Goal: Task Accomplishment & Management: Complete application form

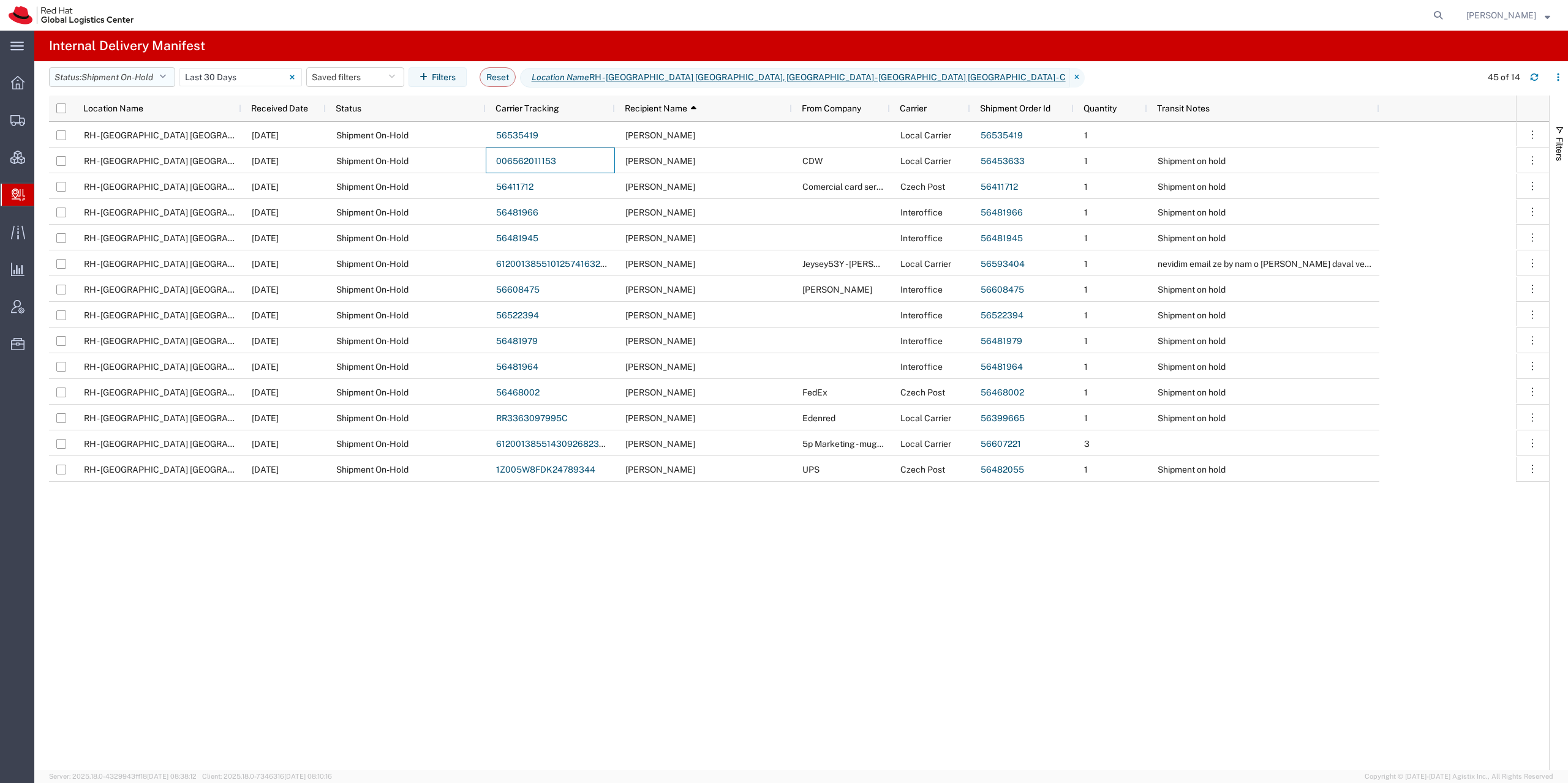
click at [158, 80] on button "Status: Shipment On-Hold" at bounding box center [112, 77] width 126 height 19
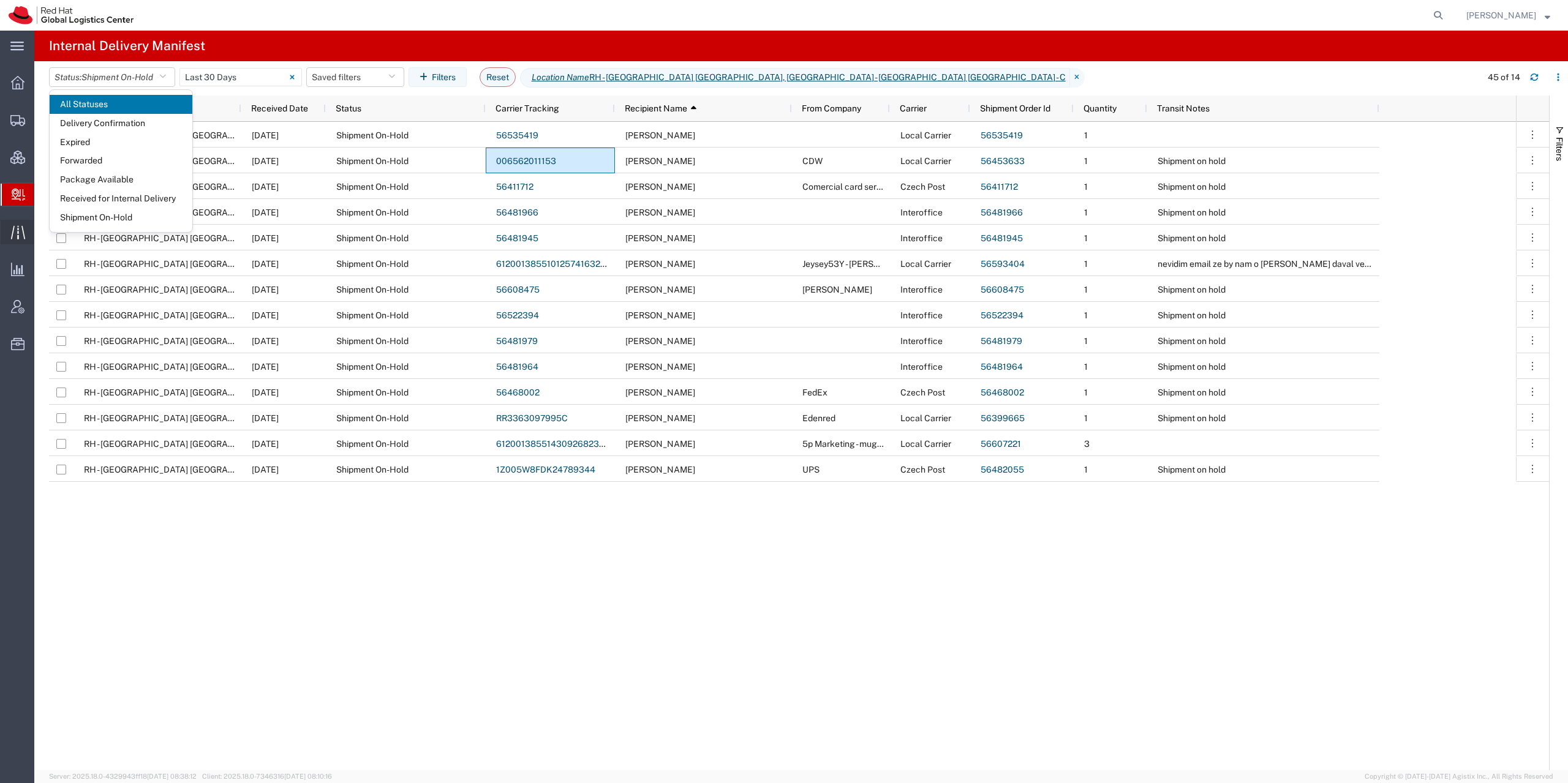
click at [12, 236] on icon at bounding box center [18, 232] width 14 height 13
click at [18, 151] on svg-icon at bounding box center [18, 157] width 15 height 13
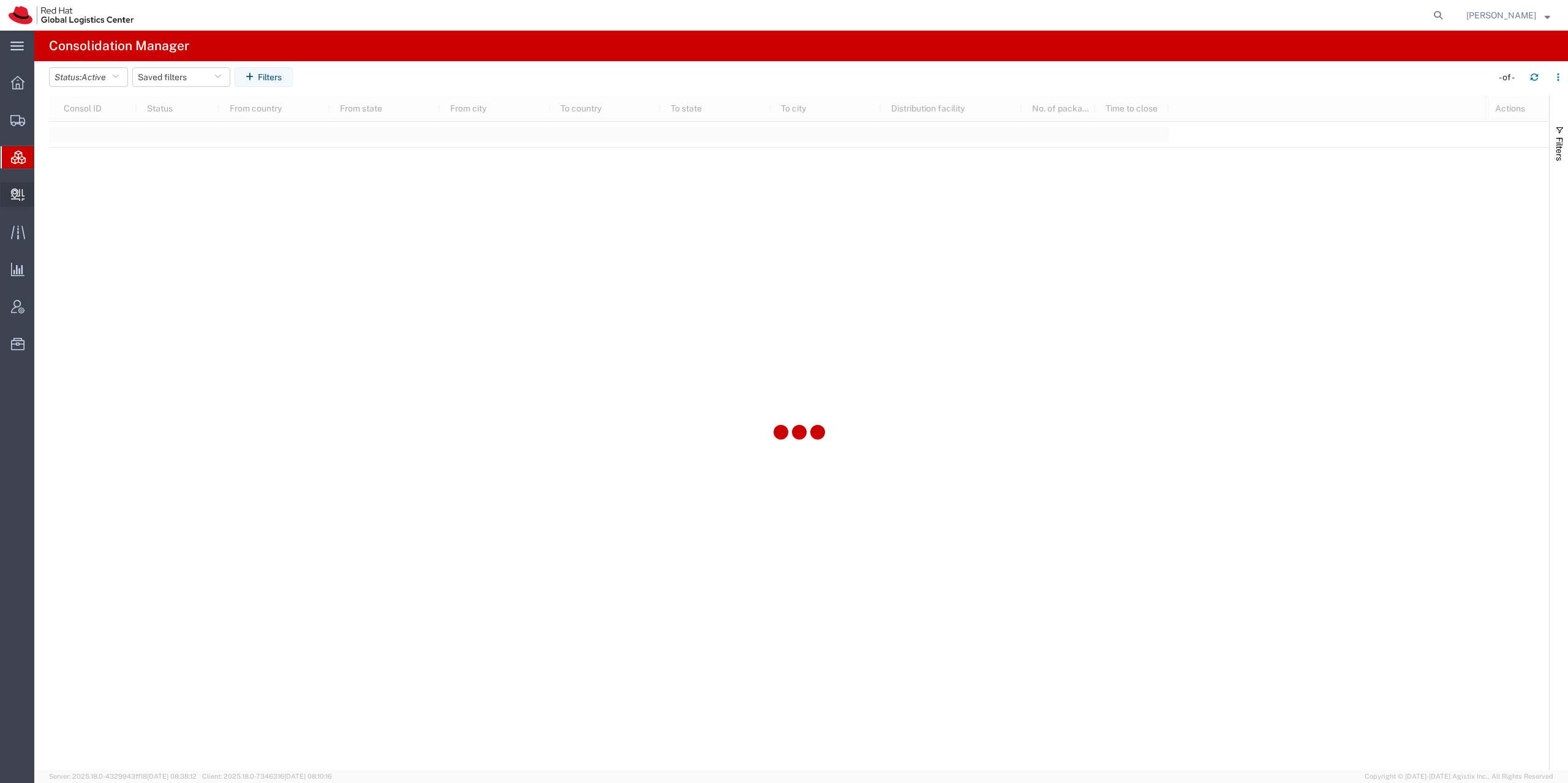
click at [11, 194] on icon at bounding box center [18, 195] width 13 height 12
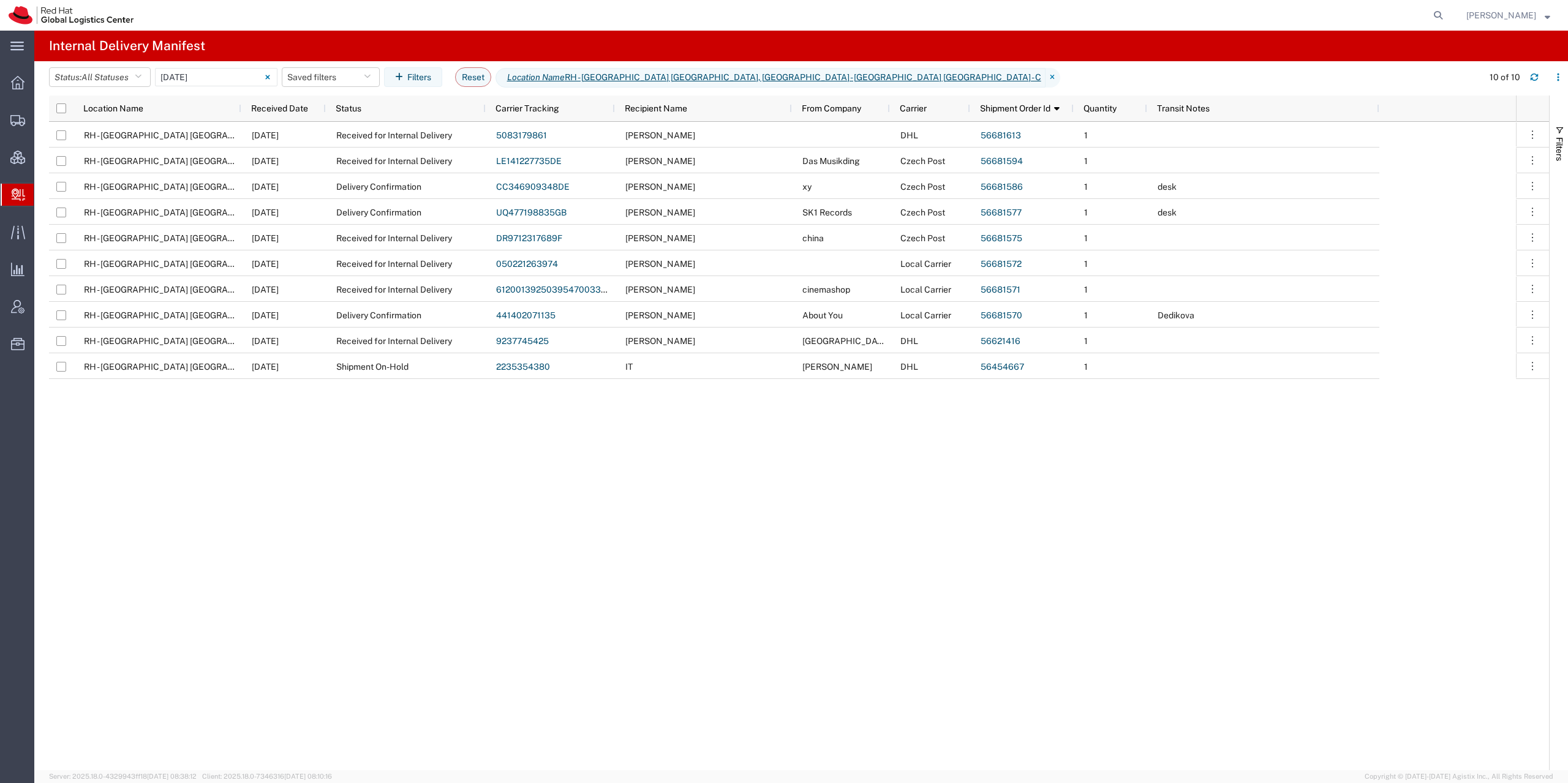
click at [652, 432] on div "RH - [GEOGRAPHIC_DATA] [GEOGRAPHIC_DATA] - B [DATE] Received for Internal Deliv…" at bounding box center [782, 446] width 1467 height 648
click at [0, 0] on span "Create Delivery" at bounding box center [0, 0] width 0 height 0
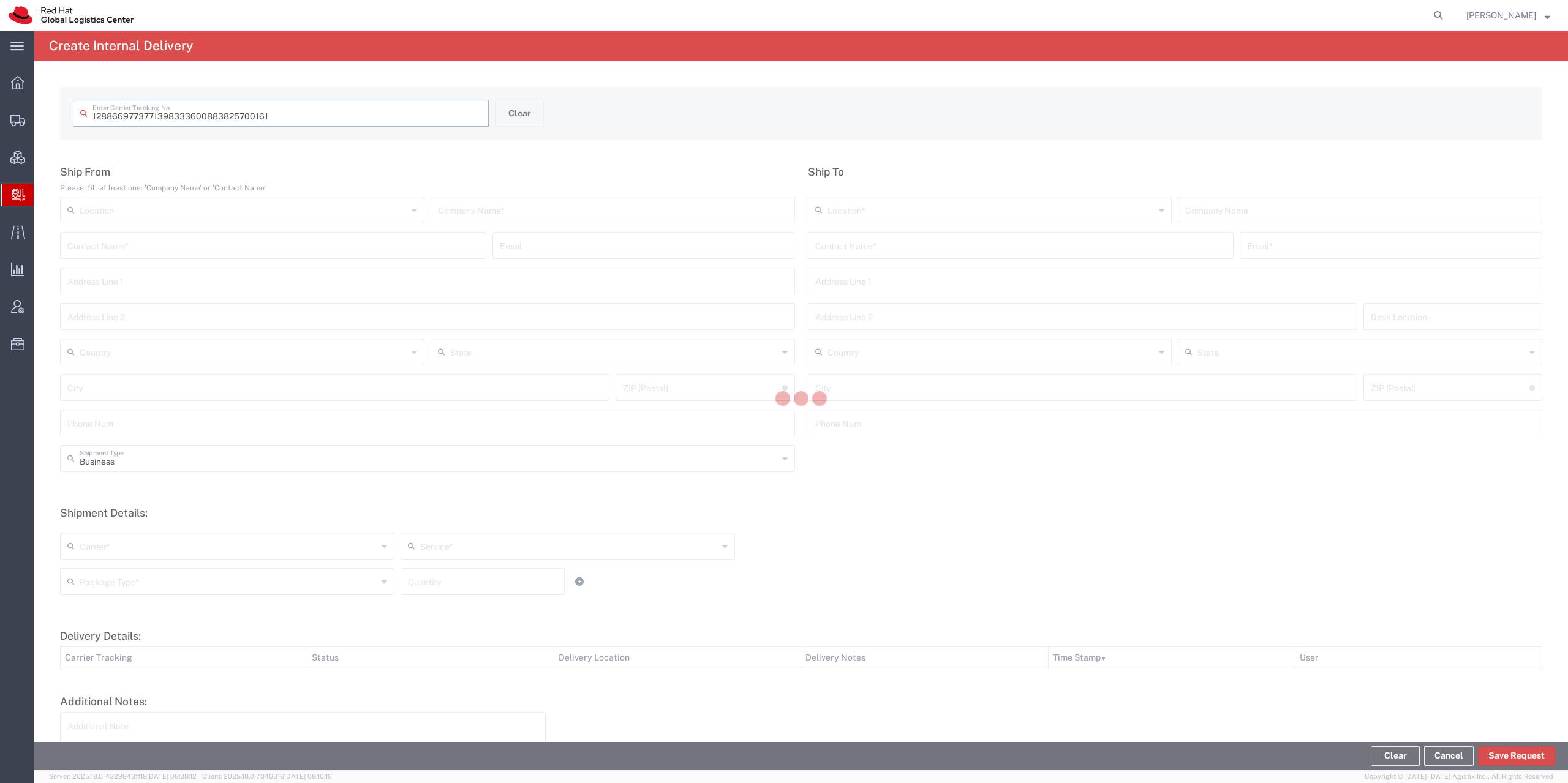
type input "883825700161"
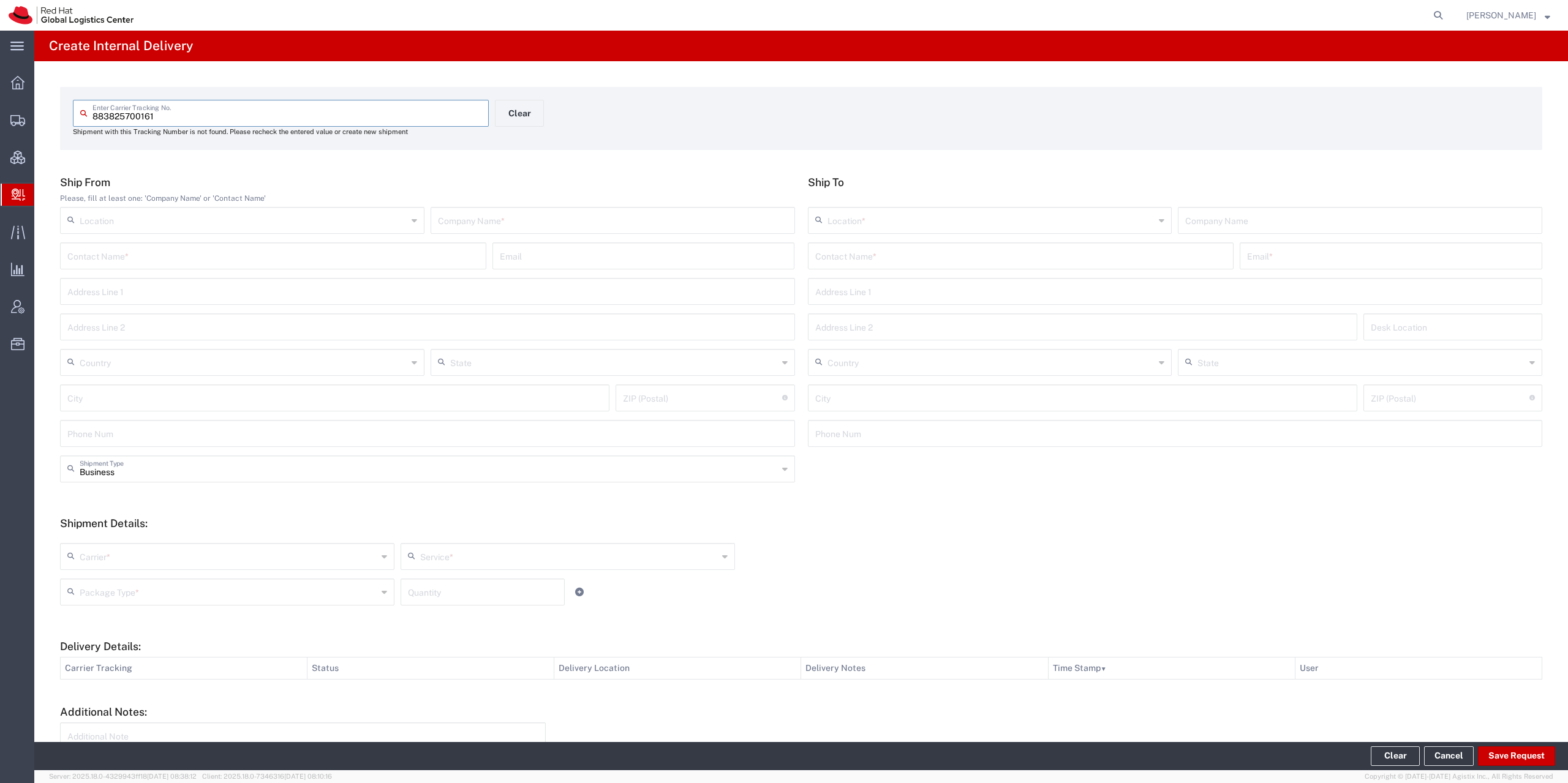
click at [490, 222] on input "text" at bounding box center [612, 219] width 350 height 21
type input "Flex"
click at [840, 262] on input "text" at bounding box center [1021, 255] width 411 height 21
type input ","
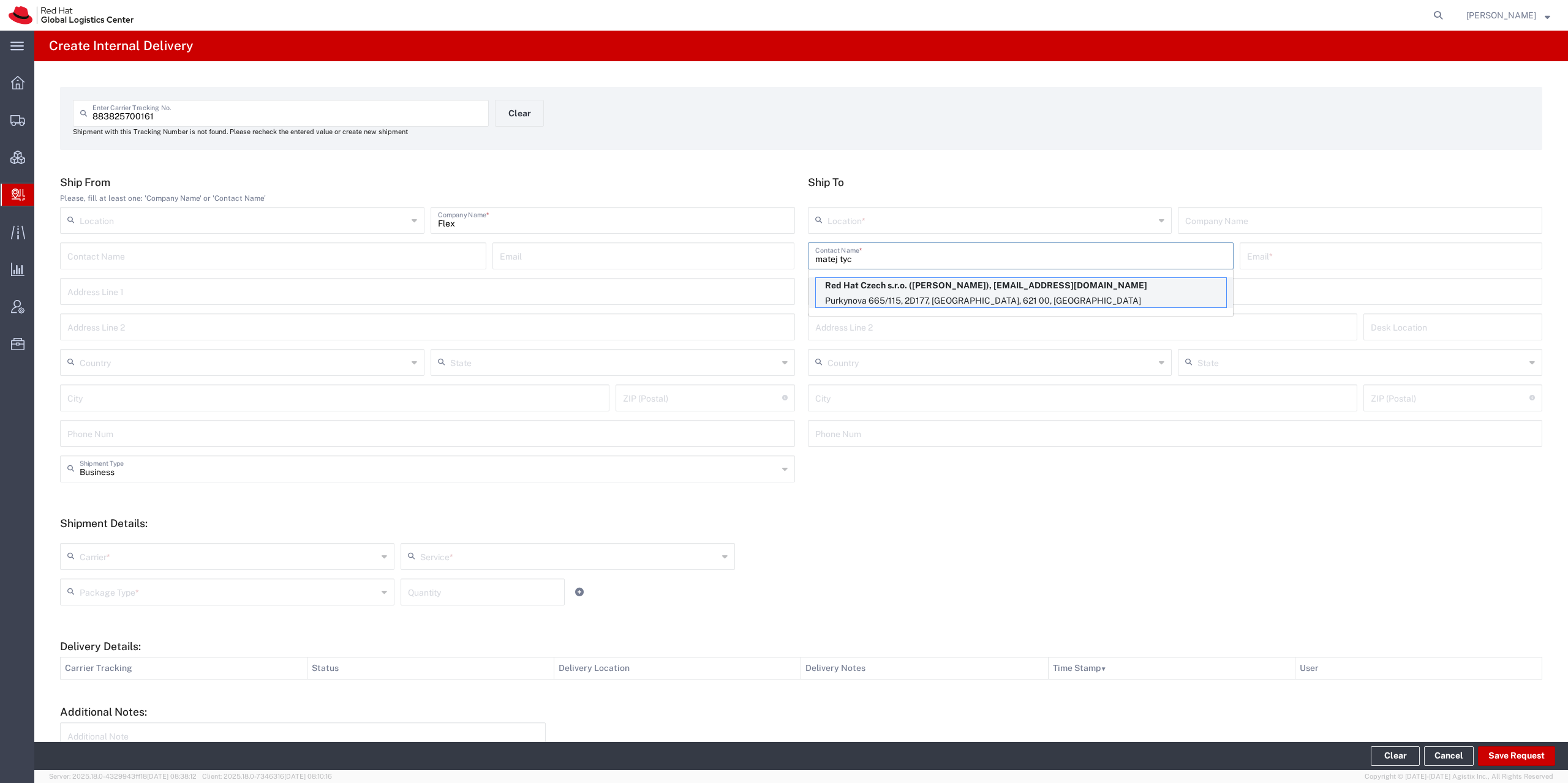
type input "matej tyc"
click at [848, 278] on p "Red Hat Czech s.r.o. ([PERSON_NAME]), [EMAIL_ADDRESS][DOMAIN_NAME]" at bounding box center [1021, 285] width 410 height 15
type input "RH - [GEOGRAPHIC_DATA] [GEOGRAPHIC_DATA] - C"
type input "Red Hat Czech s.r.o."
type input "[PERSON_NAME]"
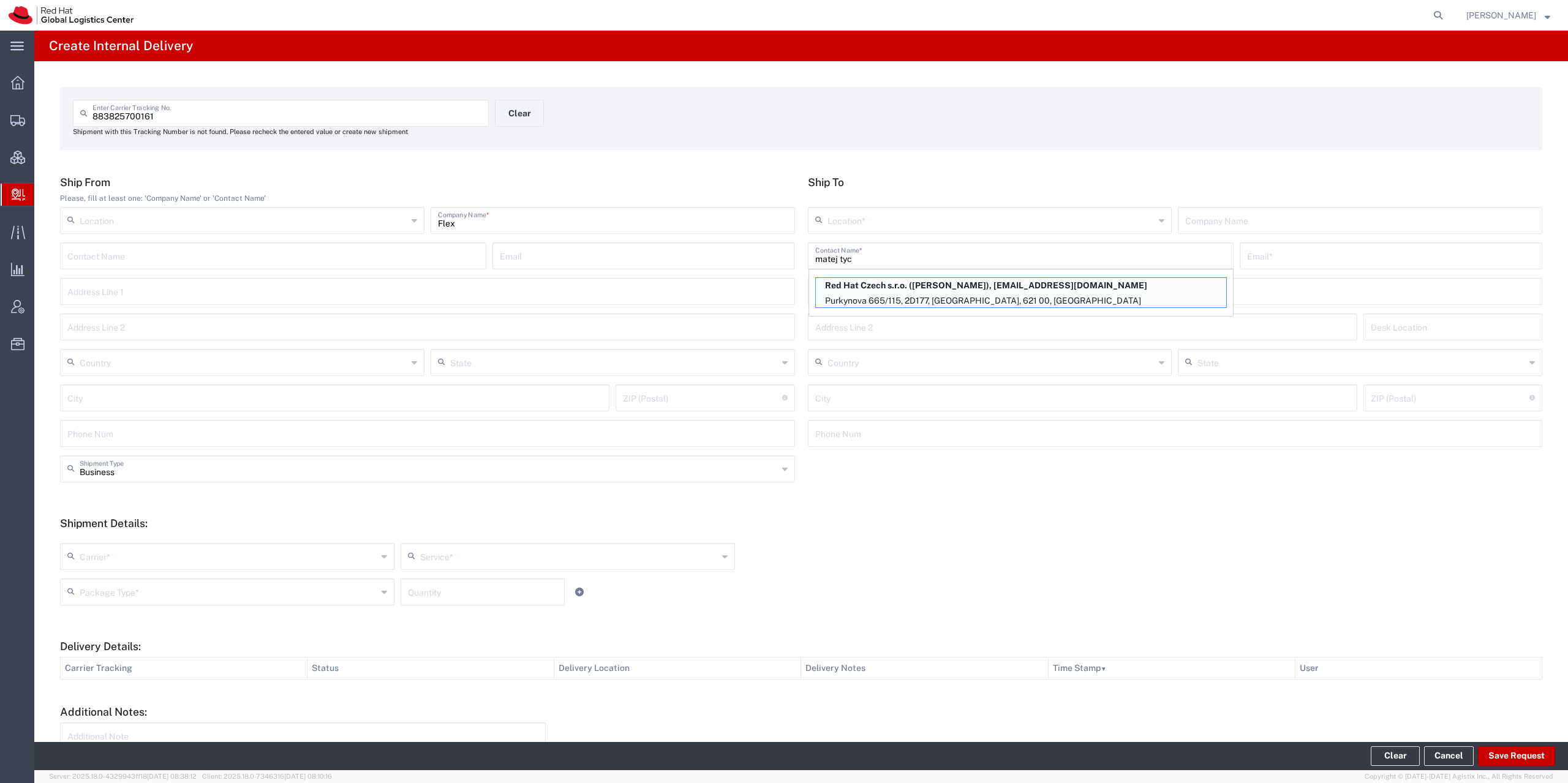
type input "[EMAIL_ADDRESS][DOMAIN_NAME]"
type input "Purkynova 665/115"
type input "2D177"
type input "Czechia"
type input "[GEOGRAPHIC_DATA]"
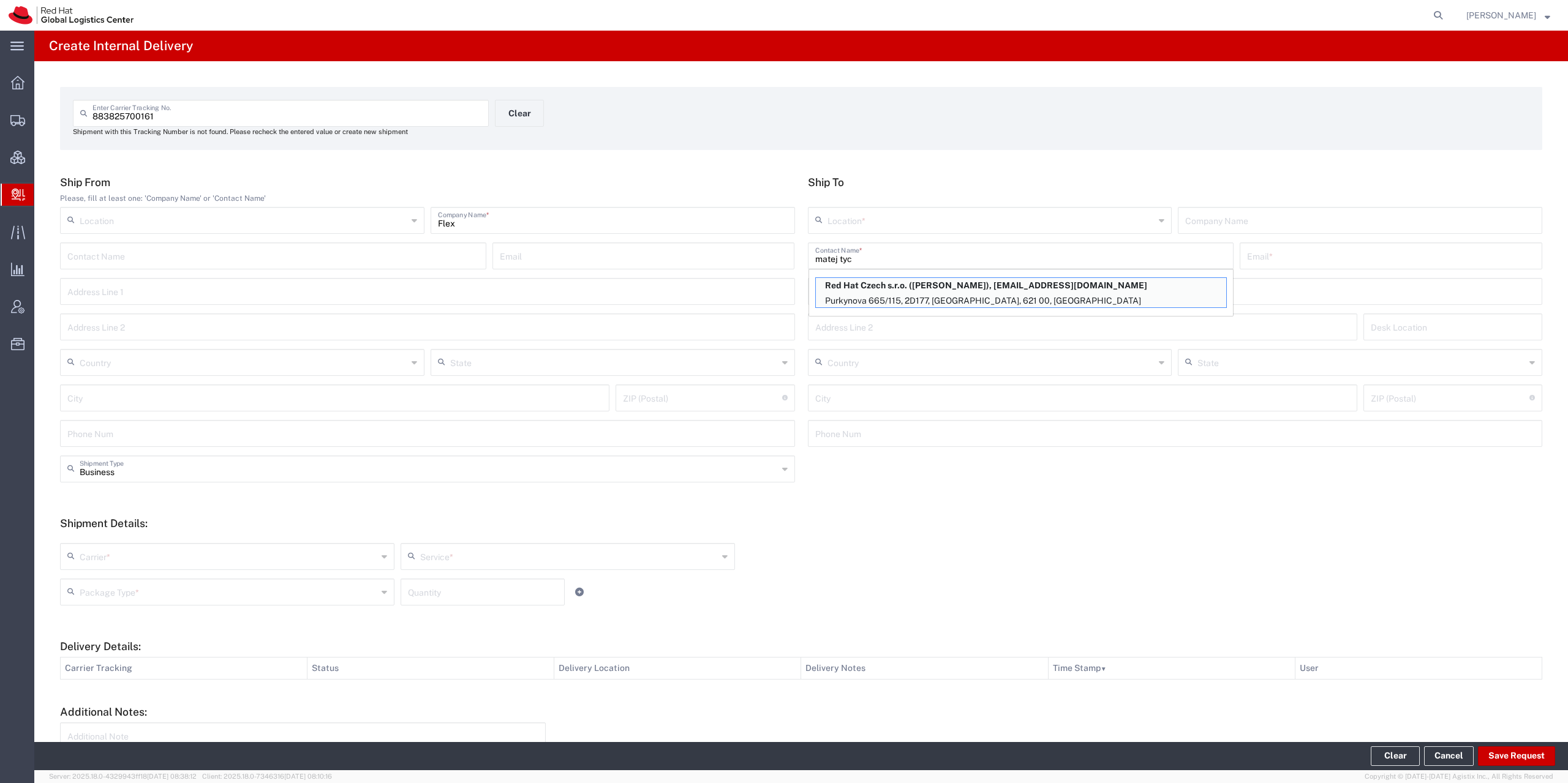
type input "621 00"
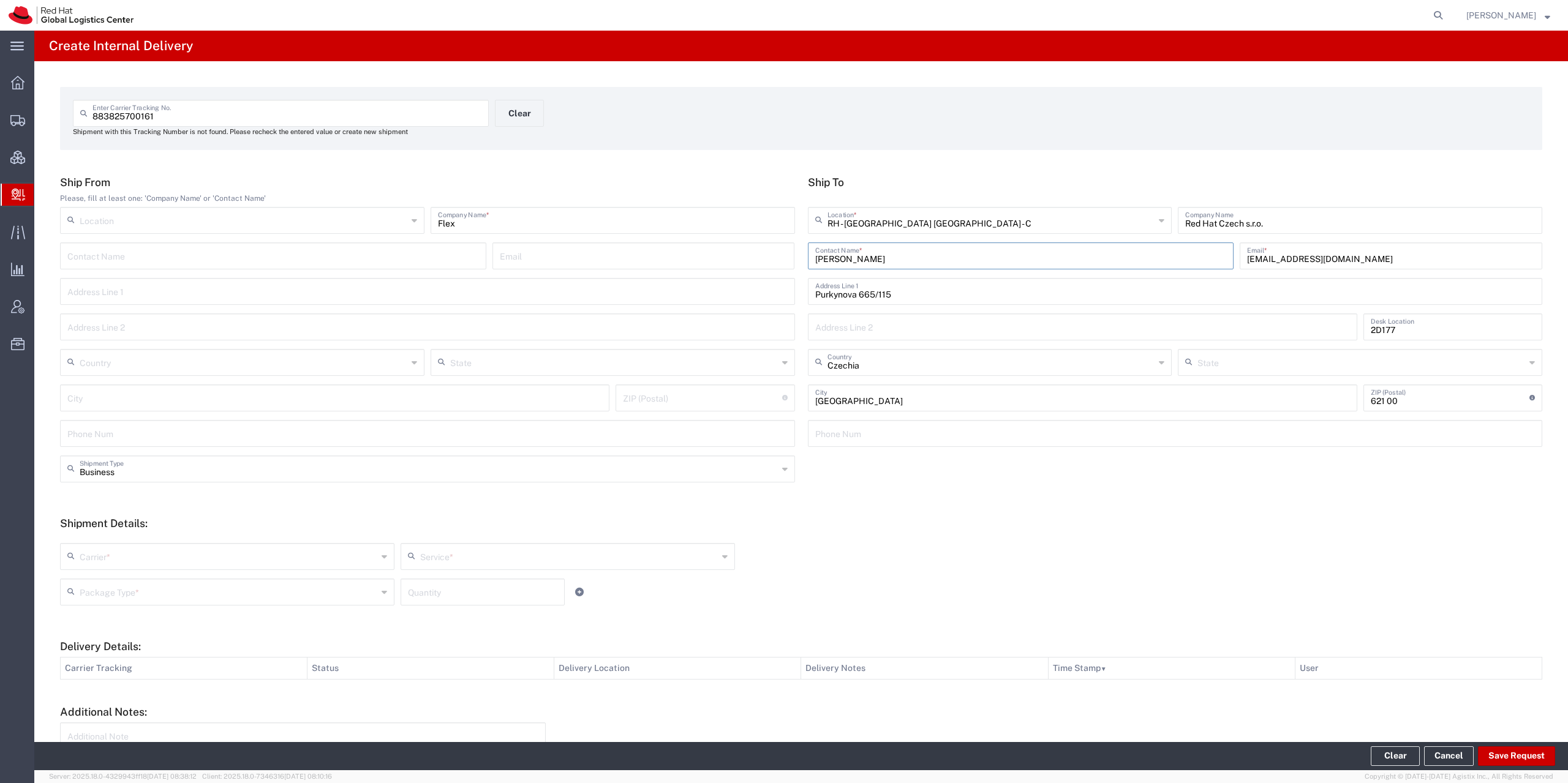
click at [128, 479] on div "Business Shipment Type" at bounding box center [427, 469] width 735 height 27
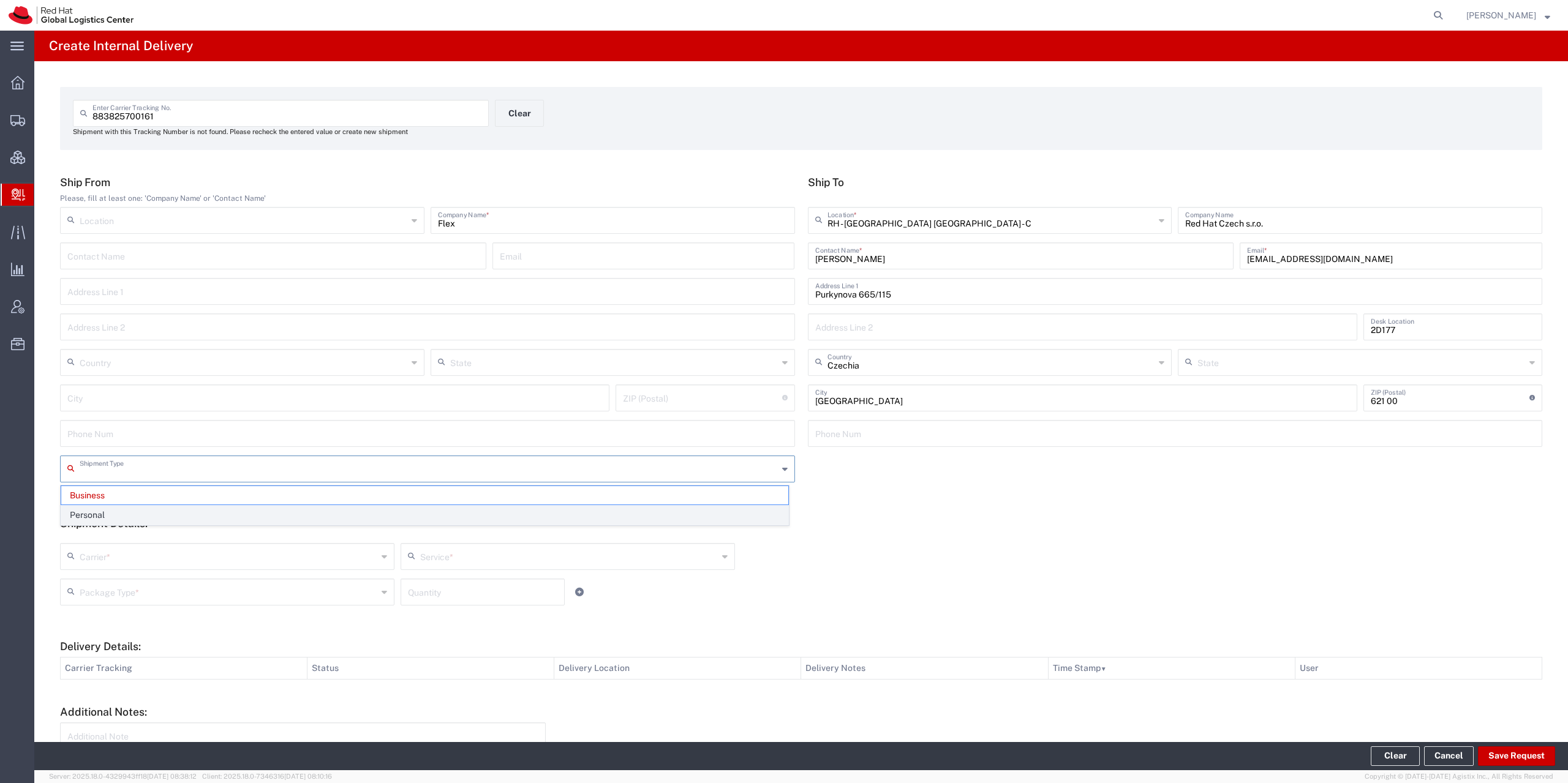
click at [111, 519] on span "Personal" at bounding box center [425, 515] width 727 height 19
type input "Personal"
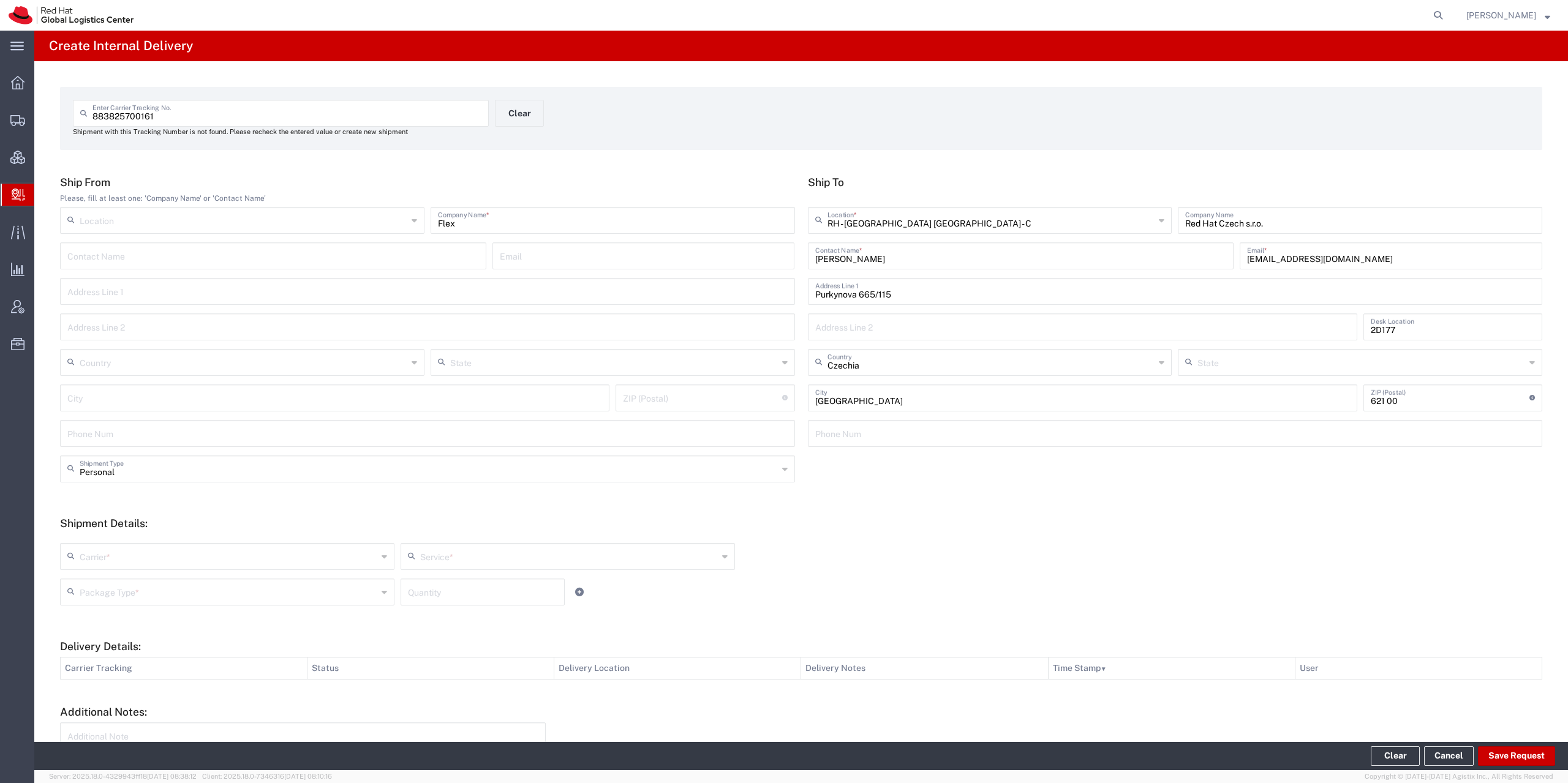
click at [115, 574] on div "Carrier * Blue Dart Czech Post DHL FedEx Express FedEx Freight Global4PL Intero…" at bounding box center [568, 561] width 1022 height 35
click at [120, 562] on input "text" at bounding box center [228, 556] width 298 height 21
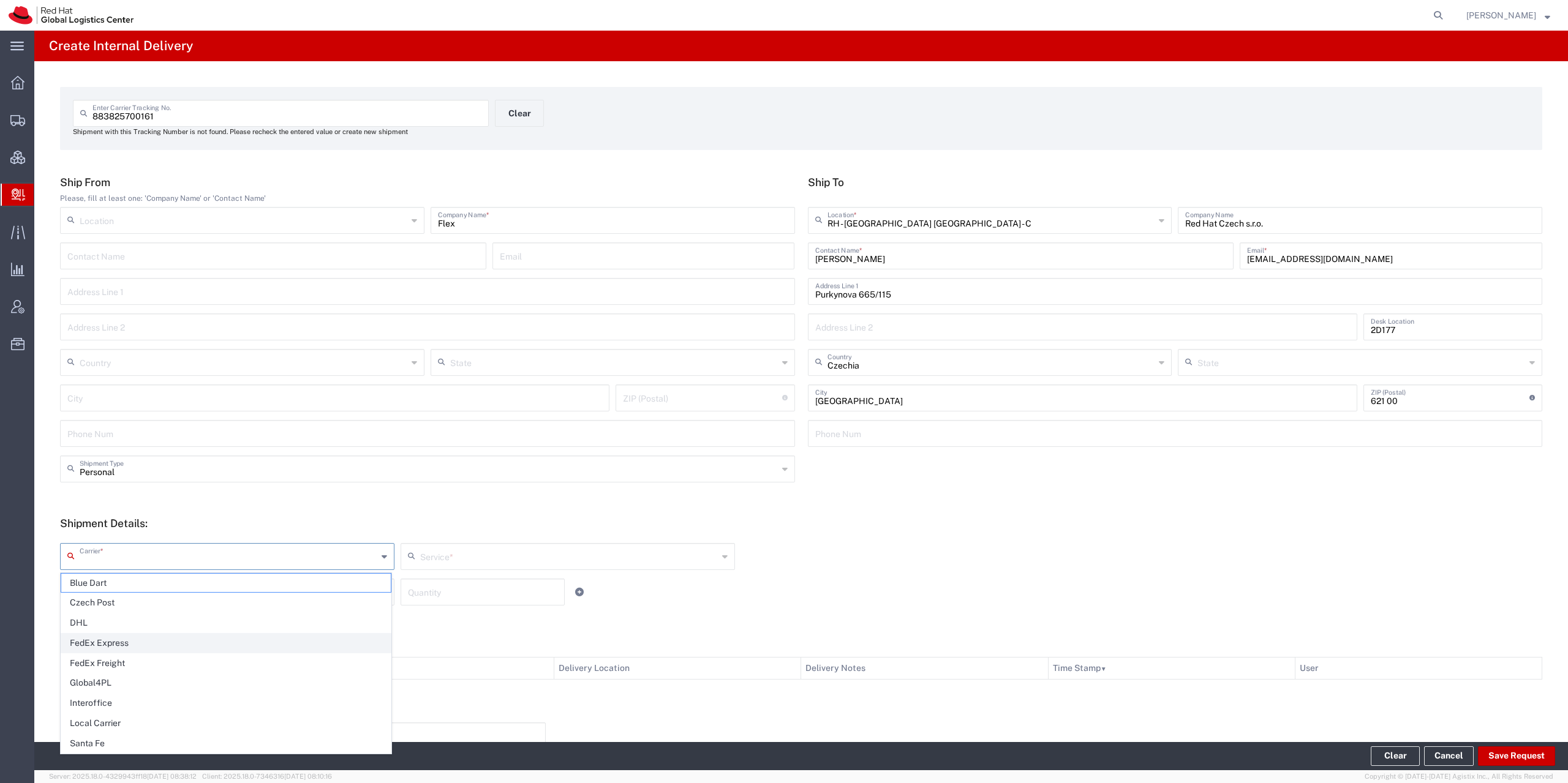
click at [120, 648] on span "FedEx Express" at bounding box center [226, 644] width 329 height 19
type input "FedEx Express"
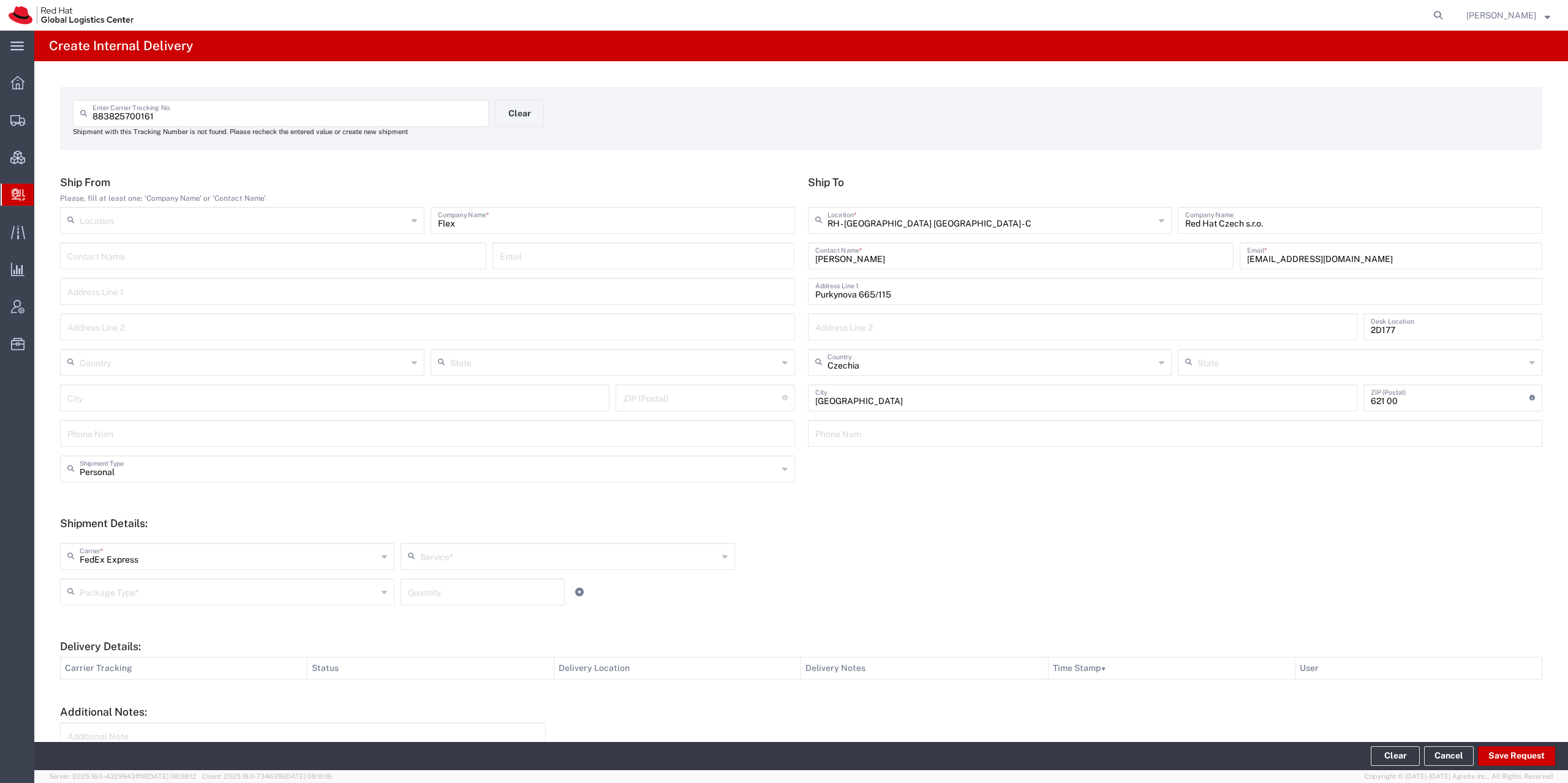
click at [226, 509] on form "Ship From Please, fill at least one: 'Company Name' or 'Contact Name' Location …" at bounding box center [801, 499] width 1483 height 645
click at [188, 600] on input "text" at bounding box center [228, 591] width 298 height 21
click at [142, 705] on span "Your Packaging" at bounding box center [226, 699] width 329 height 19
type input "Your Packaging"
click at [475, 565] on input "text" at bounding box center [569, 556] width 298 height 21
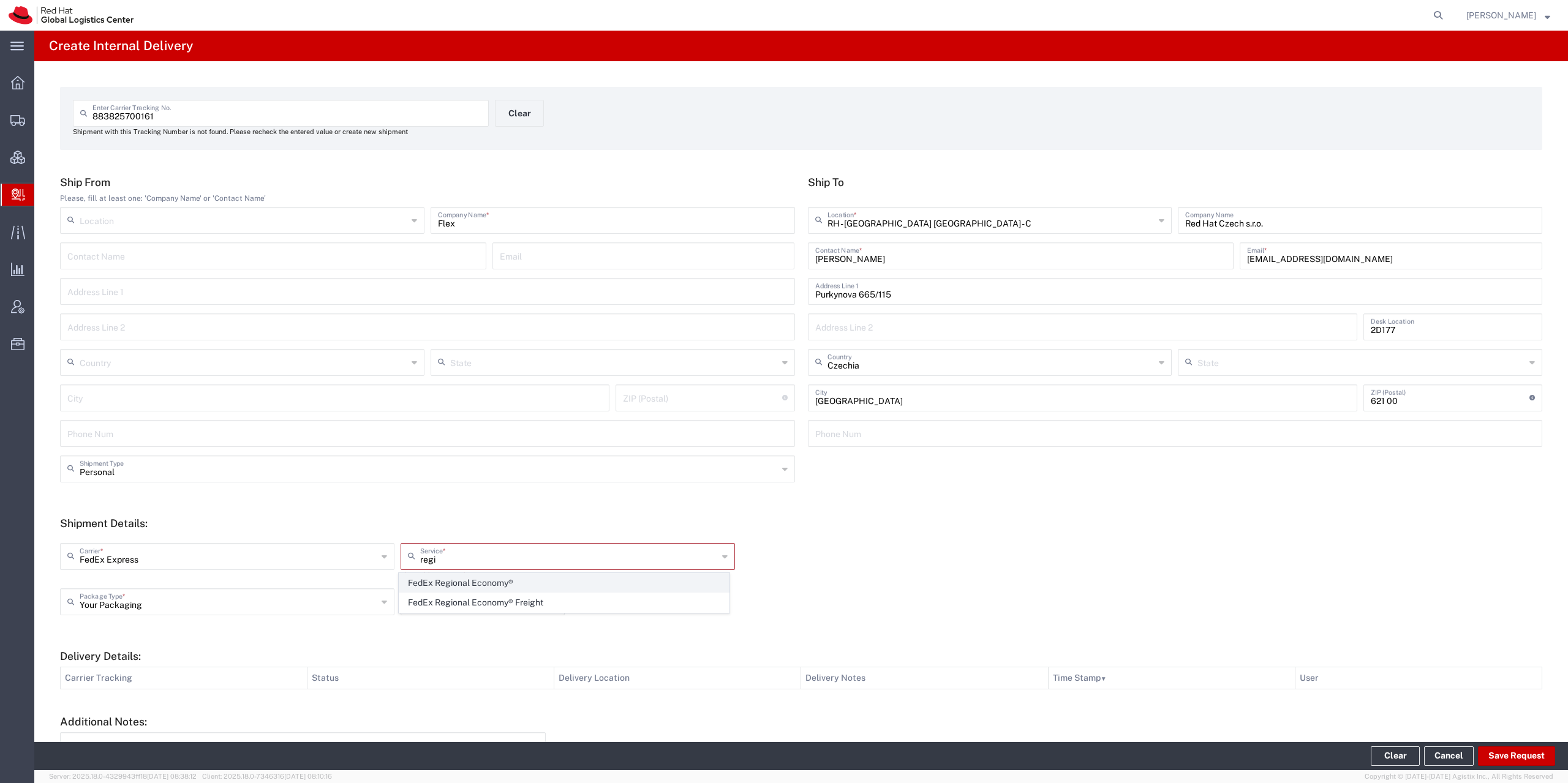
click at [493, 584] on span "FedEx Regional Economy®" at bounding box center [564, 584] width 329 height 19
type input "FedEx Regional Economy®"
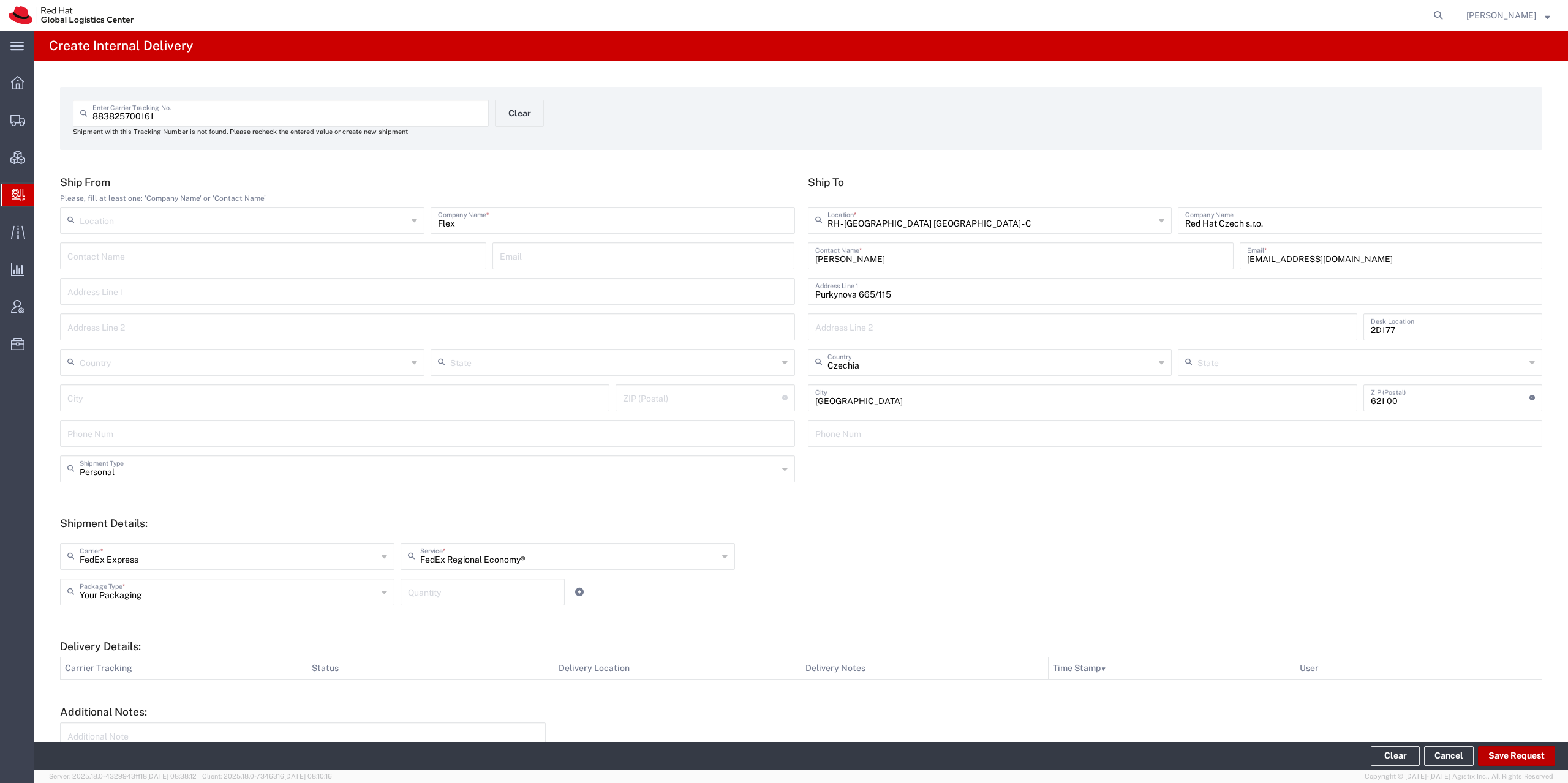
click at [1527, 761] on button "Save Request" at bounding box center [1517, 757] width 78 height 19
type input "Personal"
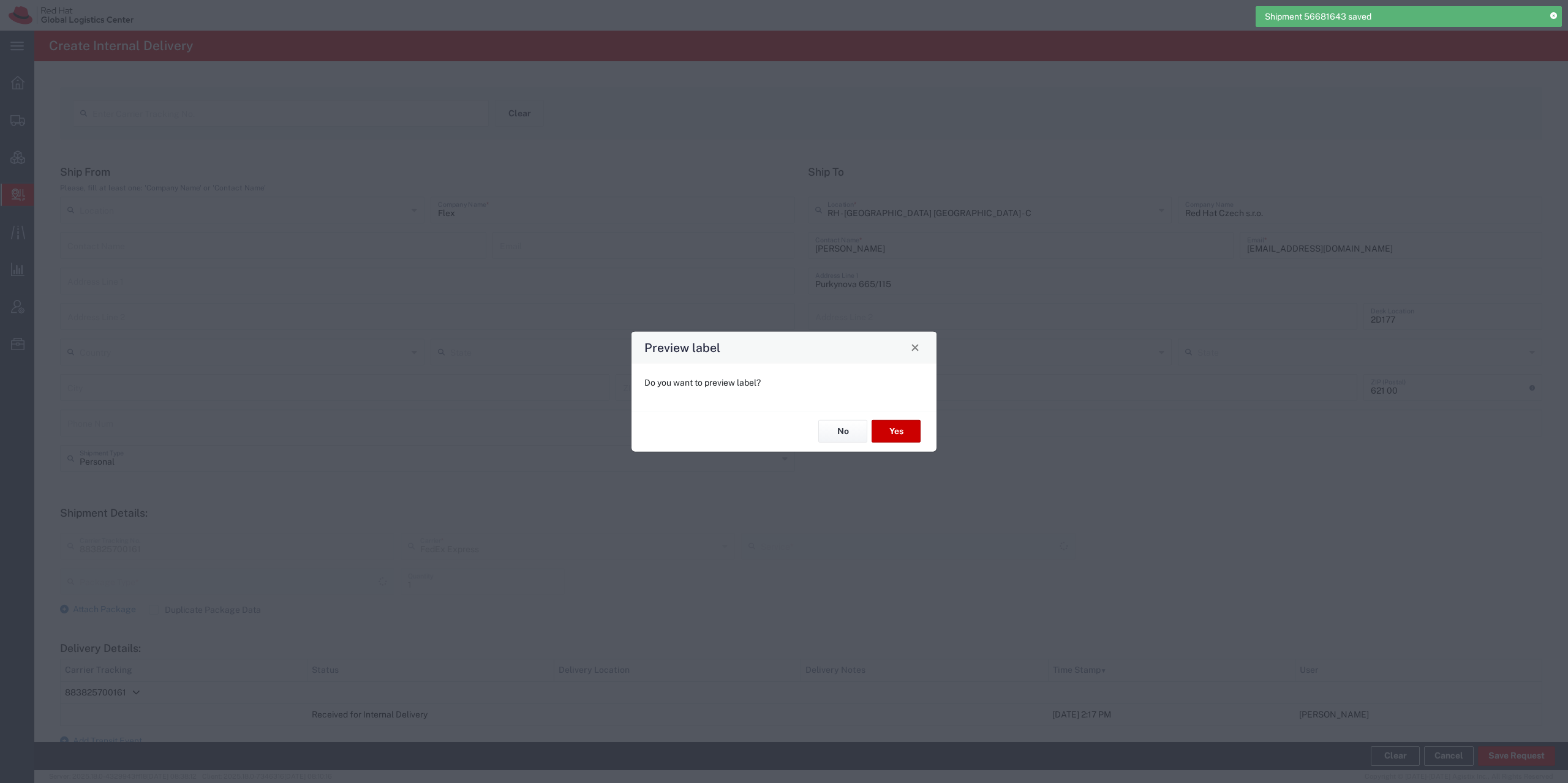
type input "Your Packaging"
type input "FedEx Regional Economy®"
click at [902, 435] on button "Yes" at bounding box center [896, 432] width 49 height 23
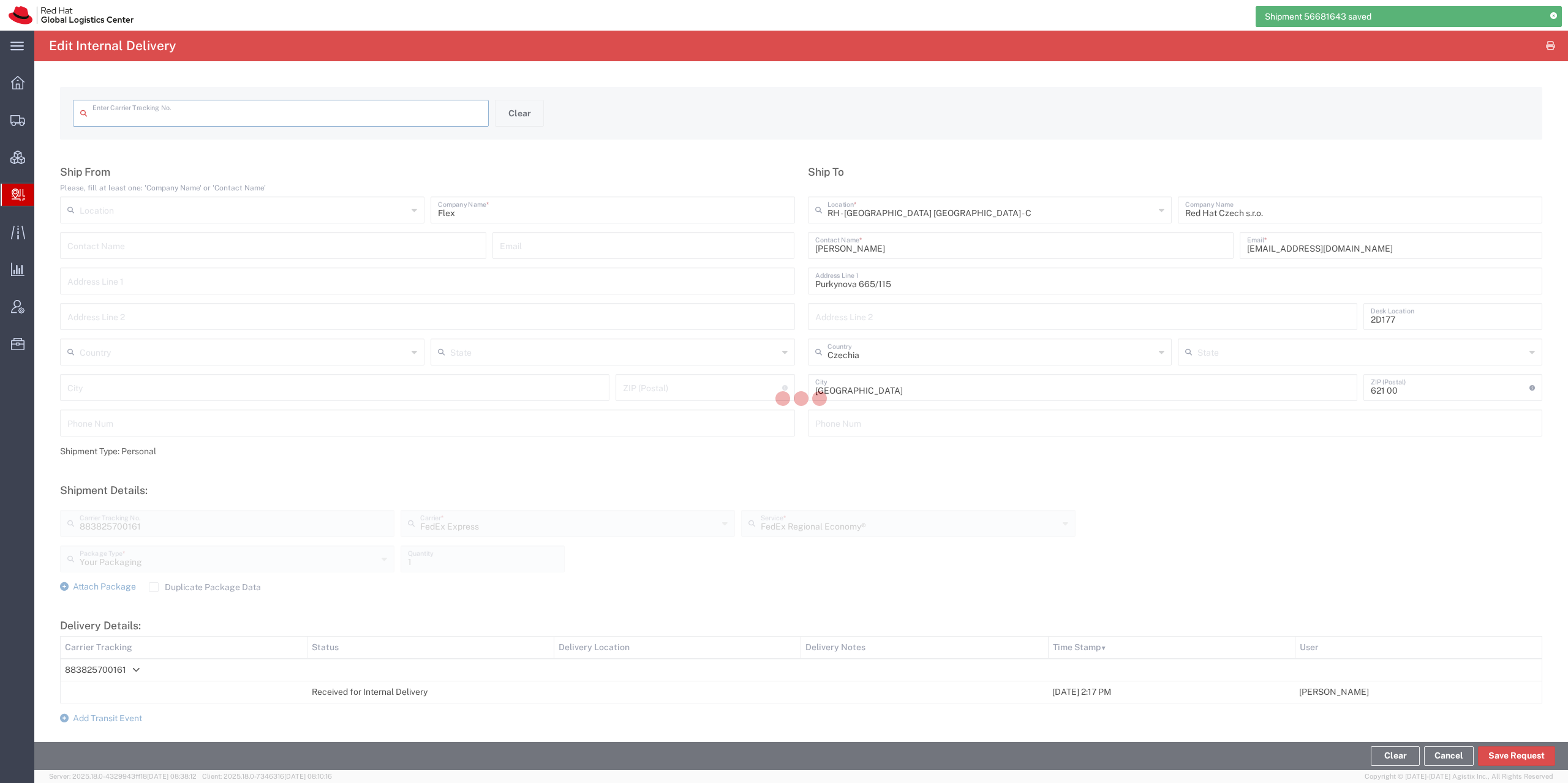
type input "883825700161"
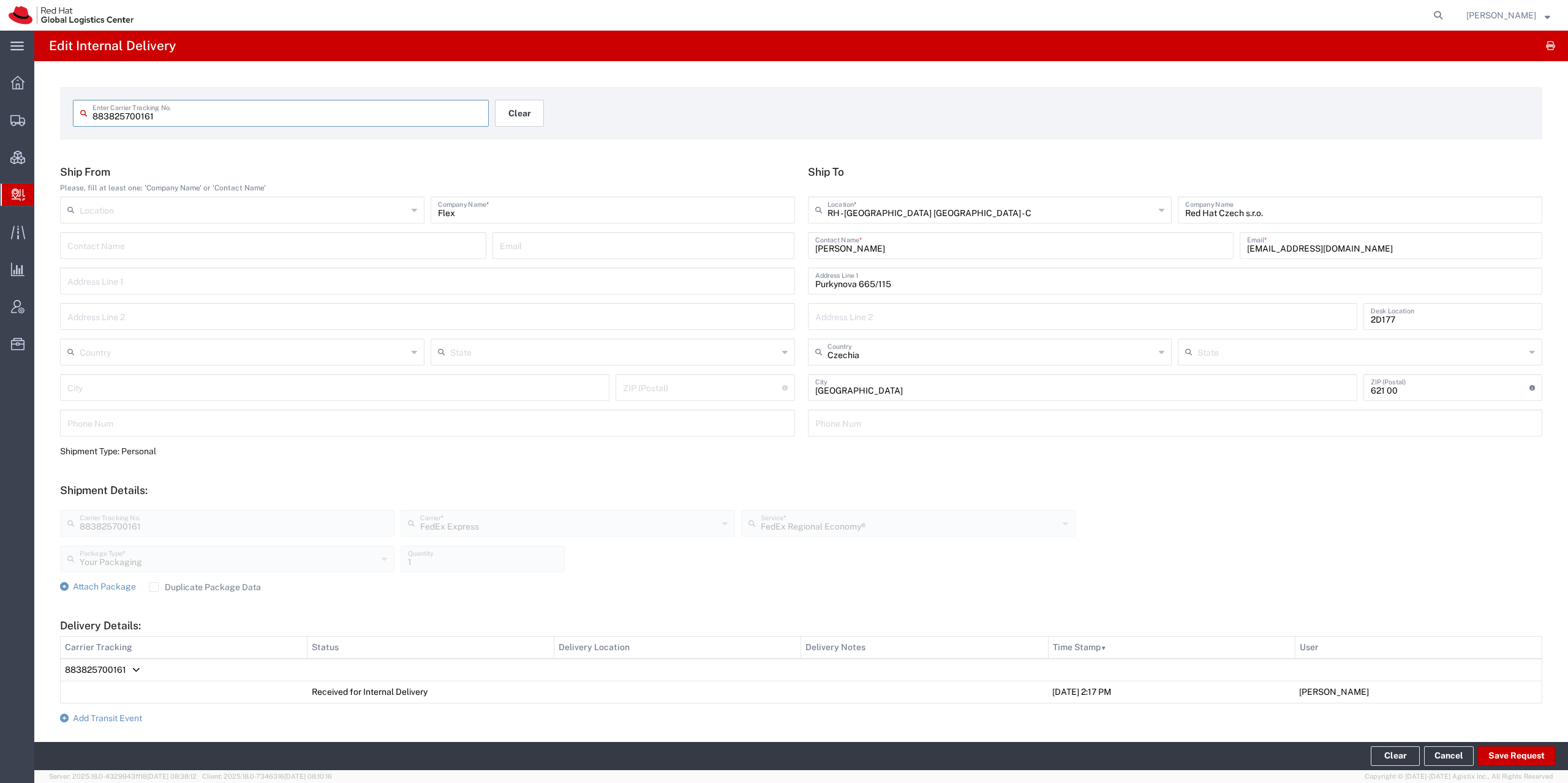
click at [526, 115] on button "Clear" at bounding box center [520, 113] width 49 height 27
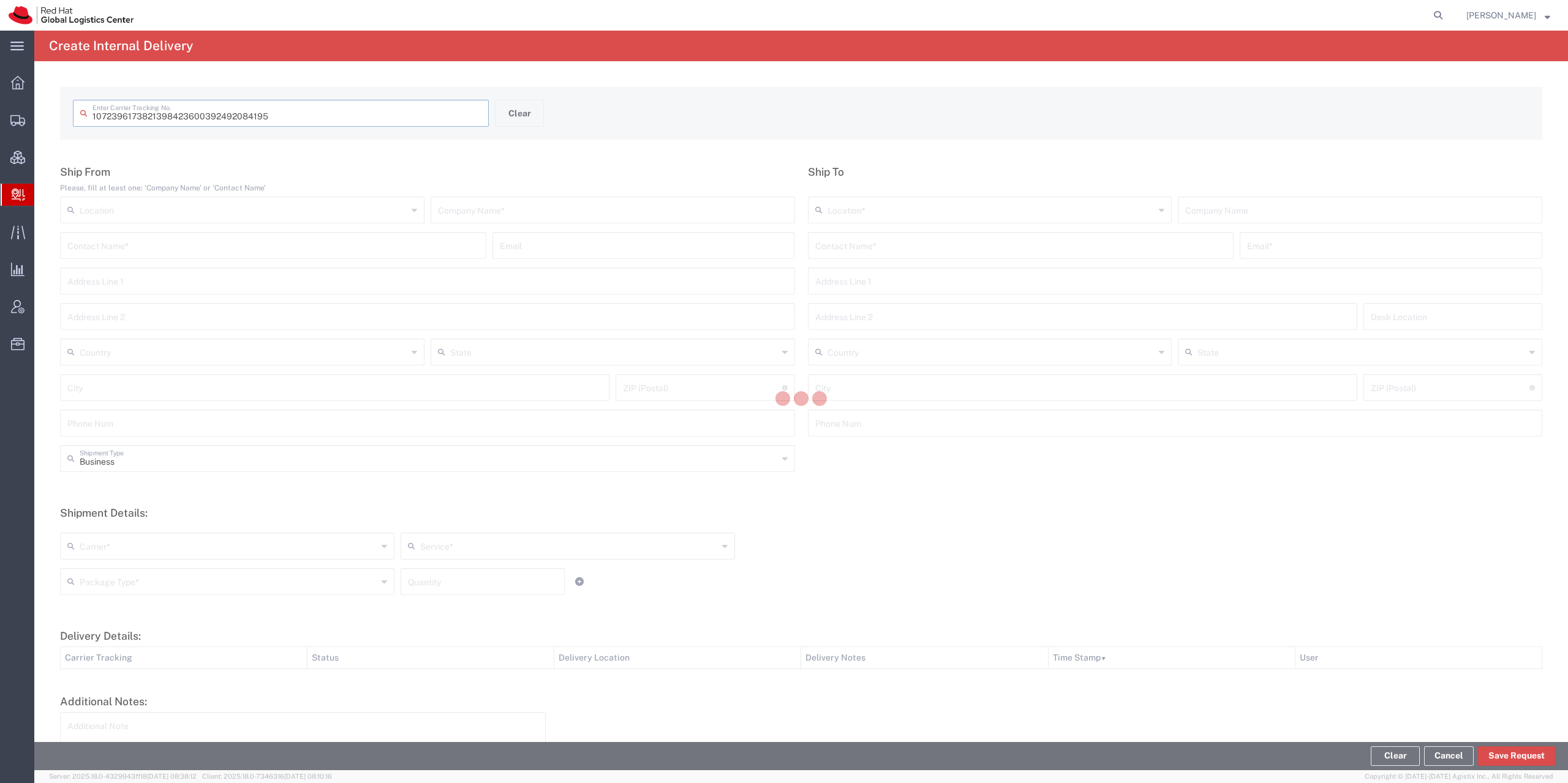
type input "392492084195"
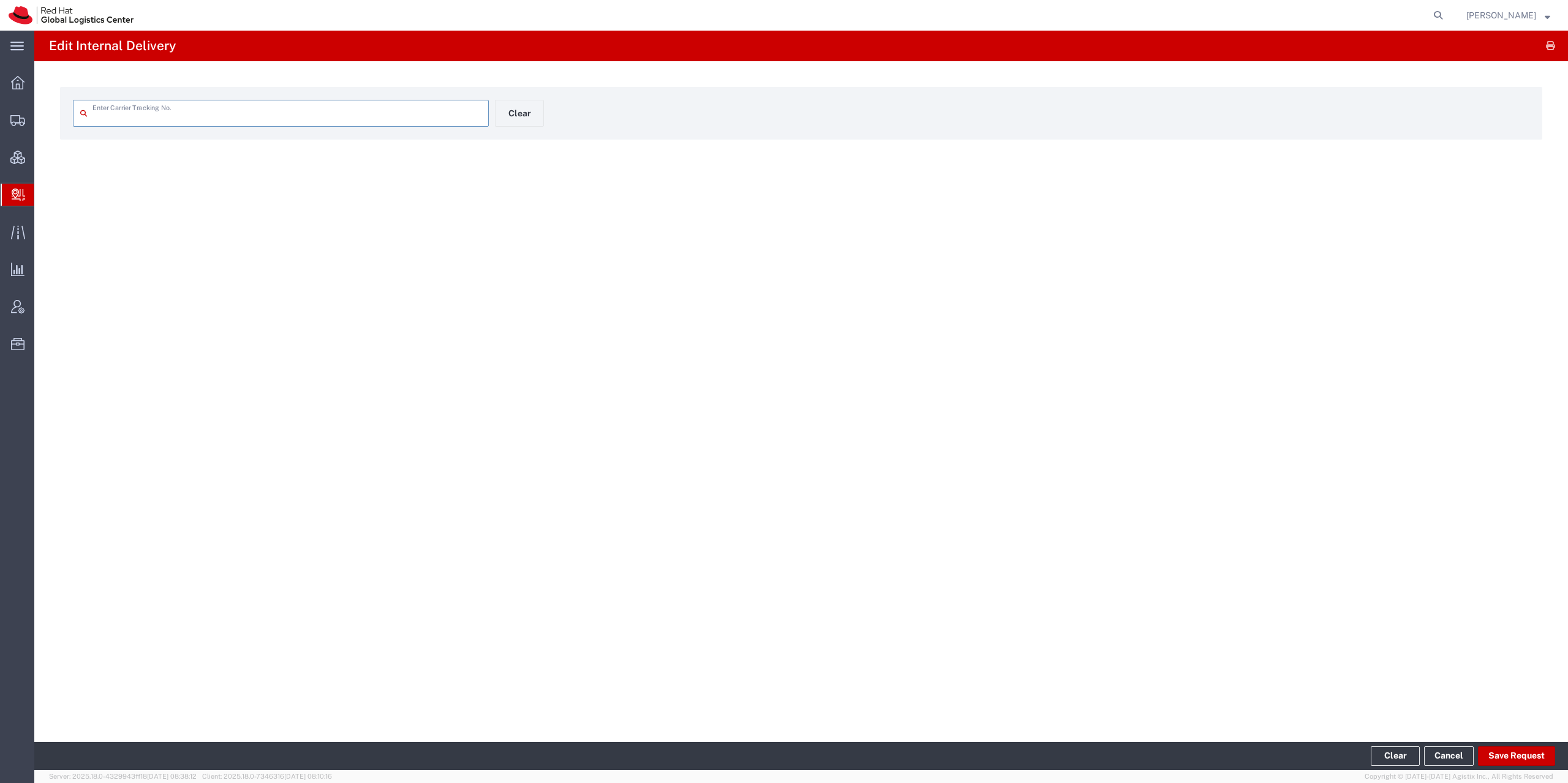
type input "392492084195"
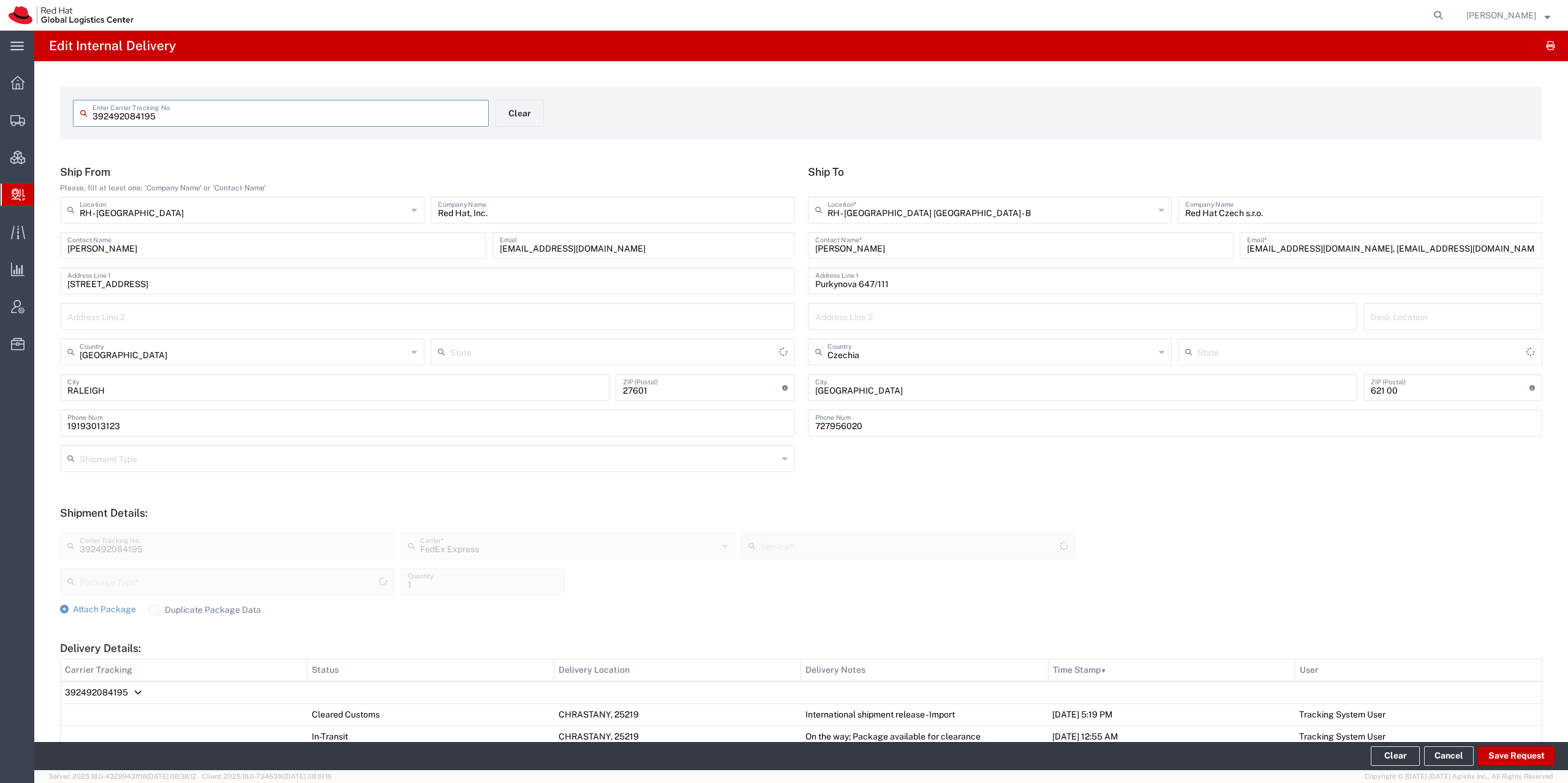
type input "Your Packaging"
type input "International Economy"
type input "[US_STATE]"
click at [1507, 754] on button "Save Request" at bounding box center [1517, 757] width 78 height 19
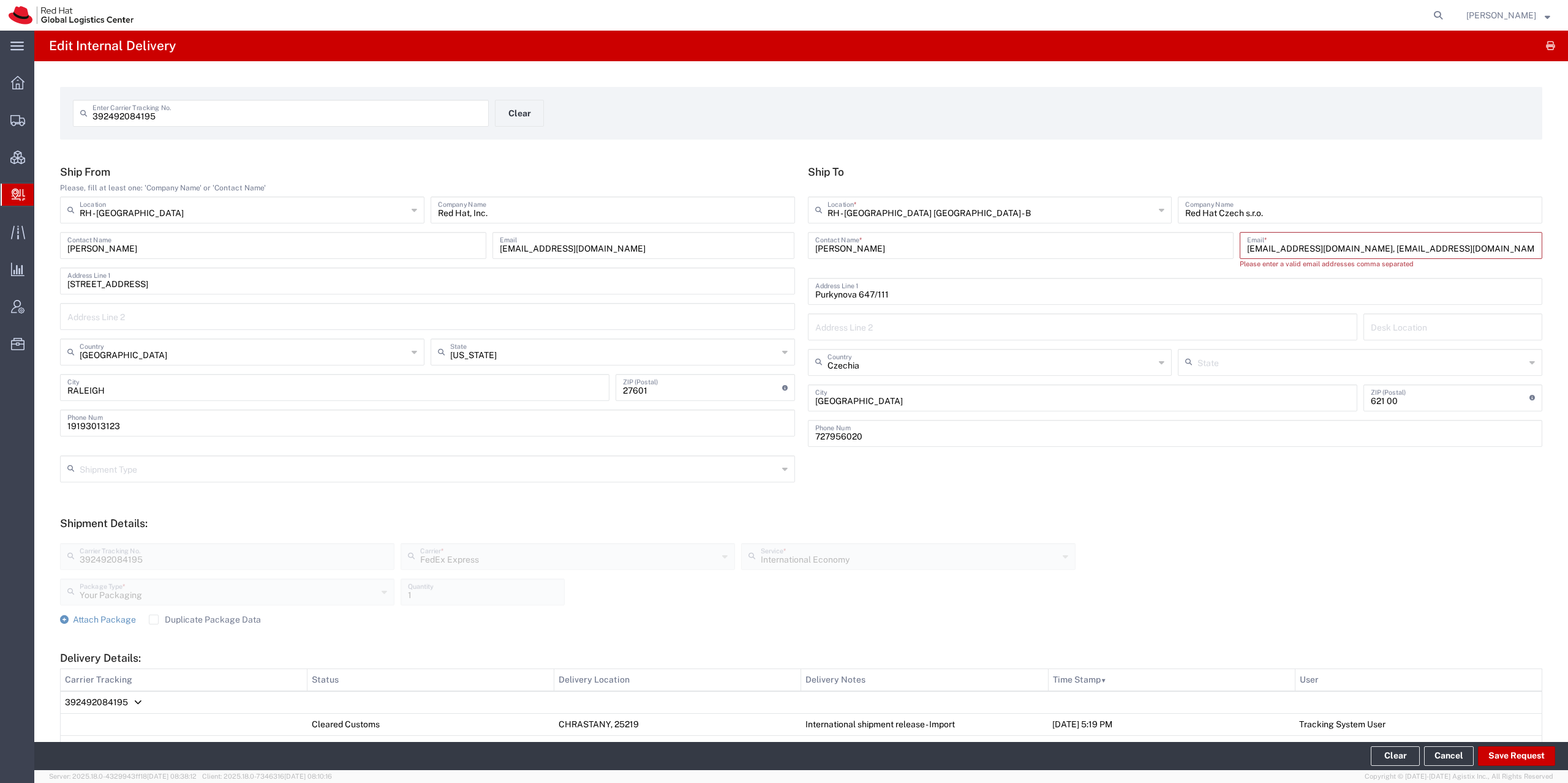
drag, startPoint x: 1329, startPoint y: 250, endPoint x: 1567, endPoint y: 255, distance: 238.1
click at [1535, 255] on input "[EMAIL_ADDRESS][DOMAIN_NAME], [EMAIL_ADDRESS][DOMAIN_NAME]" at bounding box center [1391, 245] width 288 height 21
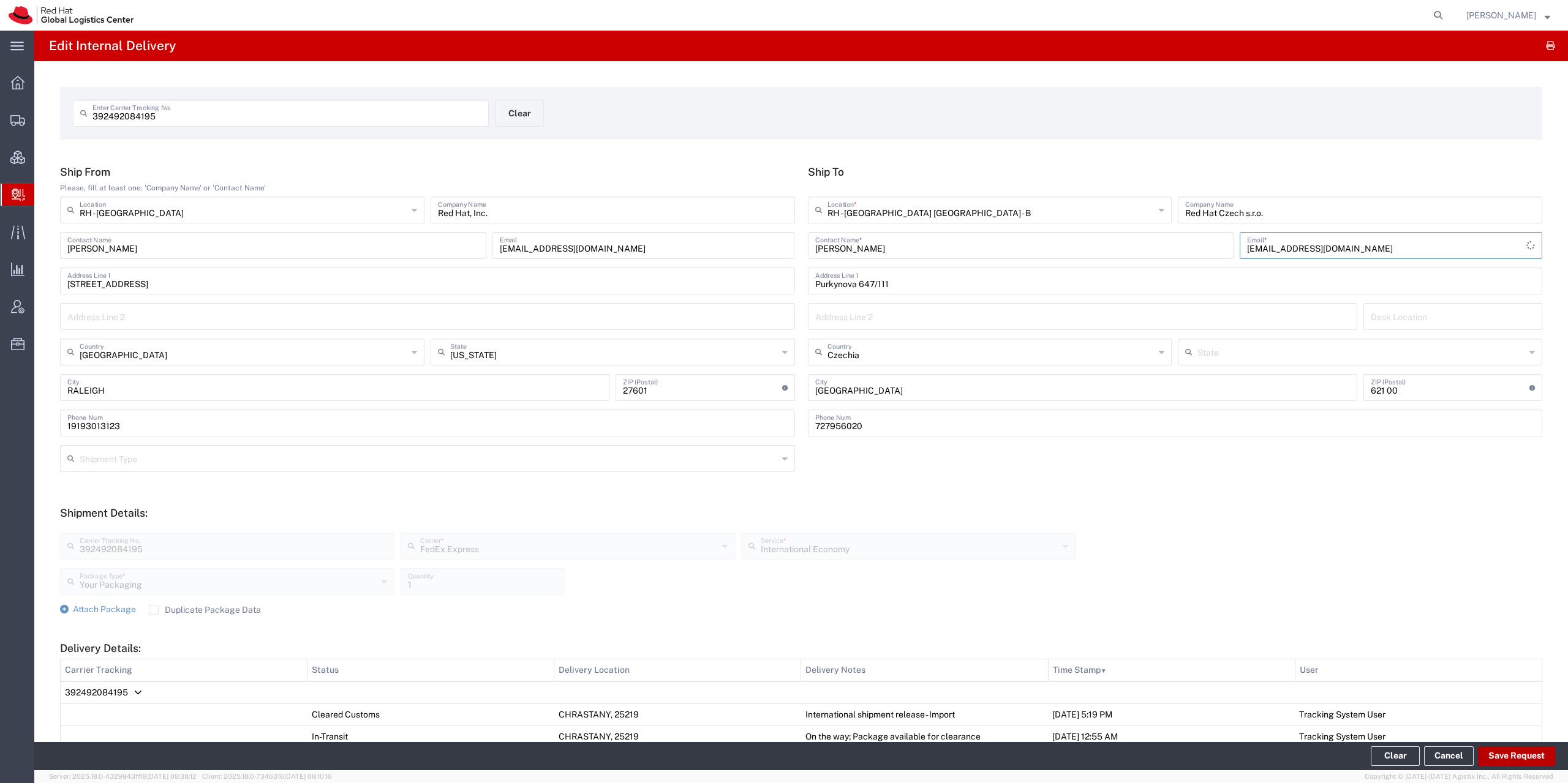
type input "[EMAIL_ADDRESS][DOMAIN_NAME]"
click at [1503, 749] on button "Save Request" at bounding box center [1517, 757] width 78 height 19
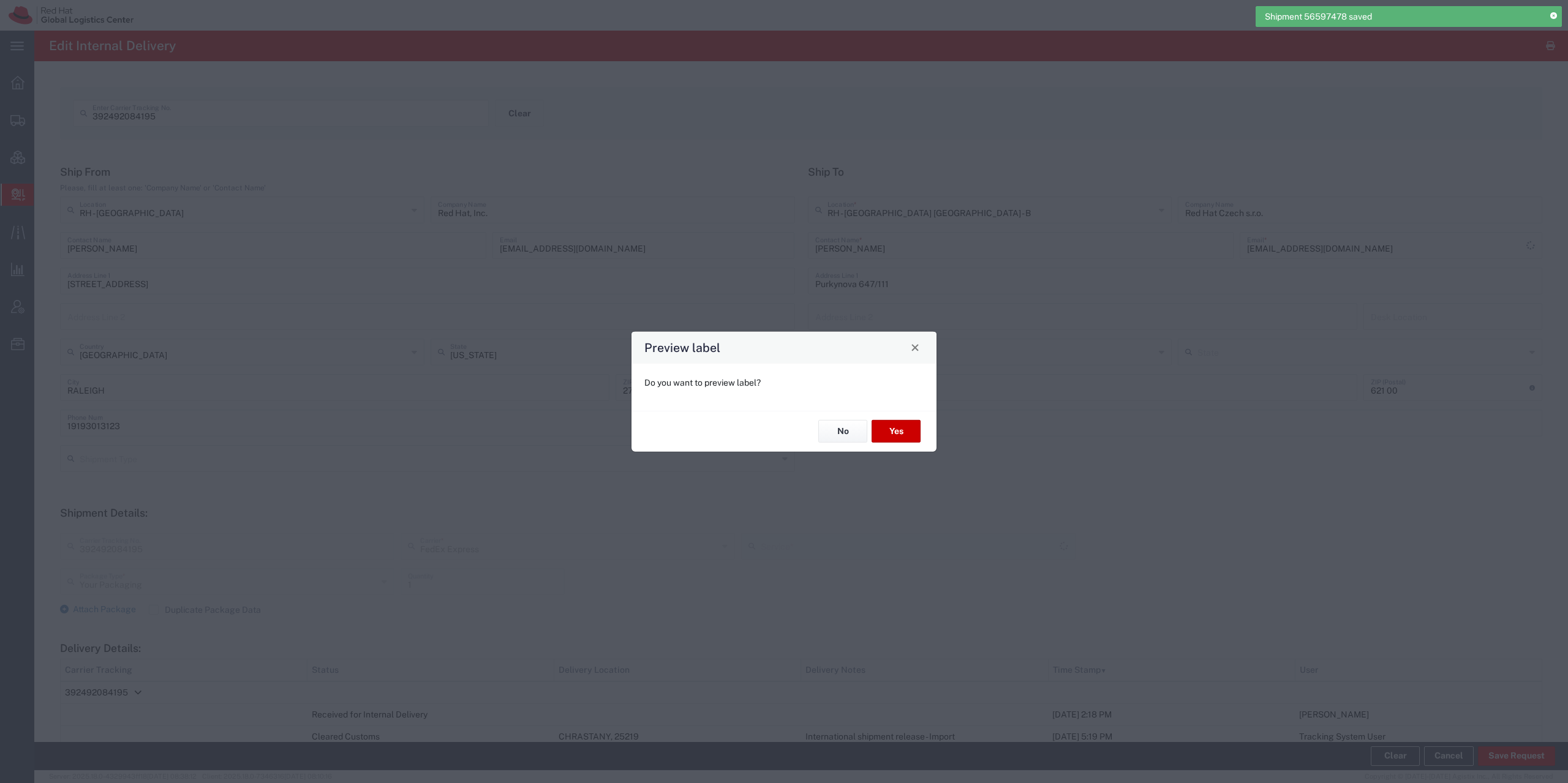
type input "International Economy"
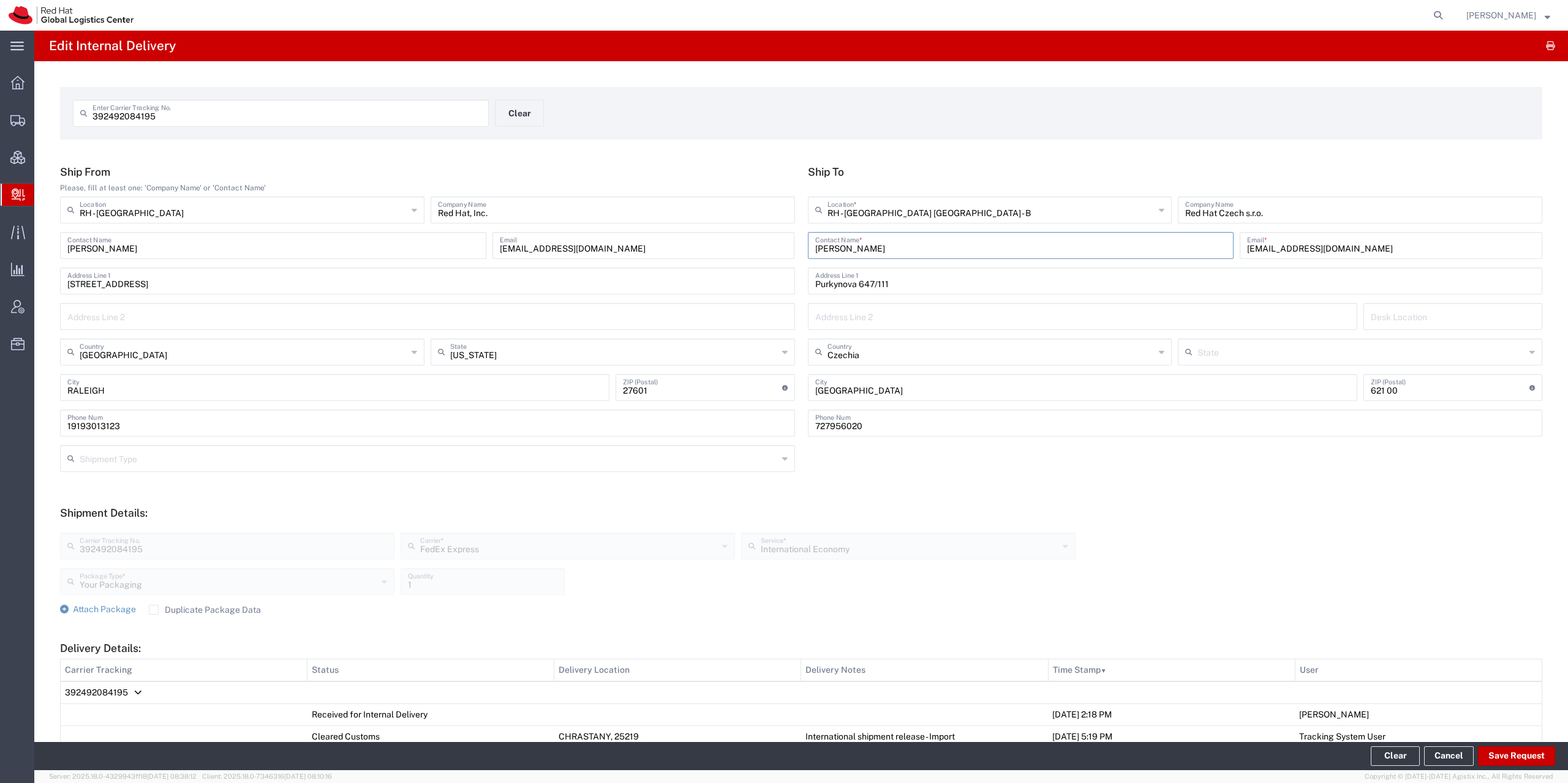
drag, startPoint x: 578, startPoint y: 246, endPoint x: 569, endPoint y: 246, distance: 9.0
click at [816, 246] on input "[PERSON_NAME]" at bounding box center [1021, 245] width 411 height 21
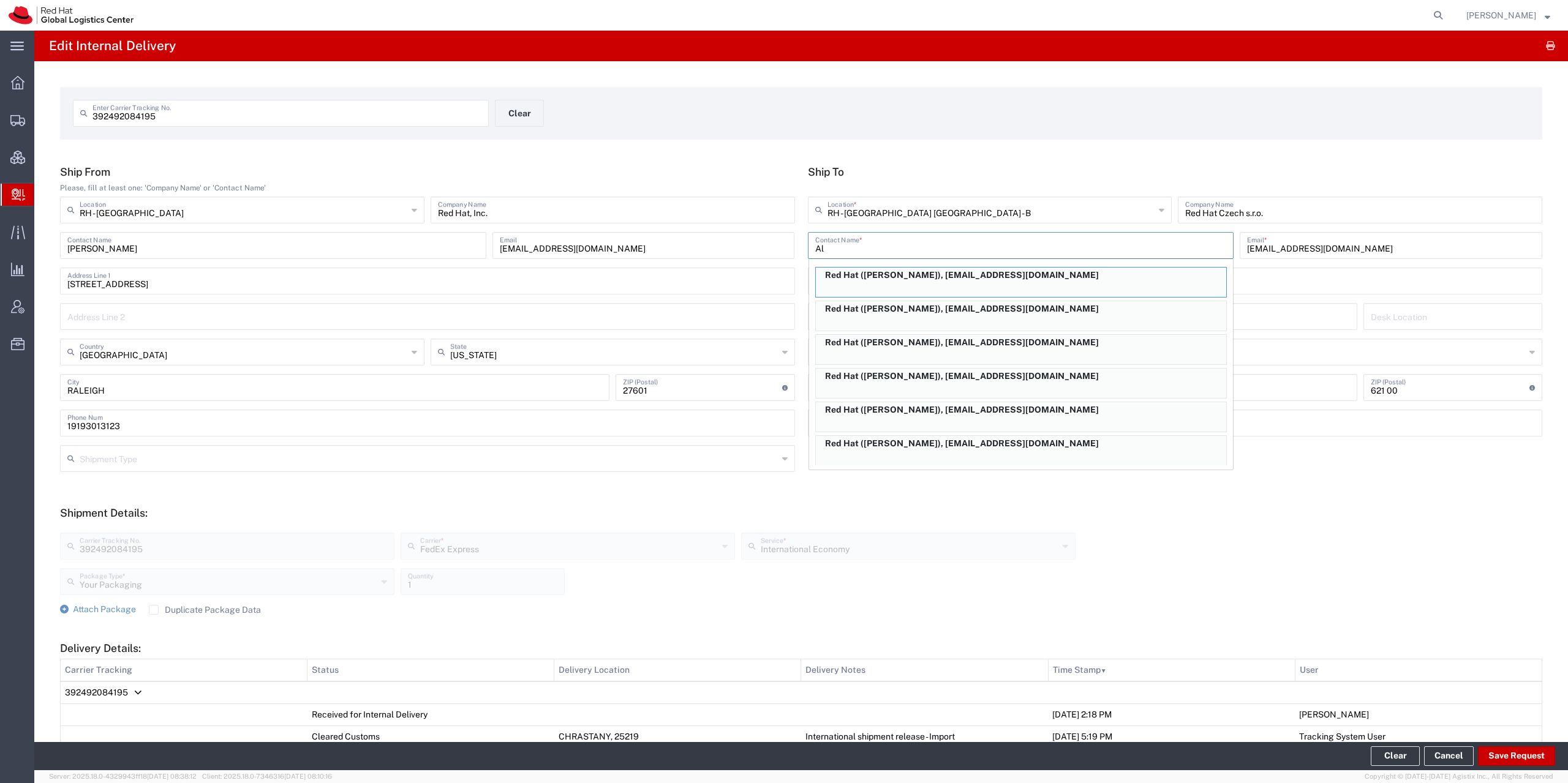
type input "A"
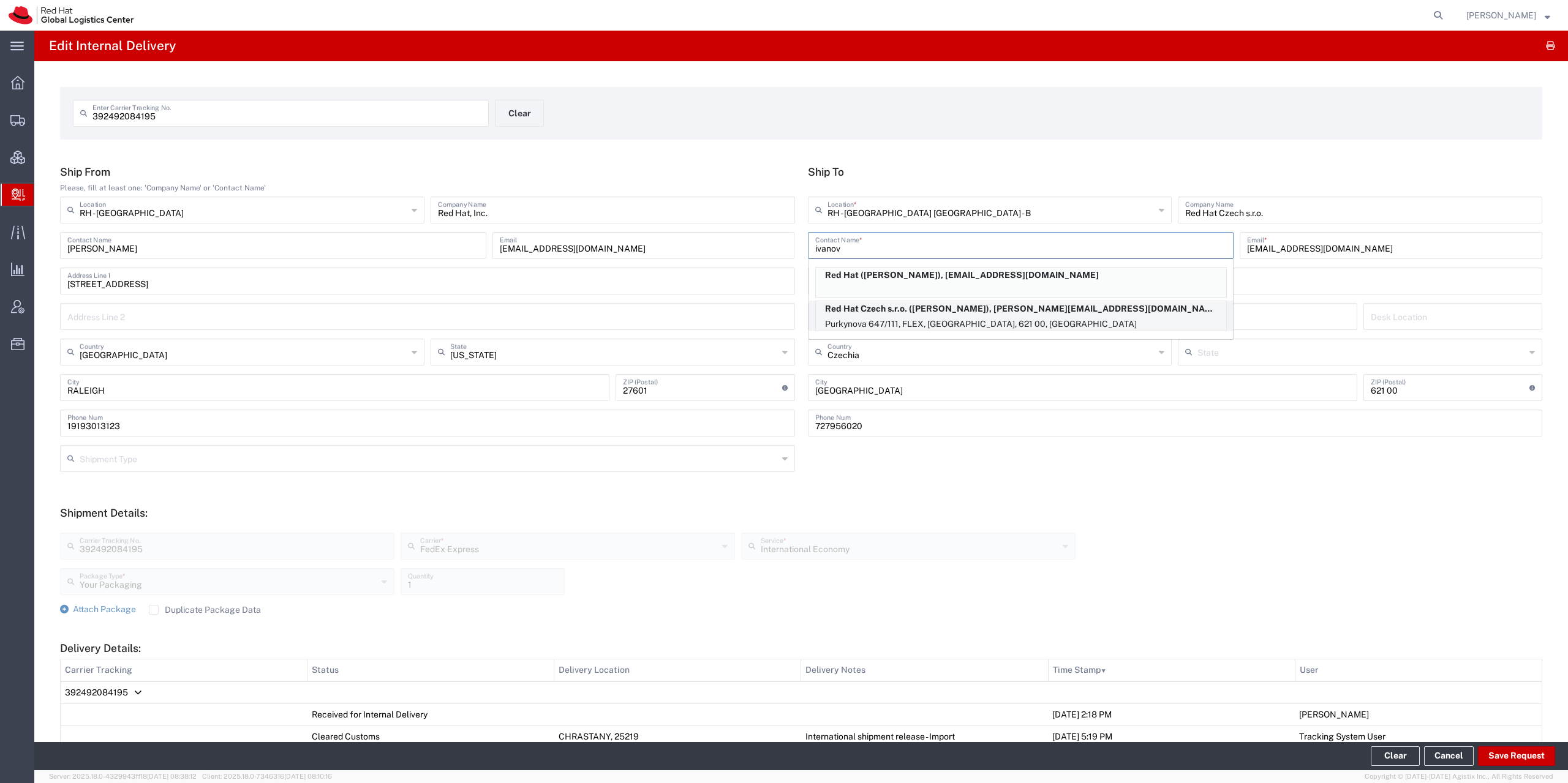
click at [932, 322] on p "Purkynova 647/111, FLEX, [GEOGRAPHIC_DATA], 621 00, [GEOGRAPHIC_DATA]" at bounding box center [1021, 323] width 410 height 15
type input "[PERSON_NAME]"
type input "[EMAIL_ADDRESS][DOMAIN_NAME]"
type input "FLEX"
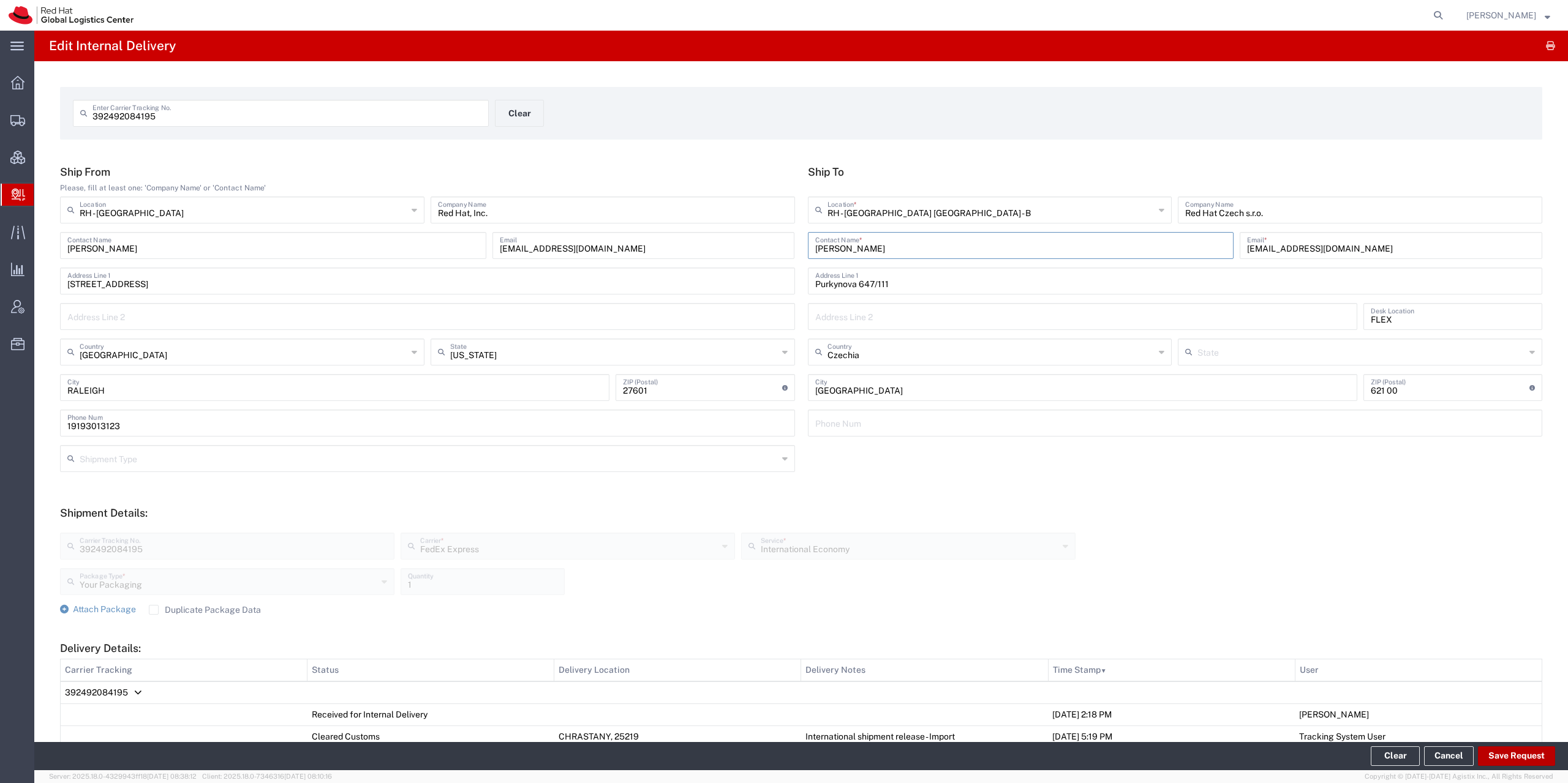
click at [1511, 759] on button "Save Request" at bounding box center [1517, 757] width 78 height 19
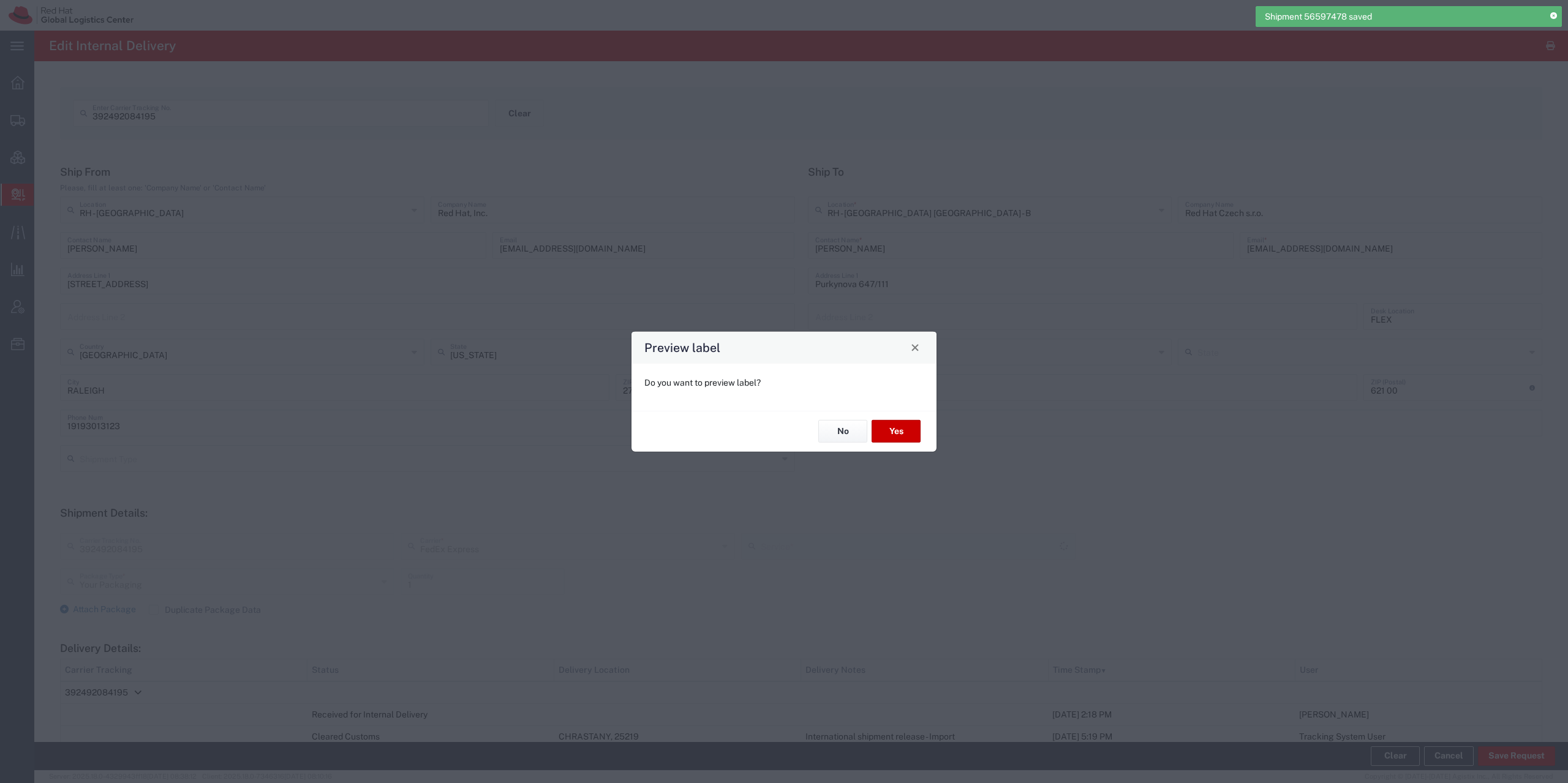
type input "International Economy"
click at [894, 429] on button "Yes" at bounding box center [896, 432] width 49 height 23
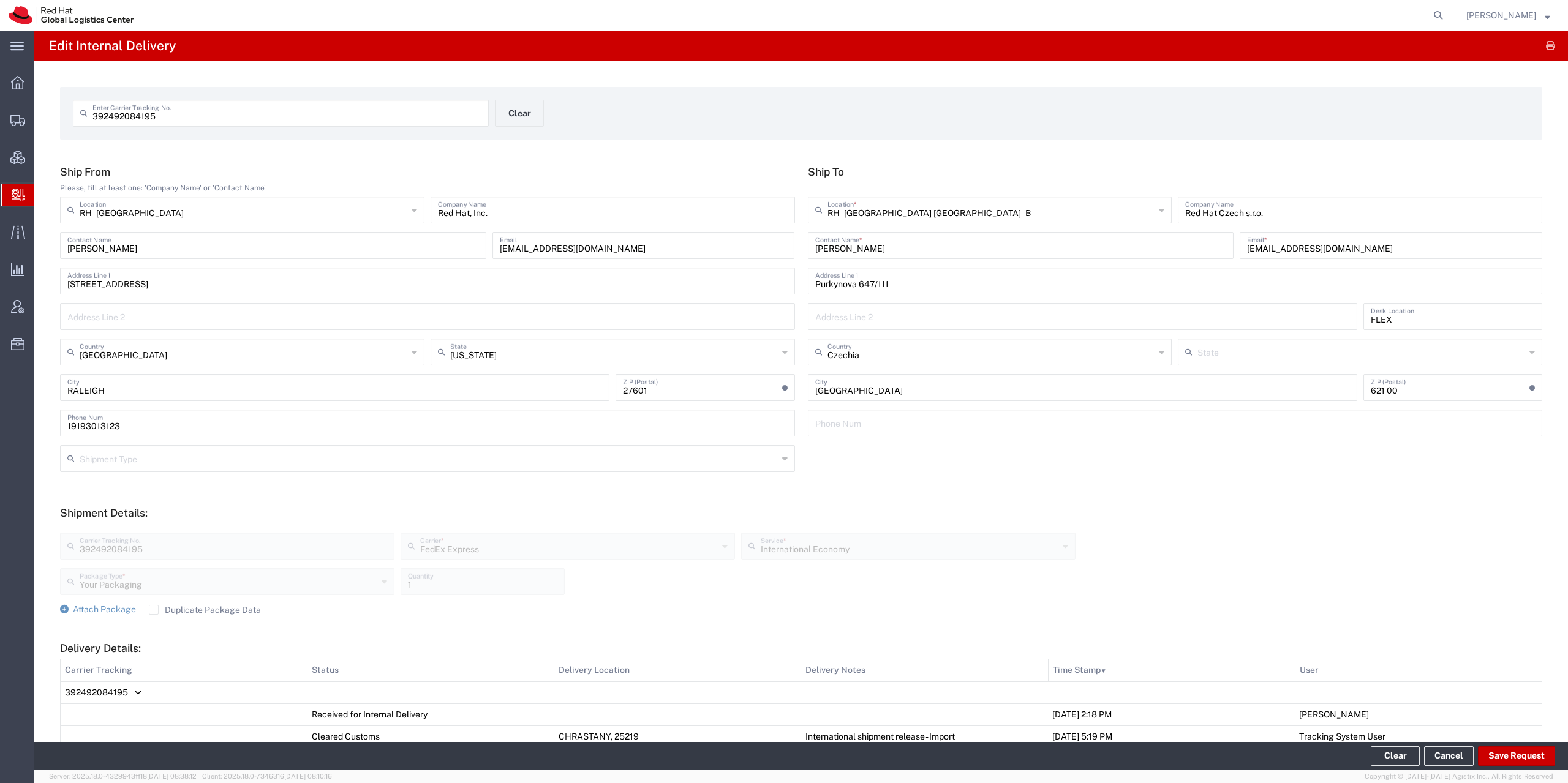
click at [100, 689] on span "392492084195" at bounding box center [97, 692] width 63 height 10
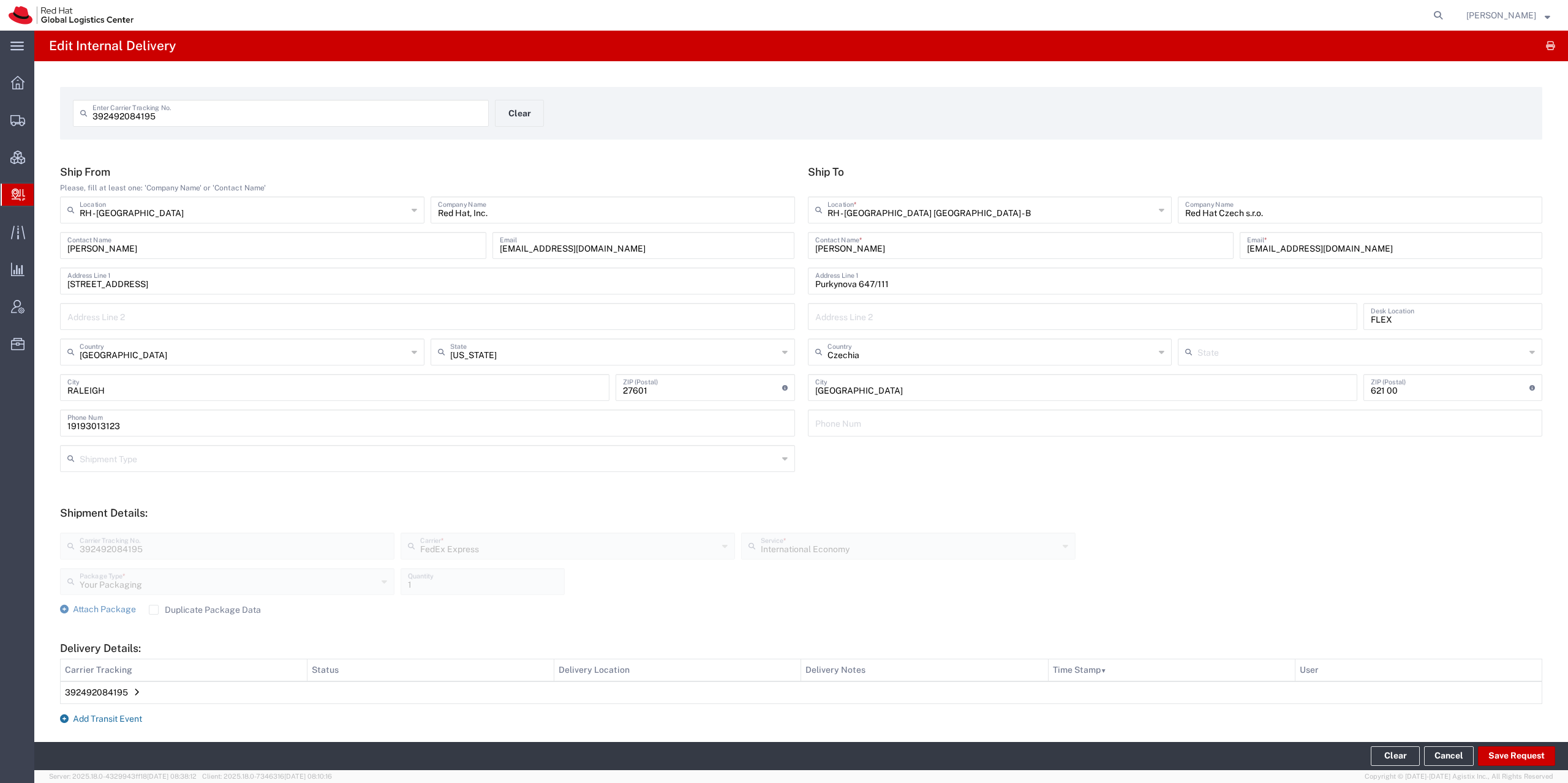
click at [94, 720] on span "Add Transit Event" at bounding box center [107, 719] width 70 height 10
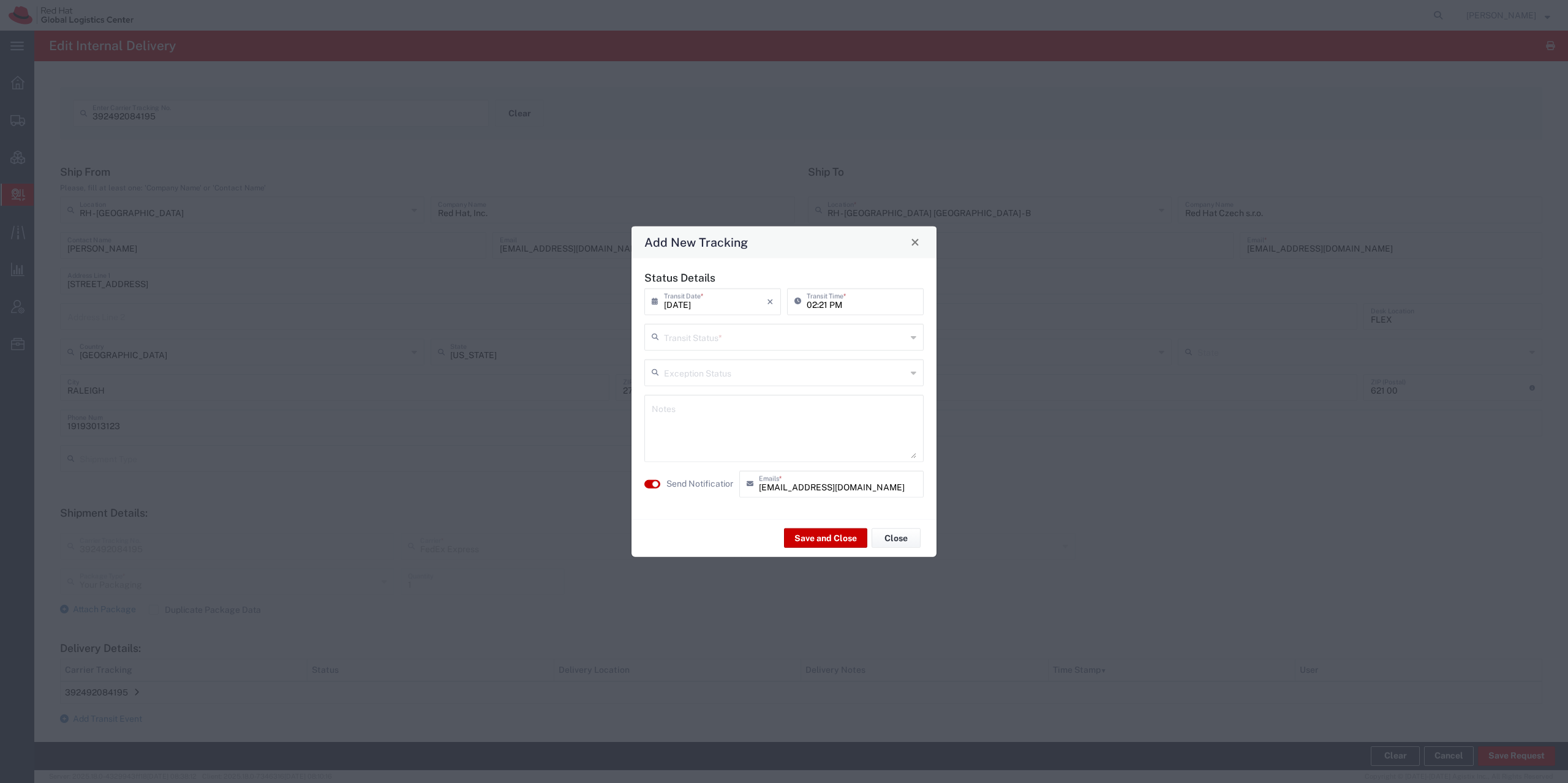
click at [764, 333] on input "text" at bounding box center [785, 336] width 242 height 21
click at [721, 426] on span "Shipment On-Hold" at bounding box center [784, 425] width 277 height 19
type input "Shipment On-Hold"
click at [721, 426] on textarea at bounding box center [784, 428] width 264 height 60
click at [721, 404] on textarea "Lanyards and nametags for Manager Day" at bounding box center [784, 428] width 264 height 60
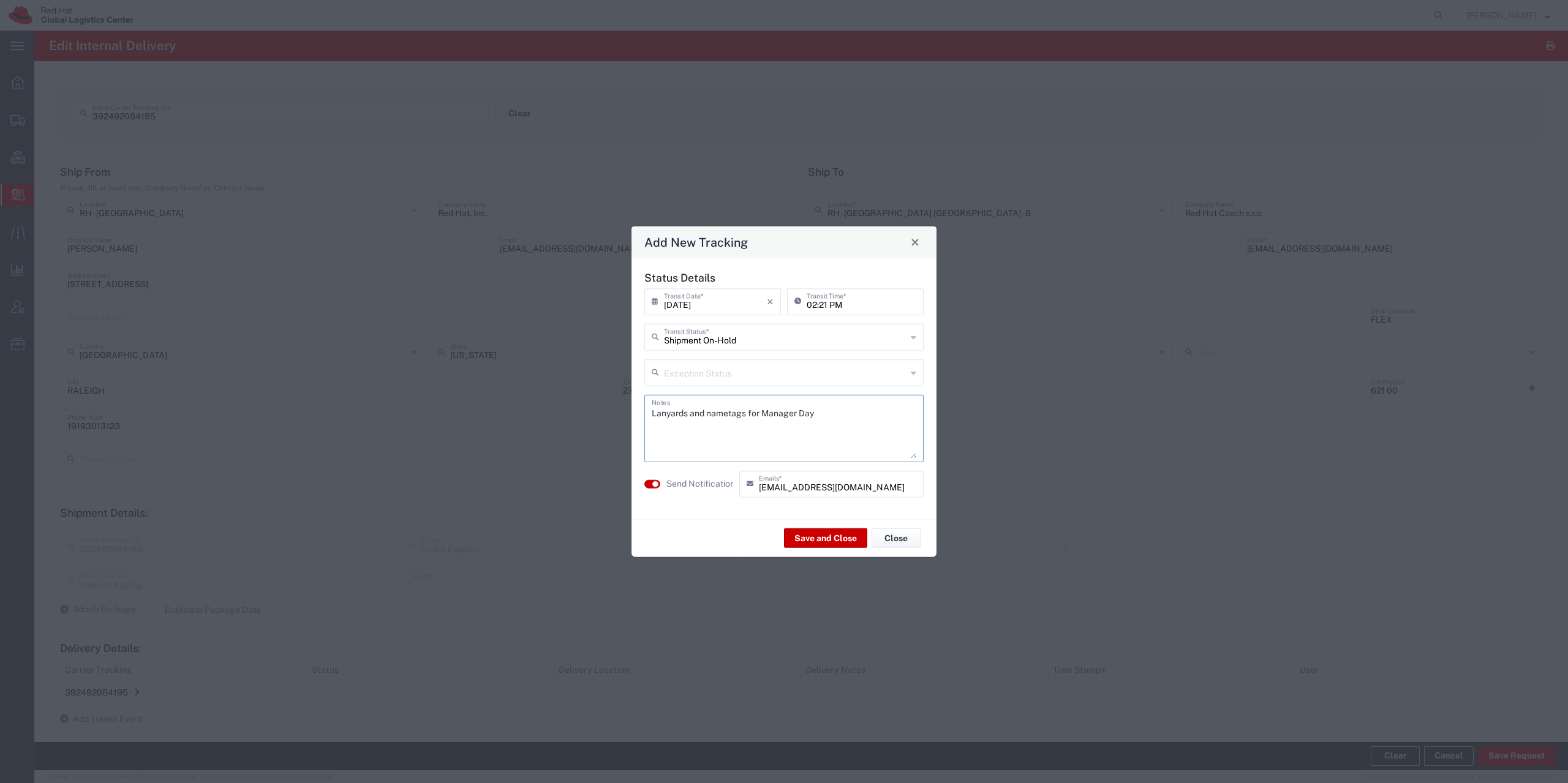
click at [727, 413] on textarea "Lanyards and nametags for Manager Day" at bounding box center [784, 428] width 264 height 60
click at [0, 0] on lt-span "name tags" at bounding box center [0, 0] width 0 height 0
click at [839, 420] on textarea "Lanyards and name tags for Manager Day" at bounding box center [784, 428] width 264 height 60
type textarea "Lanyards and name tags for Manager Day"
click at [807, 536] on button "Save and Close" at bounding box center [825, 538] width 84 height 19
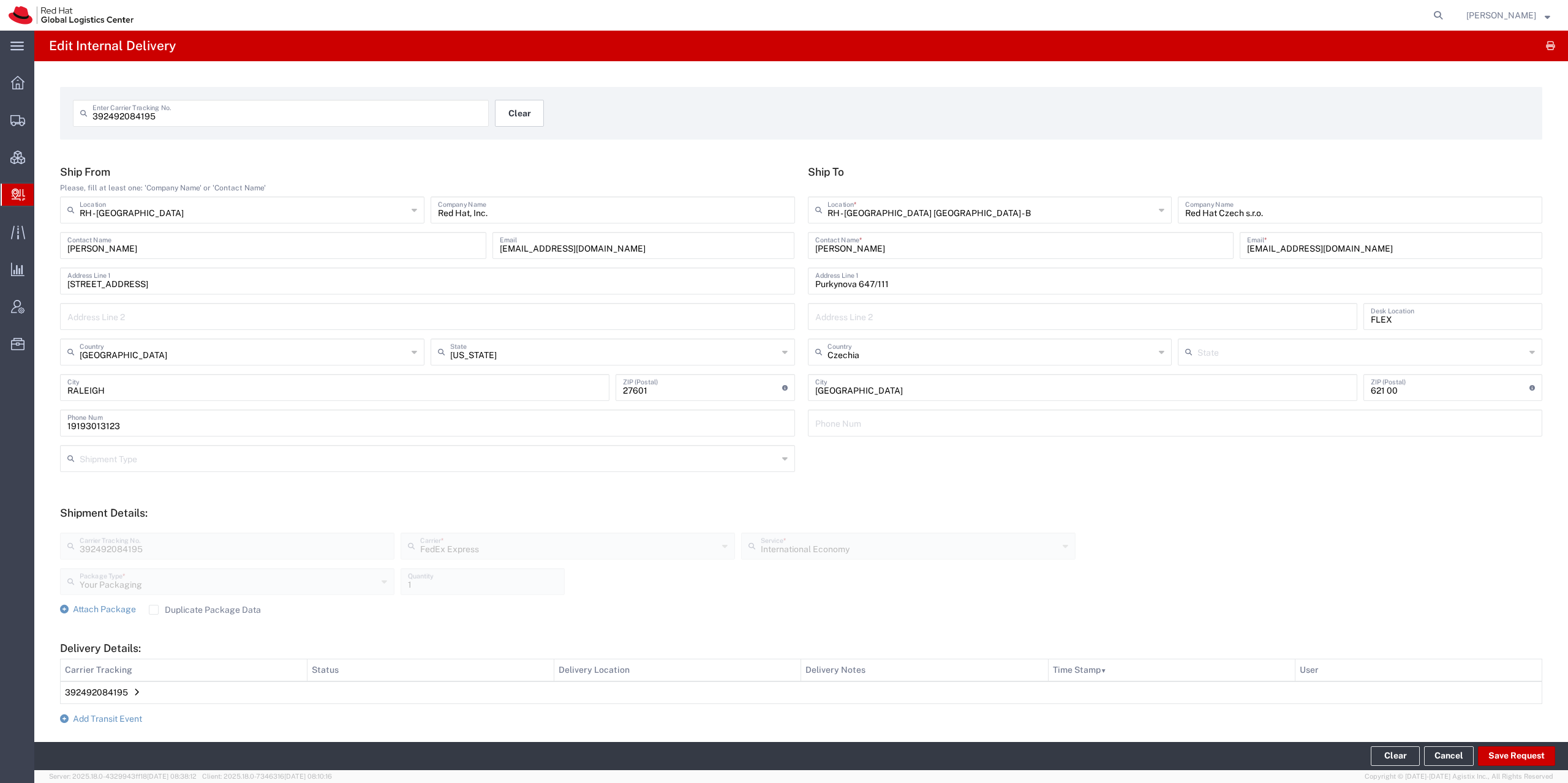
click at [511, 113] on button "Clear" at bounding box center [520, 113] width 49 height 27
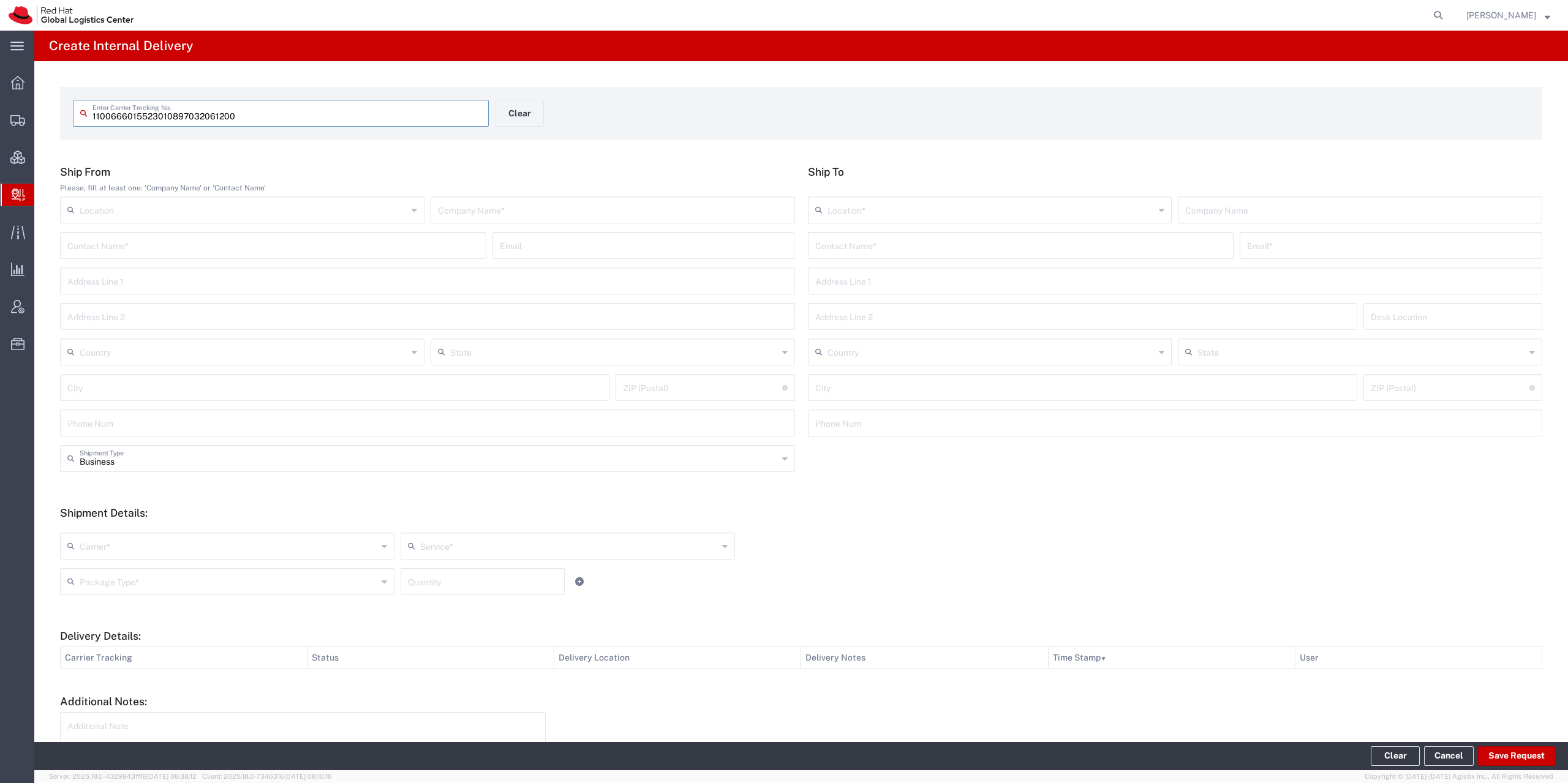
type input "1100666015523010897032061200"
click at [512, 228] on input "text" at bounding box center [612, 219] width 350 height 21
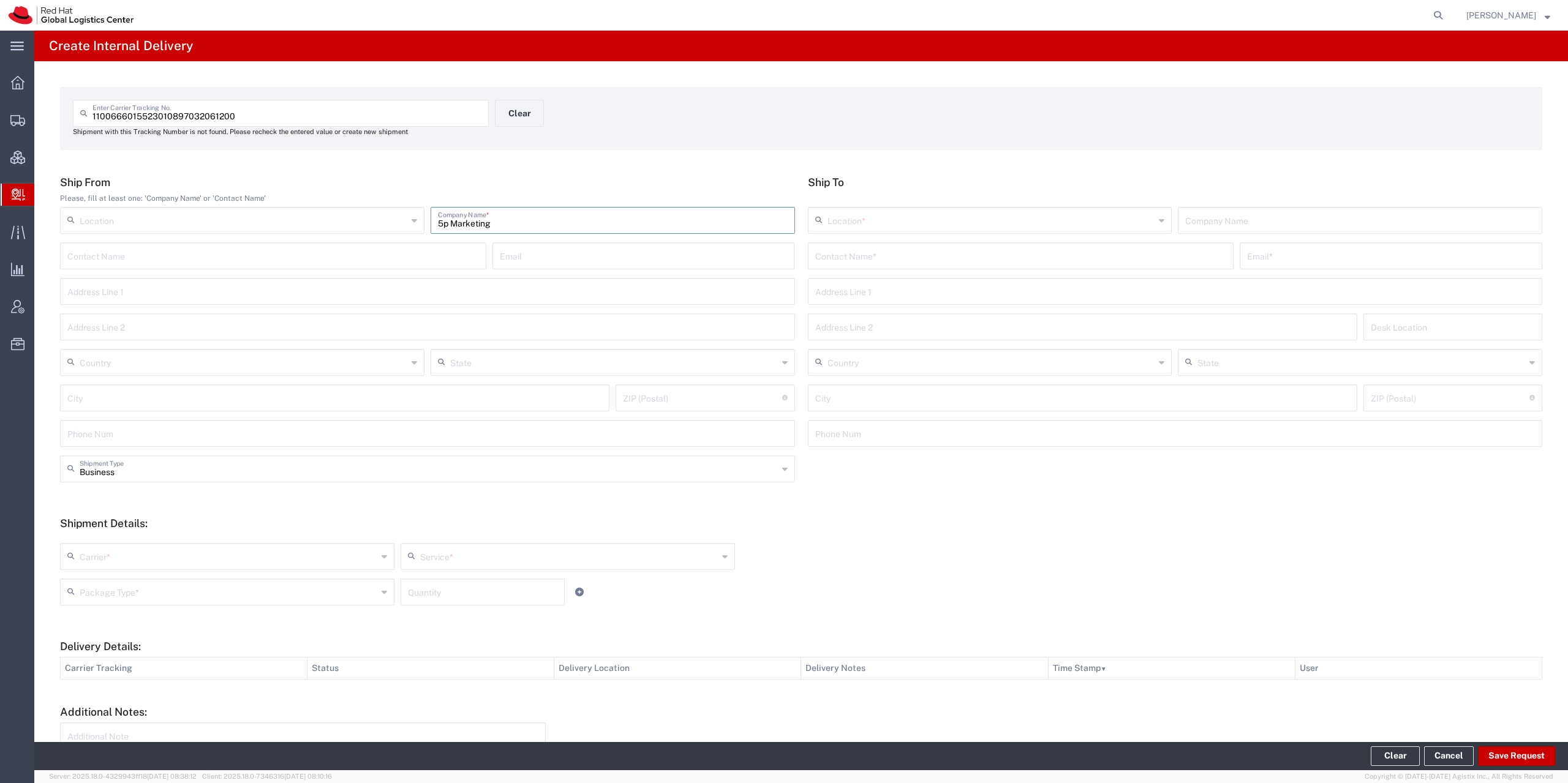
type input "5p Marketing"
click at [909, 256] on input "text" at bounding box center [1021, 255] width 411 height 21
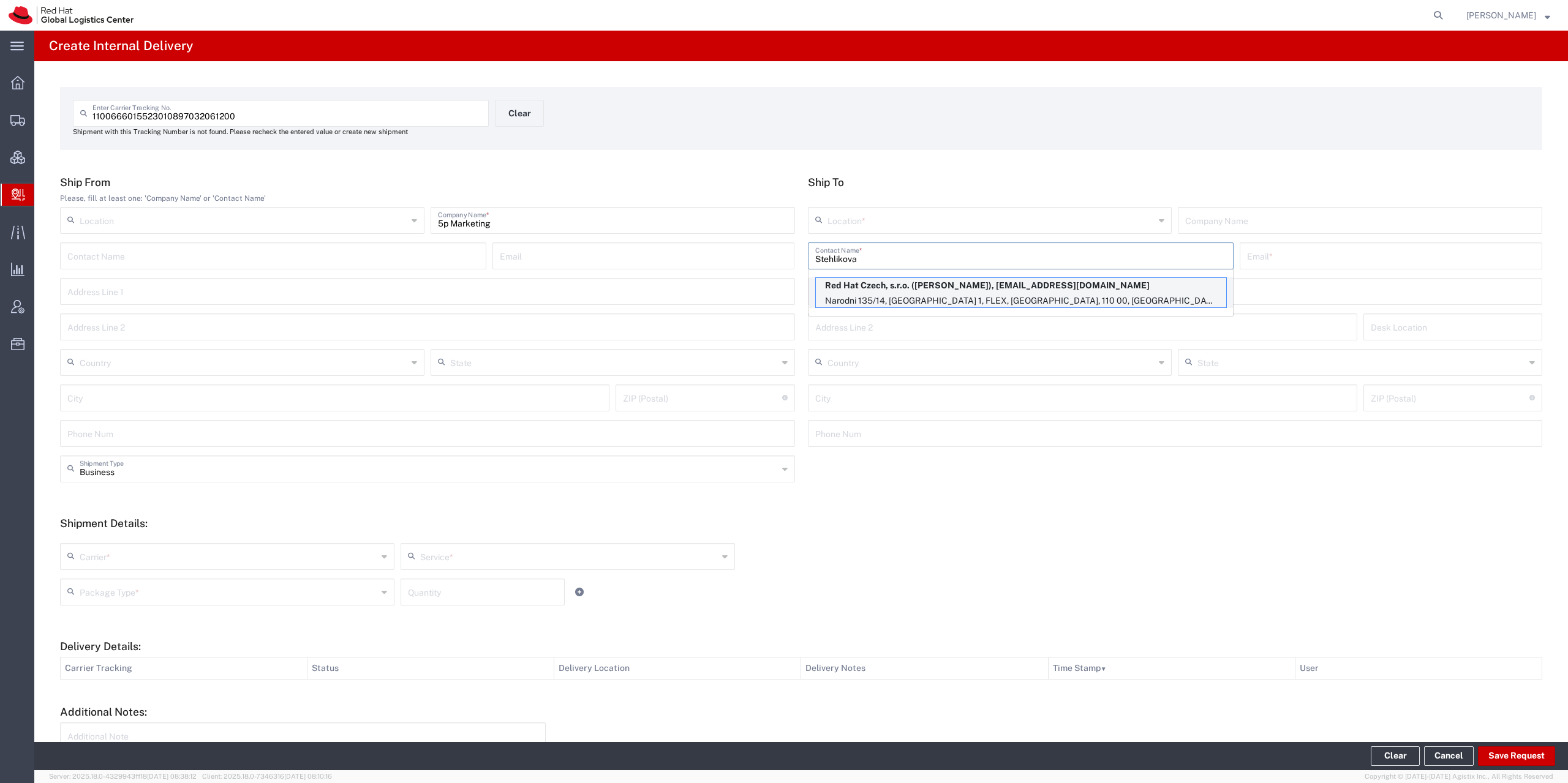
type input "Stehlikova"
click at [860, 283] on p "Red Hat Czech, s.r.o. ([PERSON_NAME]), [EMAIL_ADDRESS][DOMAIN_NAME]" at bounding box center [1021, 285] width 410 height 15
type input "RH - [GEOGRAPHIC_DATA] - MSO"
type input "Red Hat Czech, s.r.o."
type input "[PERSON_NAME]"
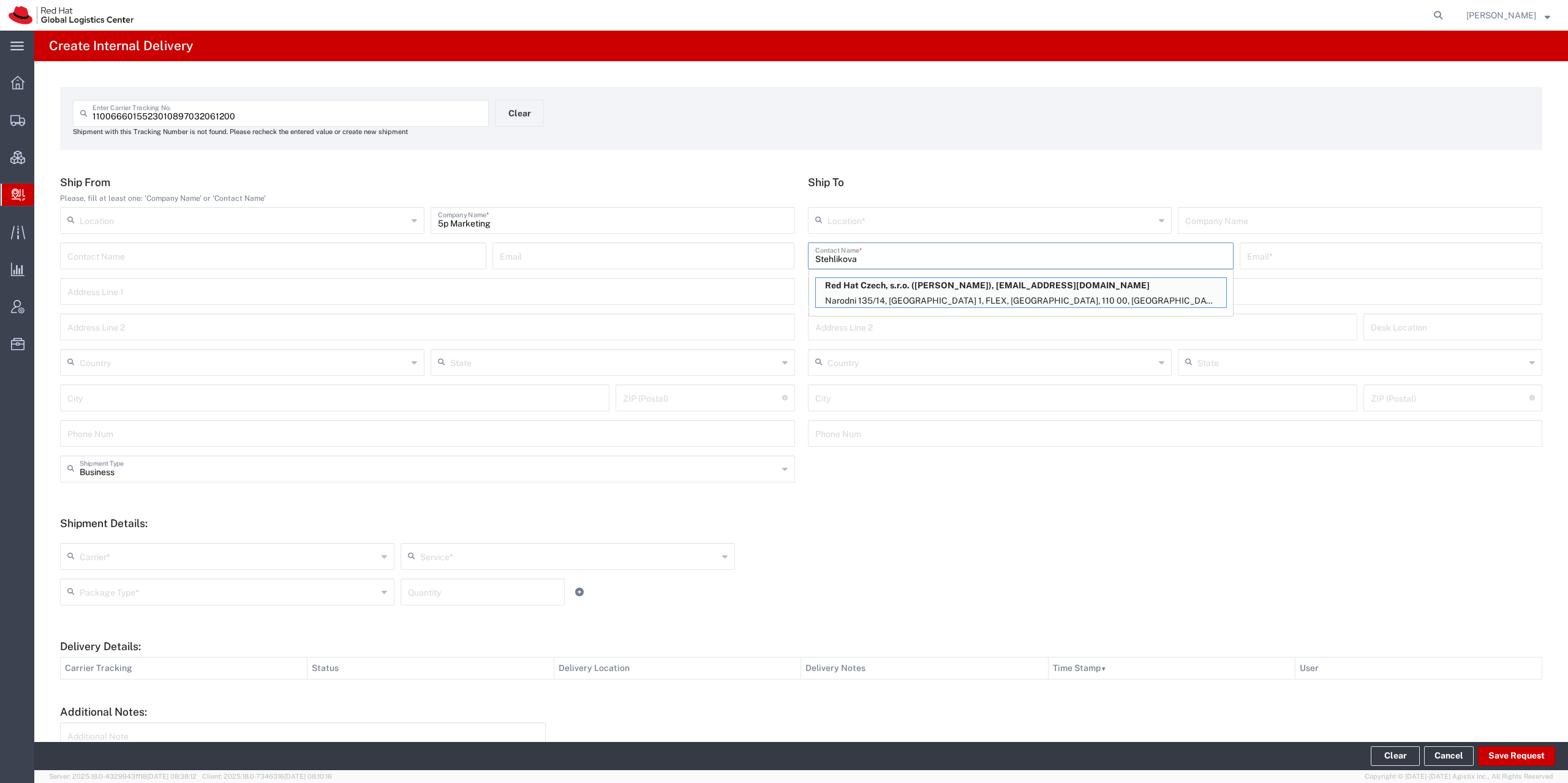
type input "[EMAIL_ADDRESS][DOMAIN_NAME]"
type input "Narodni 135/14"
type input "[GEOGRAPHIC_DATA] 1"
type input "FLEX"
type input "Czechia"
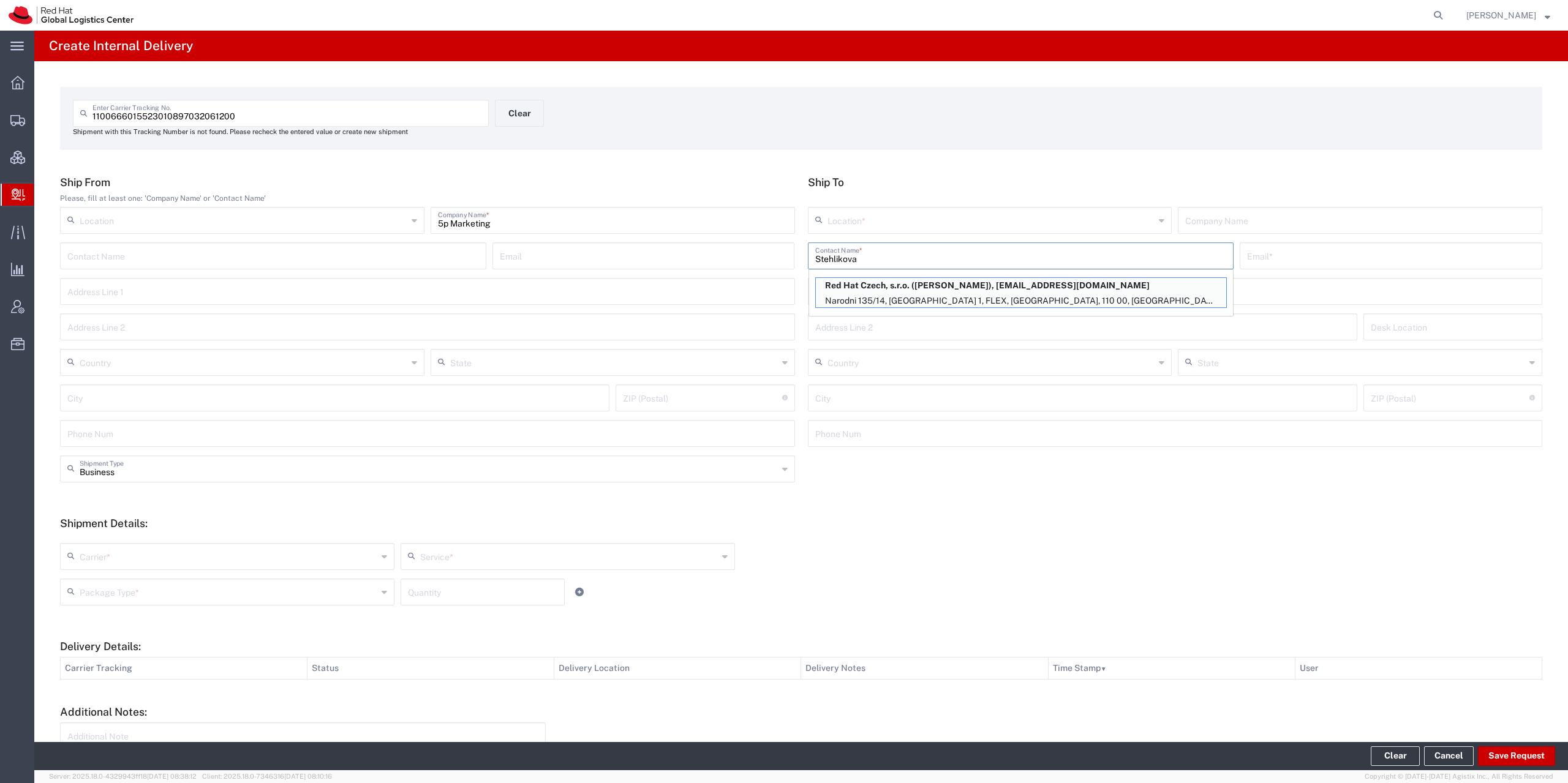
type input "[GEOGRAPHIC_DATA]"
type input "110 00"
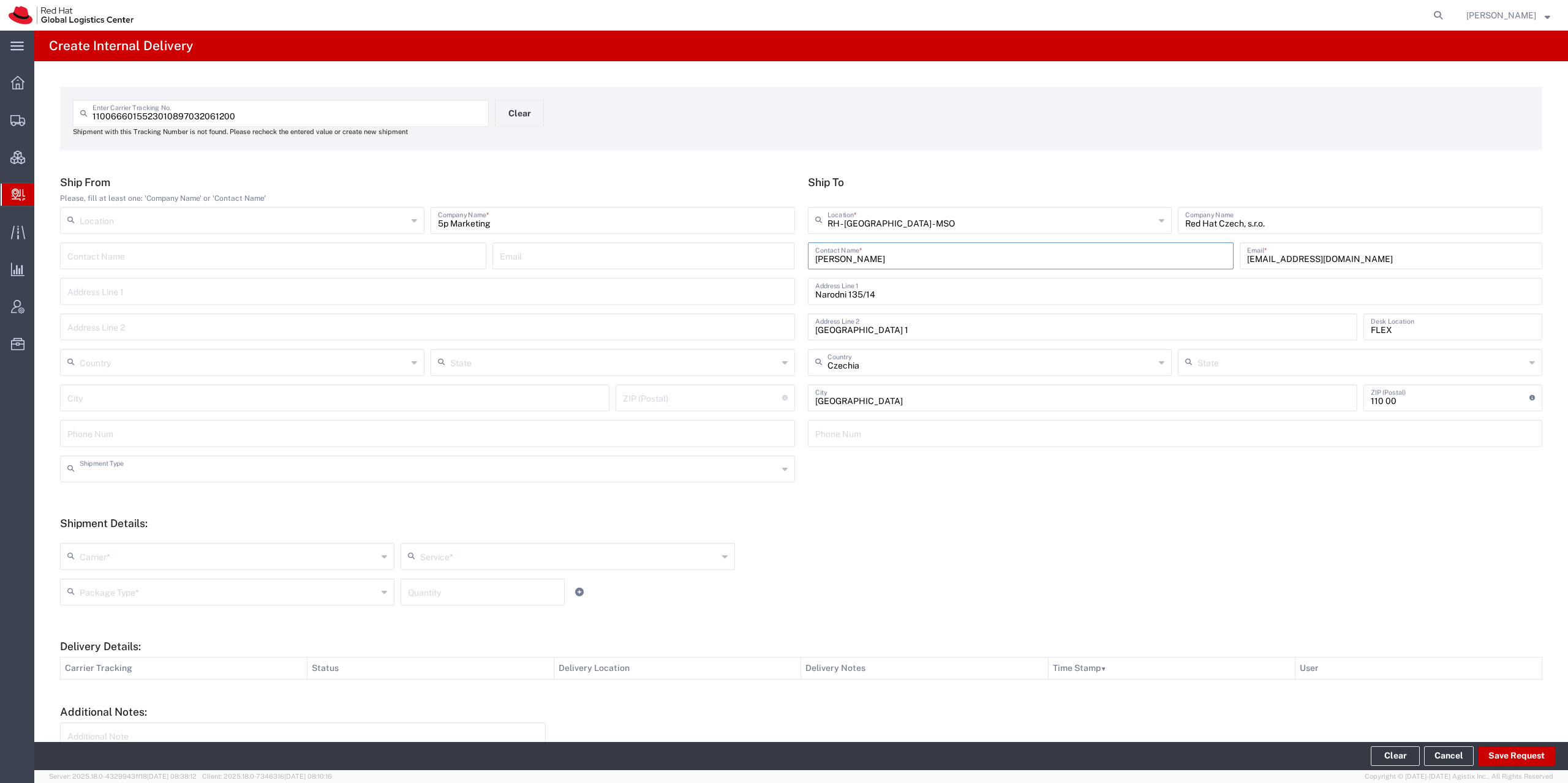
click at [120, 476] on input "text" at bounding box center [428, 468] width 699 height 21
click at [101, 560] on input "text" at bounding box center [228, 556] width 298 height 21
type input "Business"
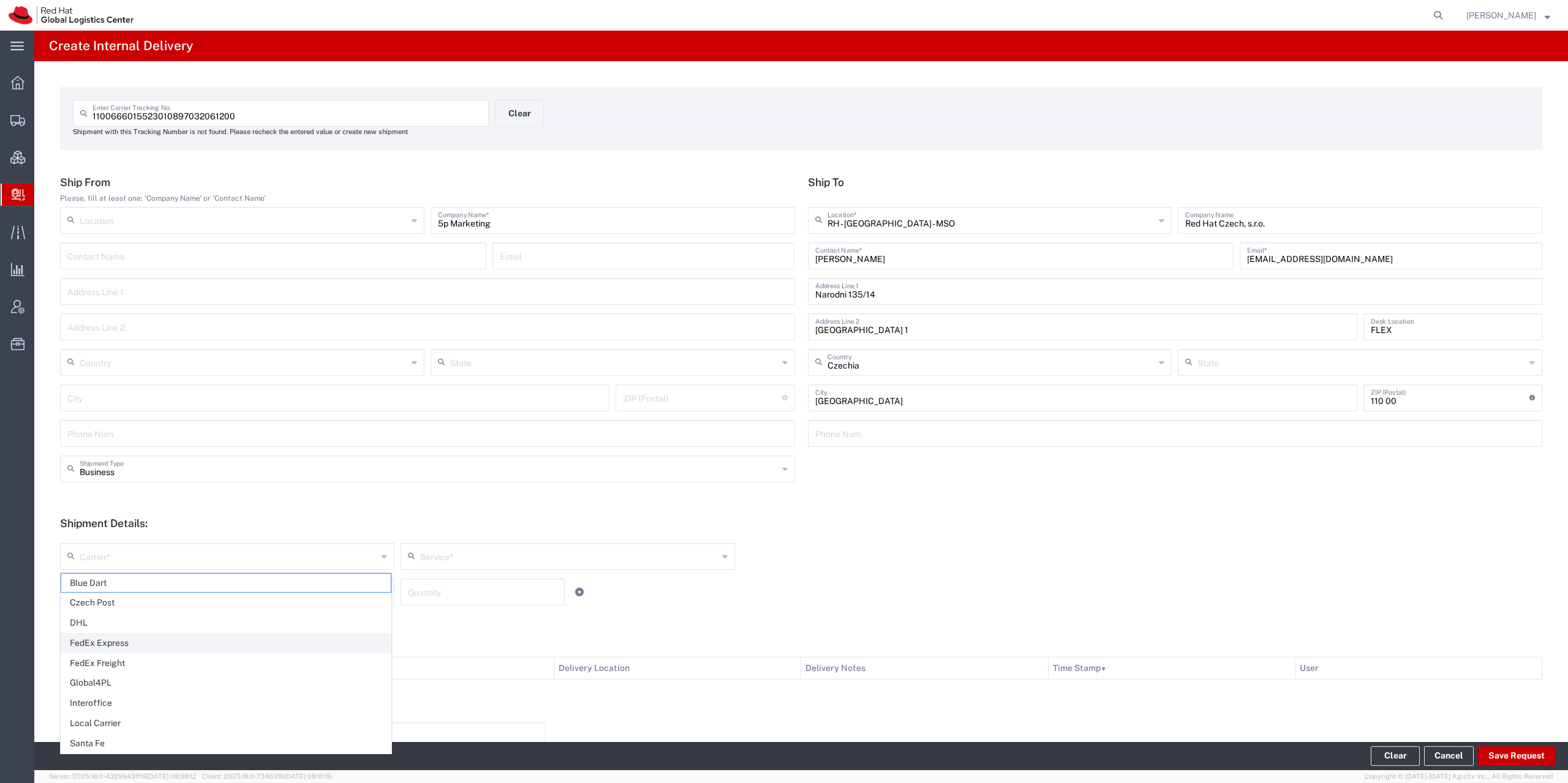
click at [97, 639] on span "FedEx Express" at bounding box center [226, 644] width 329 height 19
type input "FedEx Express"
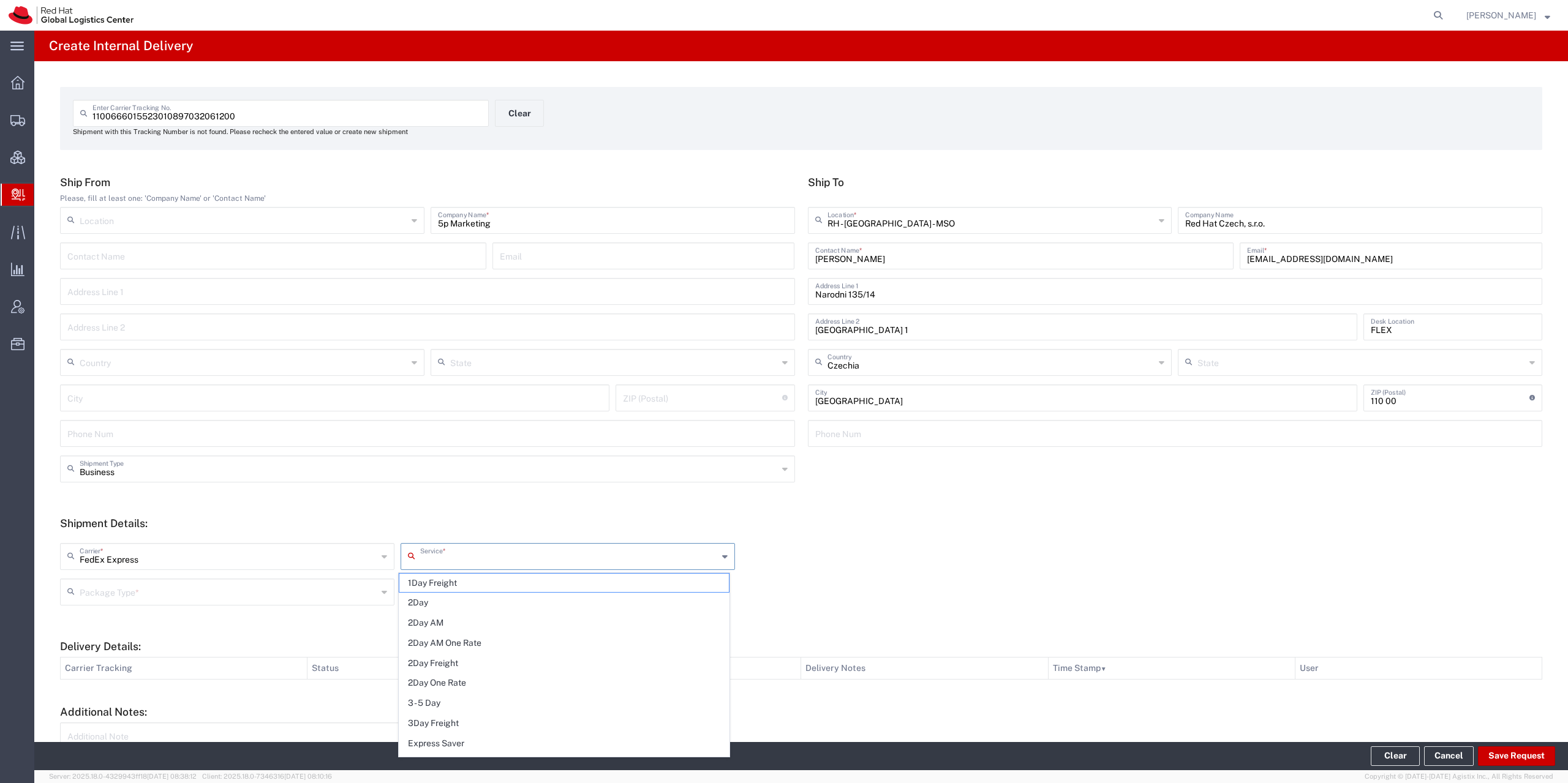
click at [476, 565] on input "text" at bounding box center [569, 556] width 298 height 21
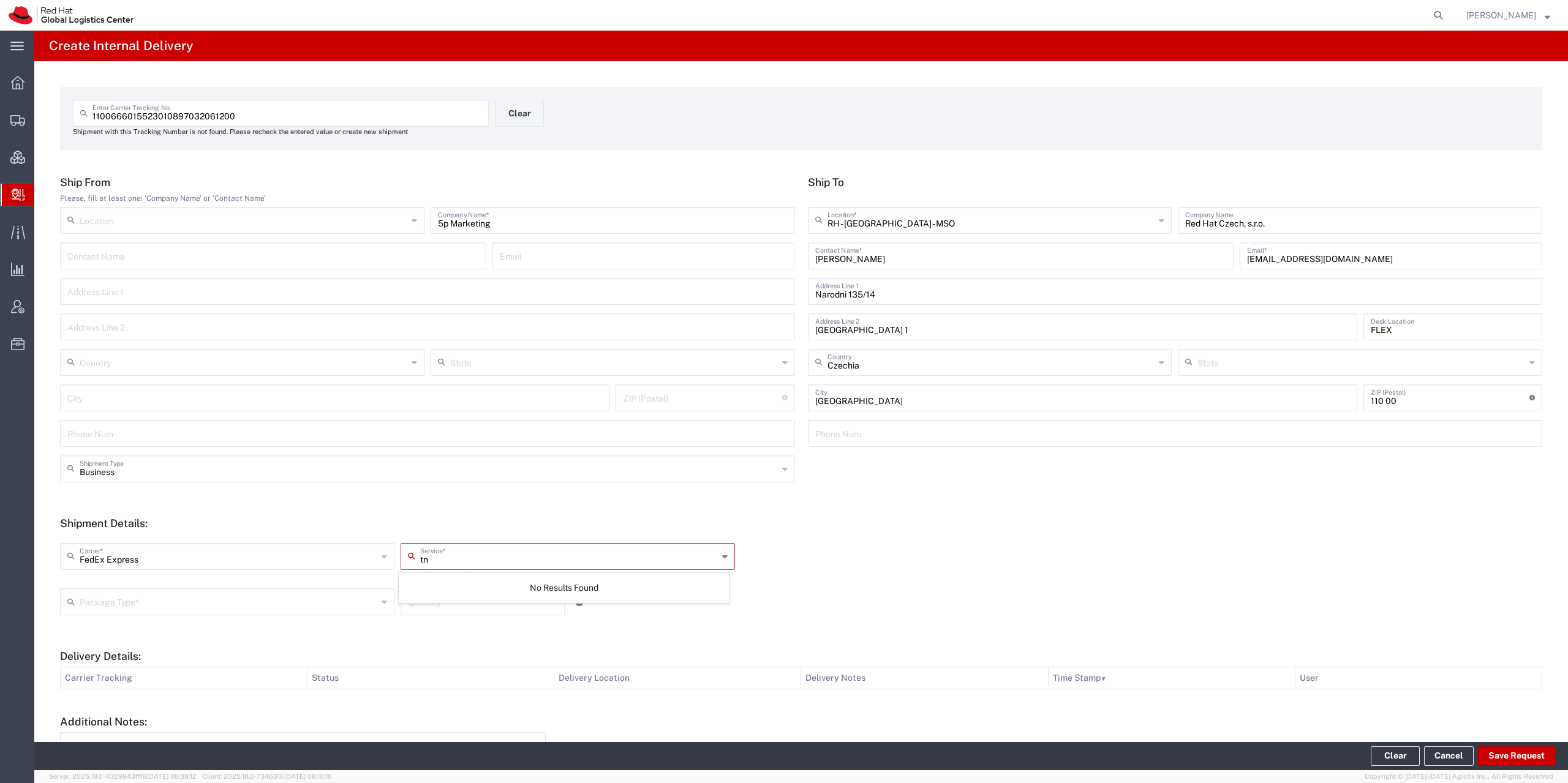
type input "t"
click at [517, 666] on span "International Economy" at bounding box center [564, 664] width 329 height 19
type input "International Economy"
click at [120, 580] on input "text" at bounding box center [228, 591] width 298 height 21
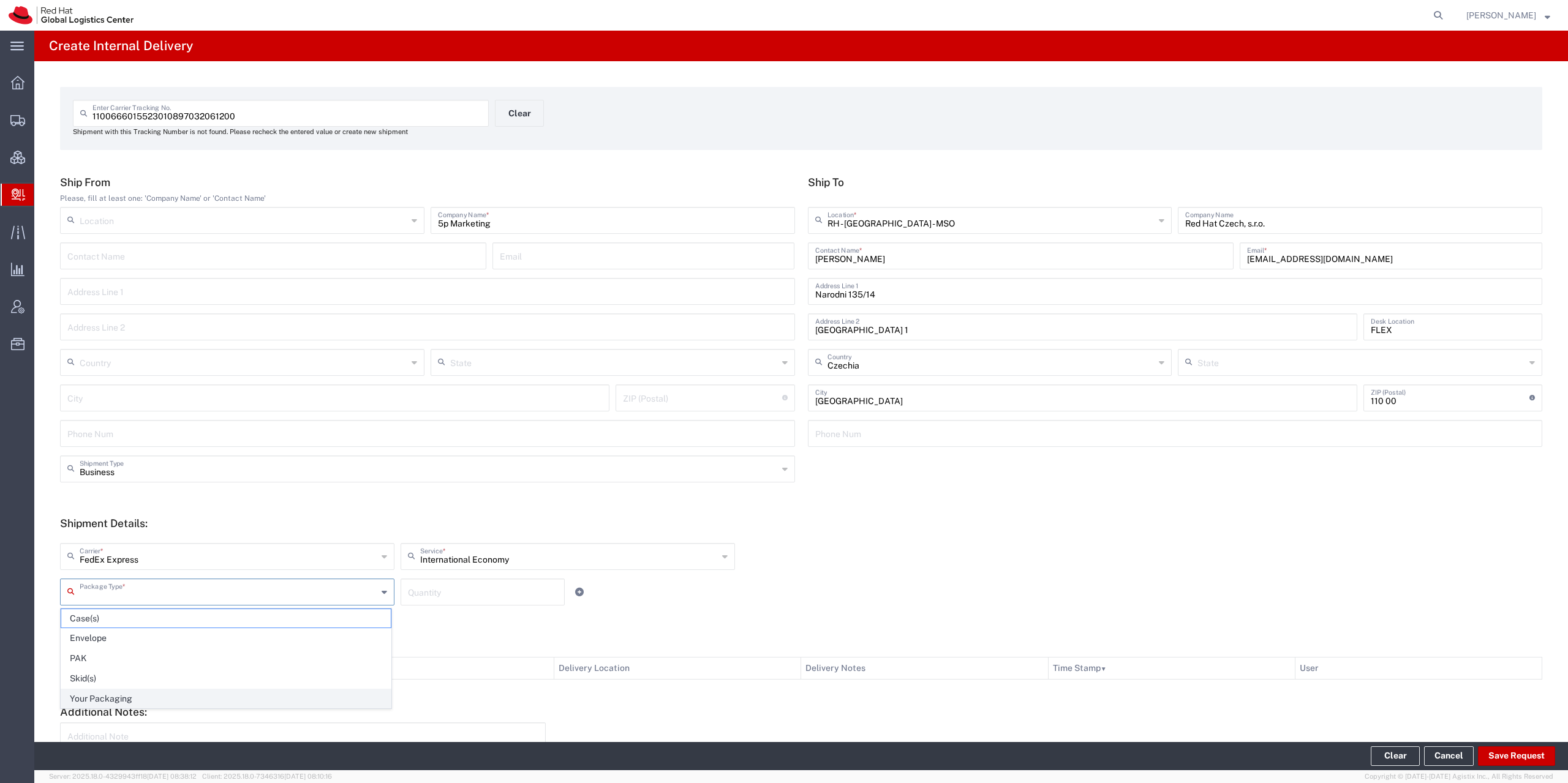
click at [142, 696] on span "Your Packaging" at bounding box center [226, 699] width 329 height 19
type input "Your Packaging"
click at [1489, 750] on button "Save Request" at bounding box center [1517, 757] width 78 height 19
type input "5p Marketing"
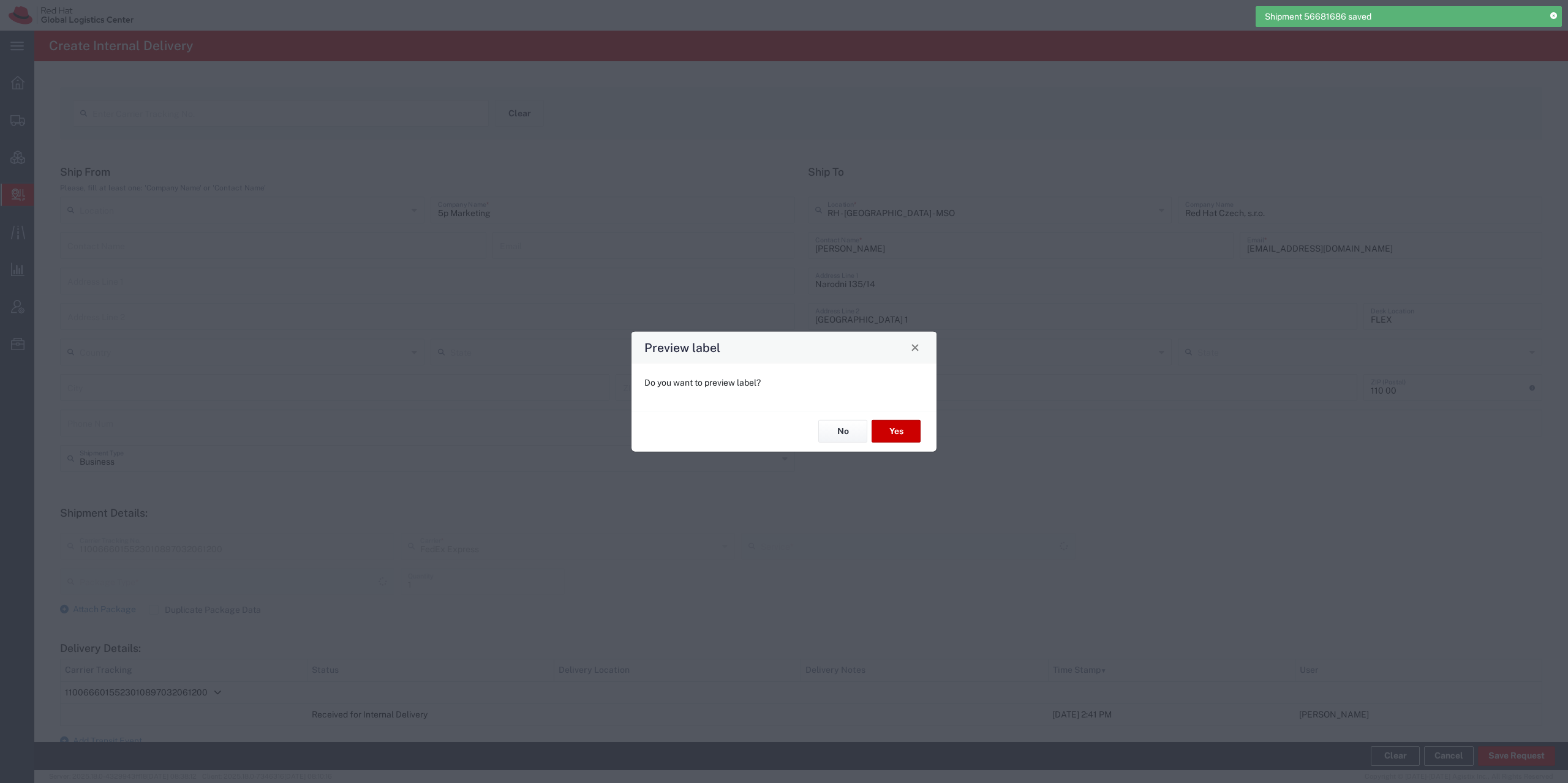
type input "International Economy"
type input "Your Packaging"
click at [847, 432] on button "No" at bounding box center [843, 432] width 49 height 23
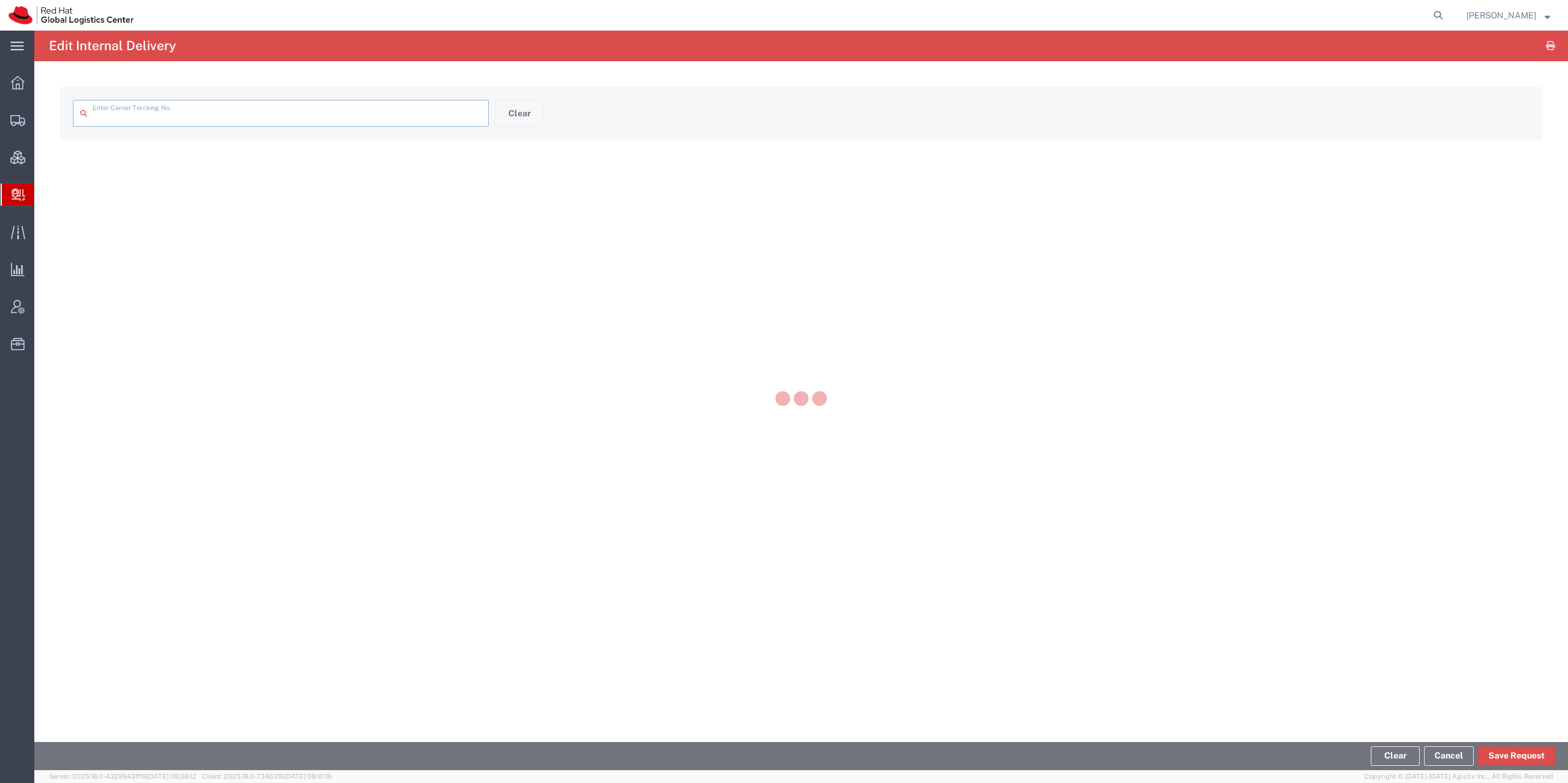
type input "1100666015523010897032061200"
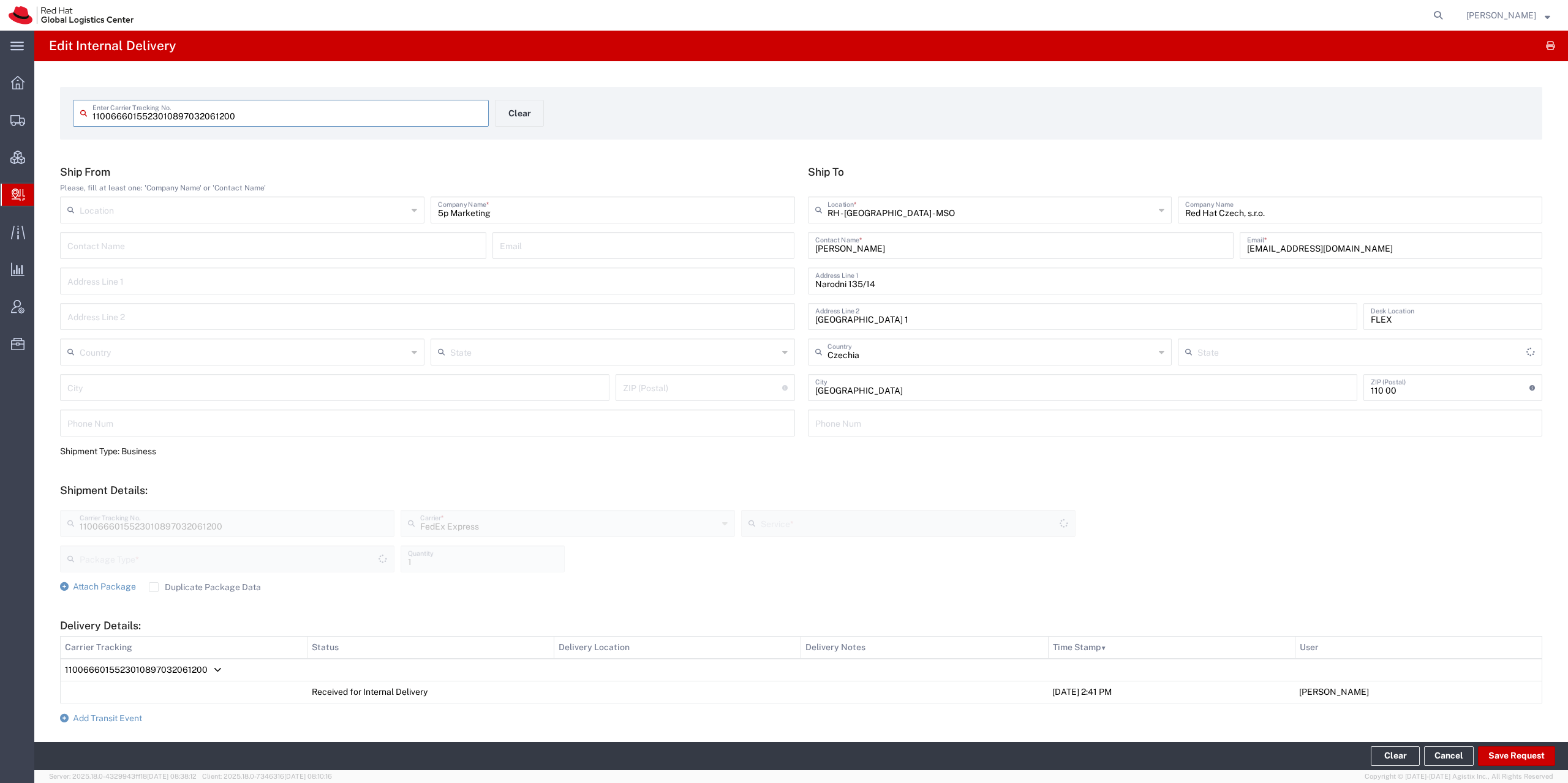
type input "International Economy"
type input "Your Packaging"
click at [107, 708] on form "Ship From Please, fill at least one: 'Company Name' or 'Contact Name' Location …" at bounding box center [801, 515] width 1483 height 700
click at [106, 720] on span "Add Transit Event" at bounding box center [107, 718] width 70 height 10
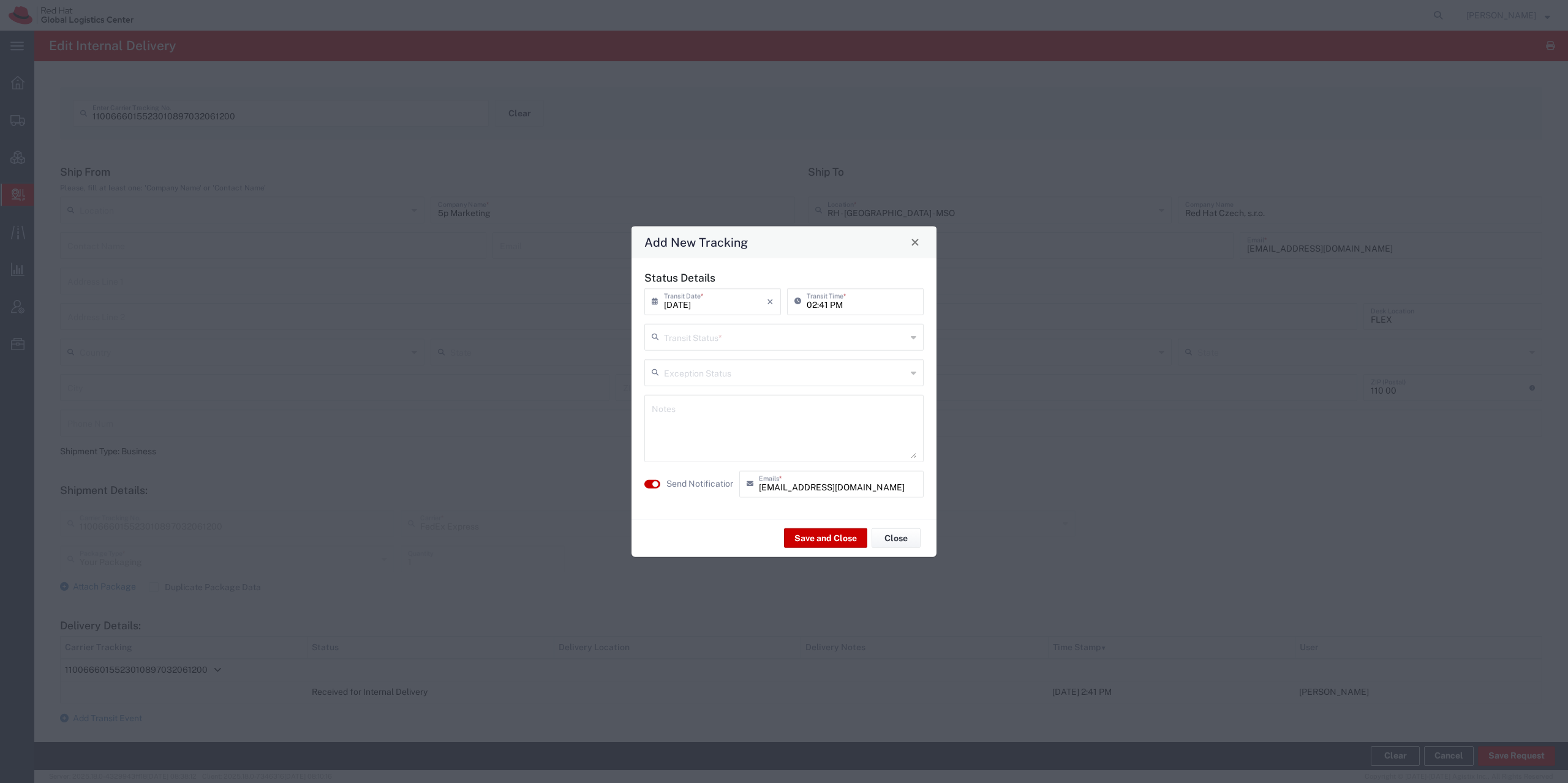
click at [713, 341] on input "text" at bounding box center [785, 336] width 242 height 21
click at [711, 363] on span "Delivery Confirmation" at bounding box center [784, 364] width 277 height 19
type input "Delivery Confirmation"
click at [702, 425] on textarea at bounding box center [784, 428] width 264 height 60
type textarea "GSCM - GFP stock updated"
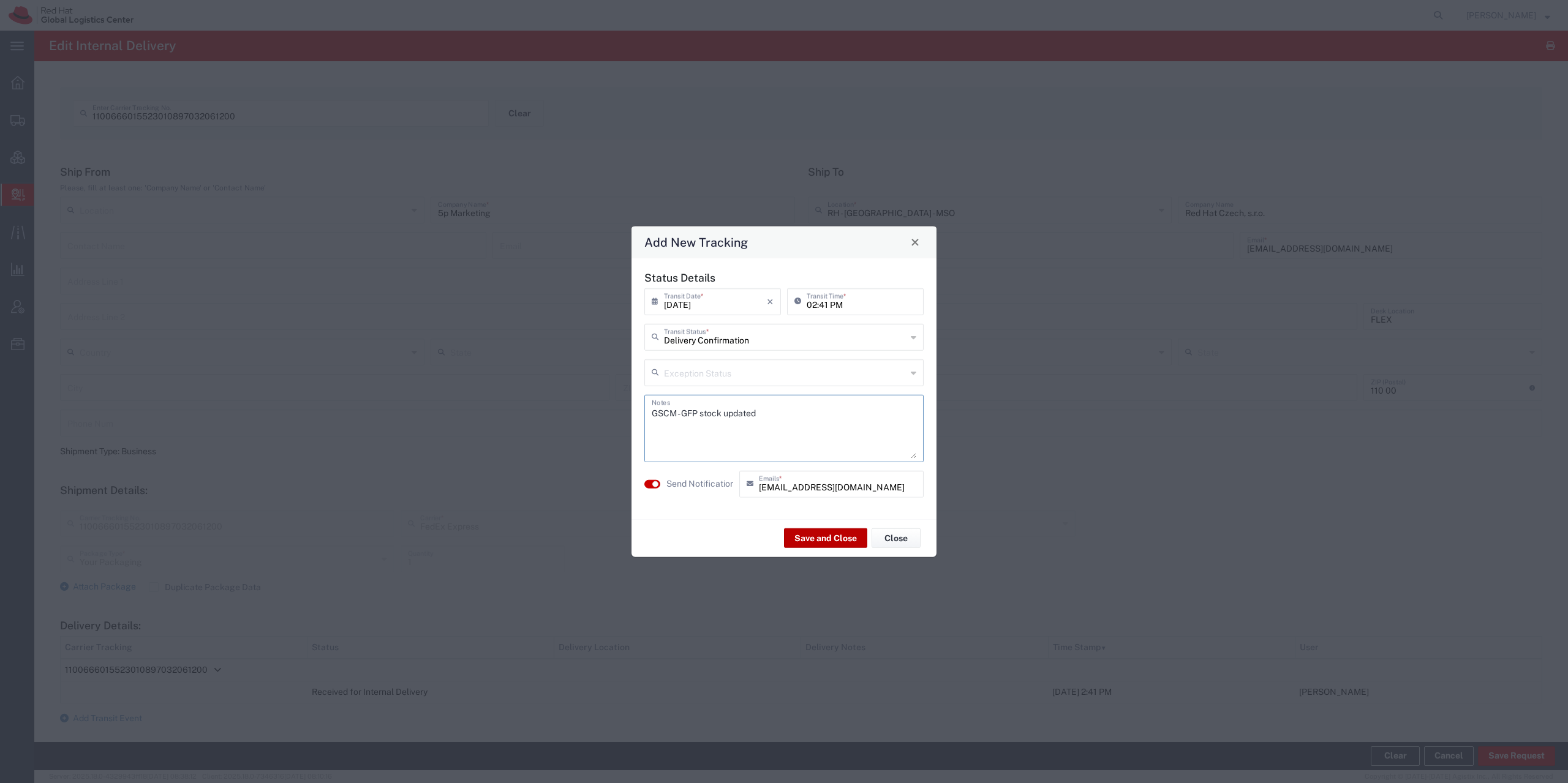
click at [824, 540] on button "Save and Close" at bounding box center [825, 538] width 84 height 19
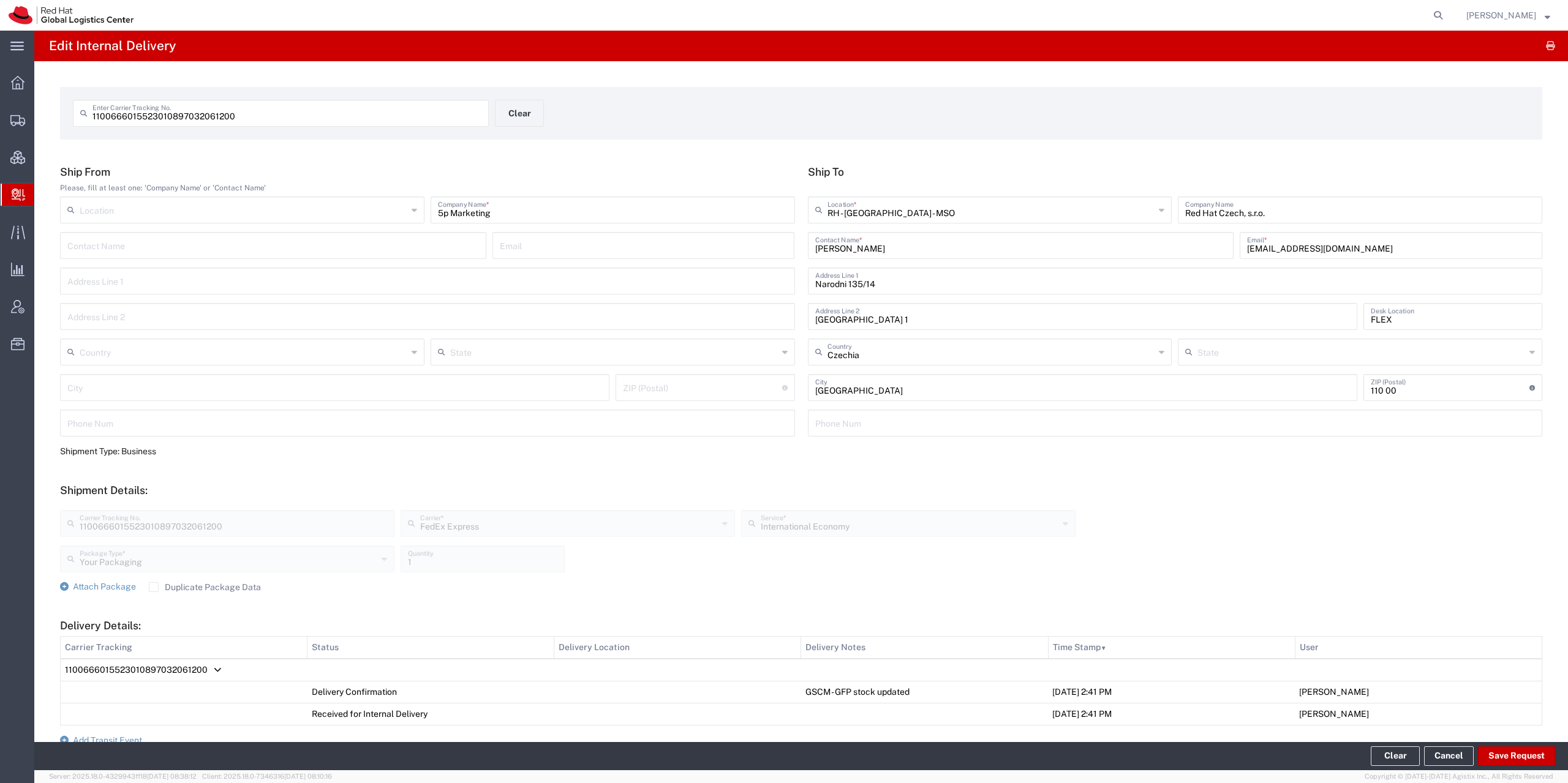
click at [912, 220] on div "RH - [GEOGRAPHIC_DATA] - MSO Location *" at bounding box center [990, 210] width 365 height 27
click at [912, 132] on div "1100666015523010897032061200 Enter Carrier Tracking No. Clear" at bounding box center [495, 117] width 857 height 35
type input "RH - [GEOGRAPHIC_DATA] - MSO"
click at [913, 216] on input "text" at bounding box center [991, 209] width 328 height 21
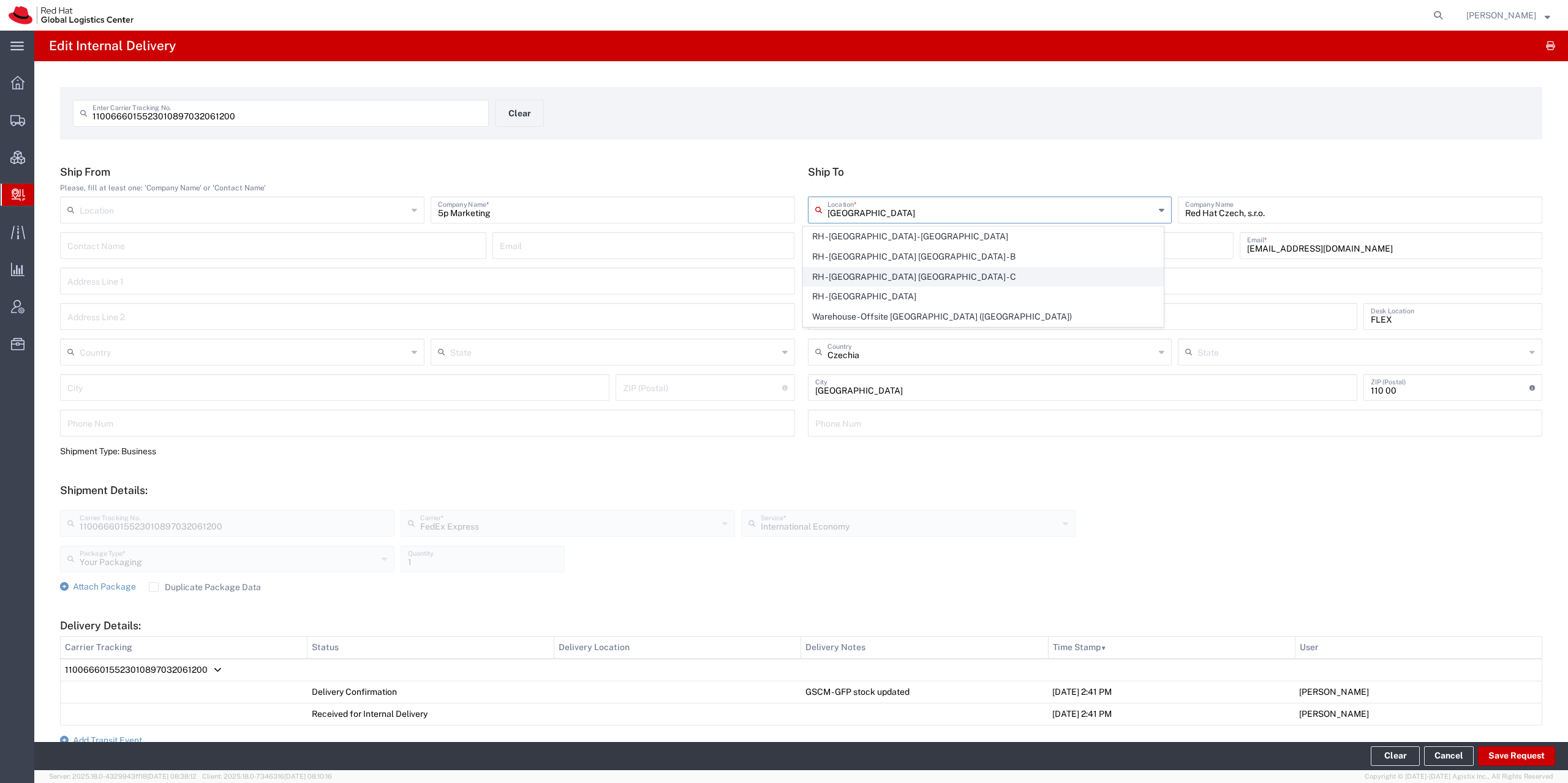
click at [928, 273] on span "RH - [GEOGRAPHIC_DATA] [GEOGRAPHIC_DATA] - C" at bounding box center [983, 277] width 359 height 19
type input "RH - [GEOGRAPHIC_DATA] [GEOGRAPHIC_DATA] - C"
type input "Red Hat Czech s.r.o."
type input "Purkynova 665/115"
type input "[GEOGRAPHIC_DATA]"
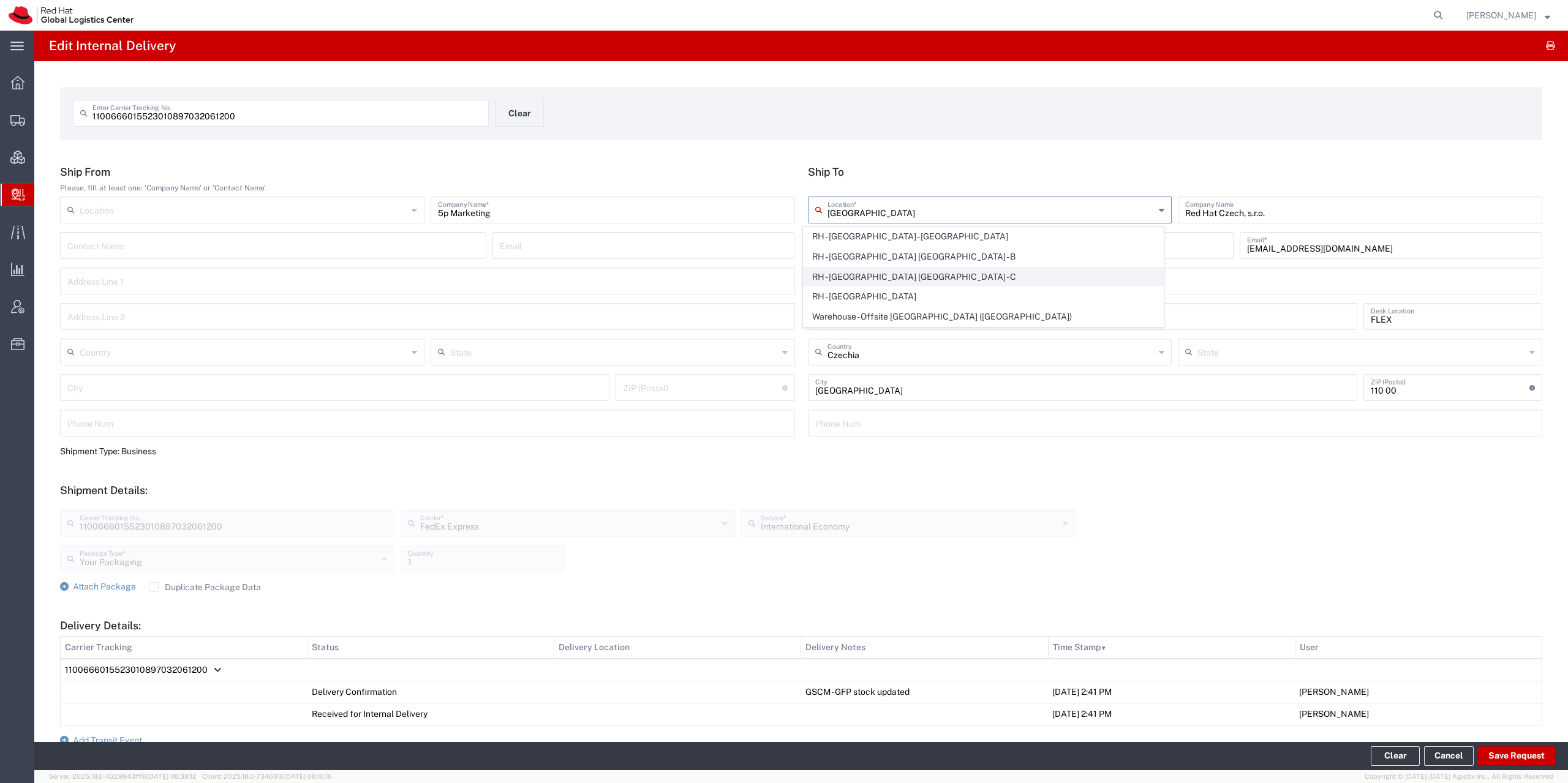
type input "621 00"
type input "420 532 294 555"
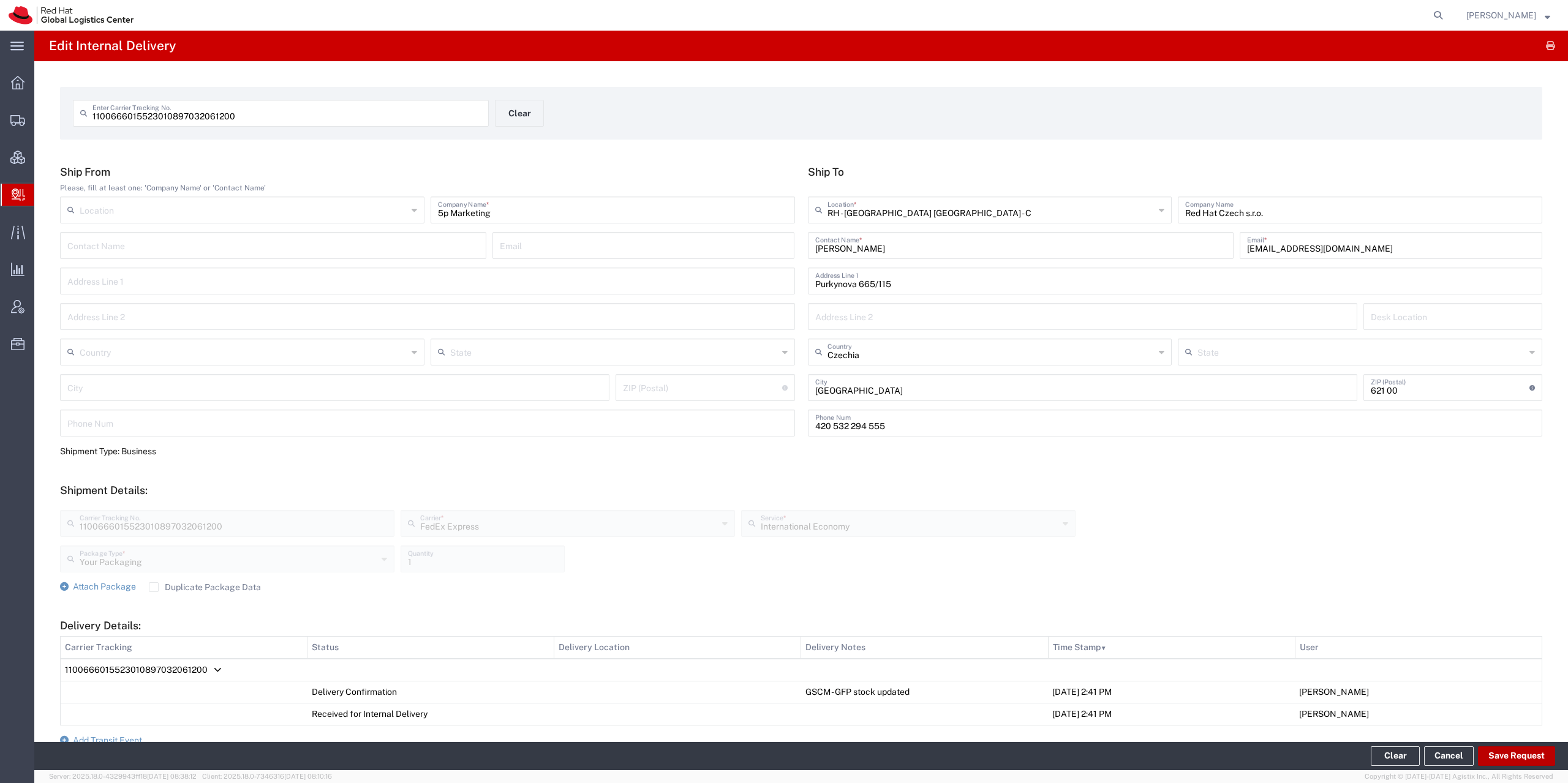
click at [1507, 758] on button "Save Request" at bounding box center [1517, 757] width 78 height 19
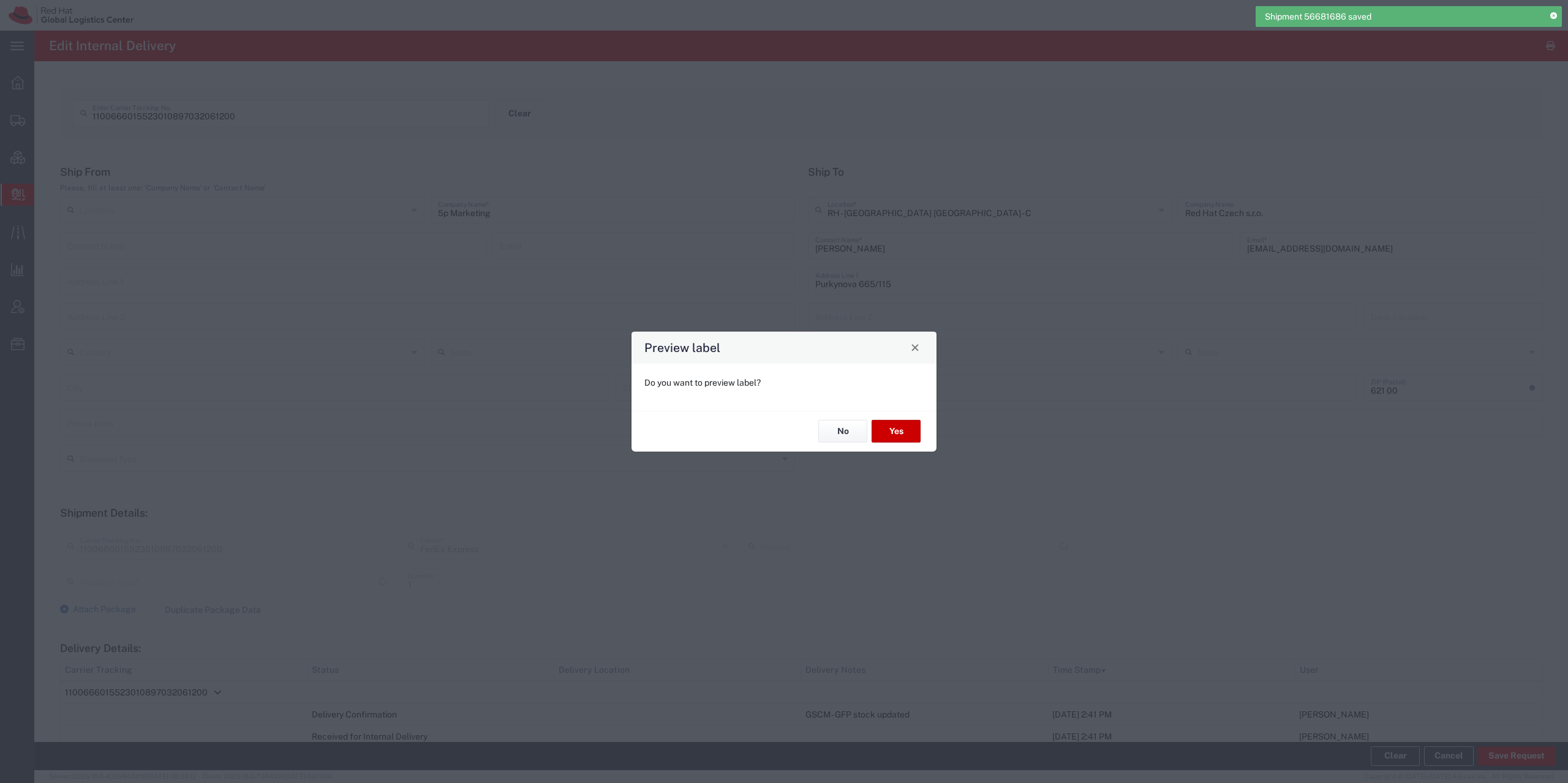
type input "Your Packaging"
type input "International Economy"
click at [831, 432] on button "No" at bounding box center [843, 432] width 49 height 23
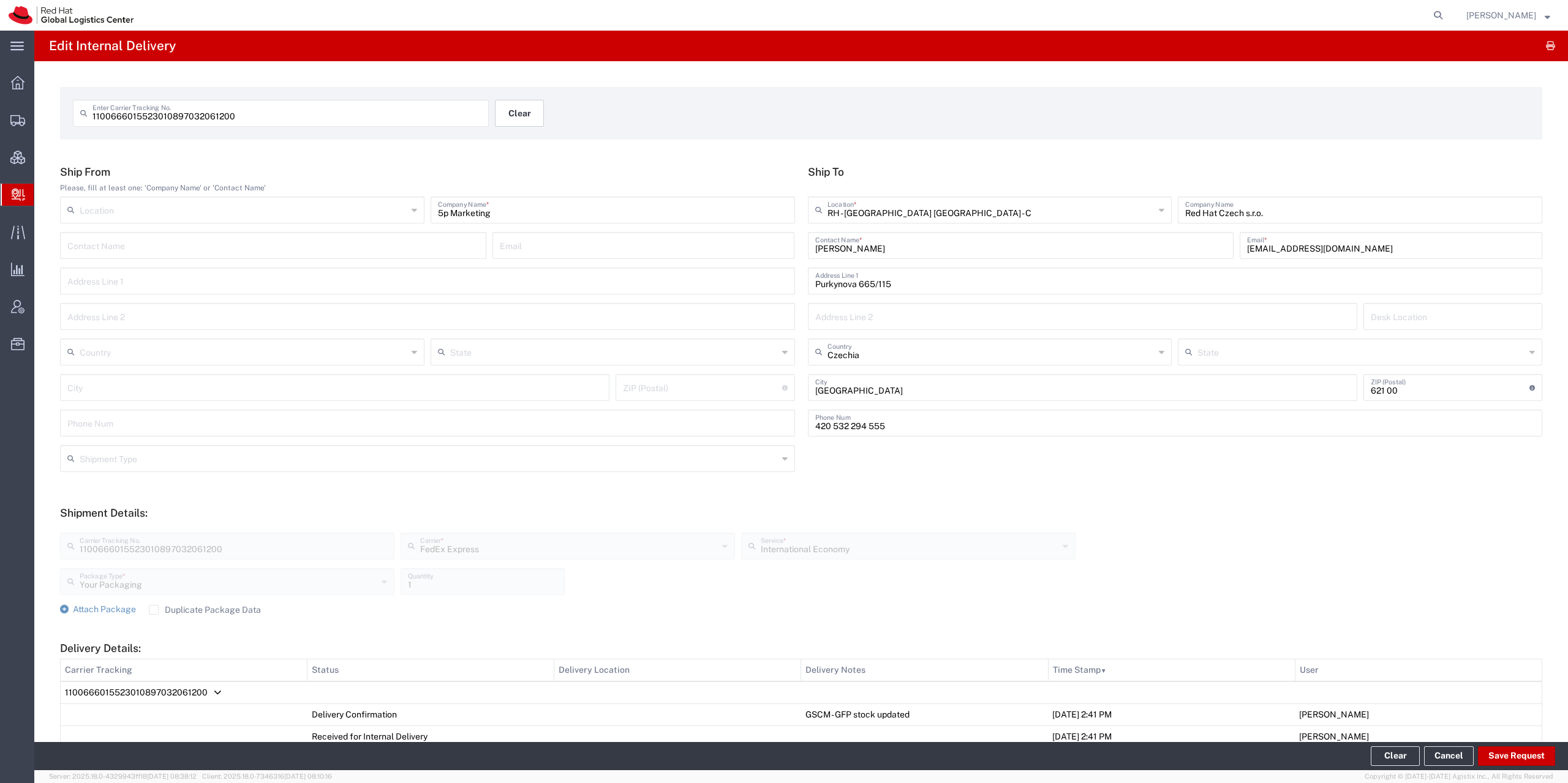
click at [518, 112] on button "Clear" at bounding box center [520, 113] width 49 height 27
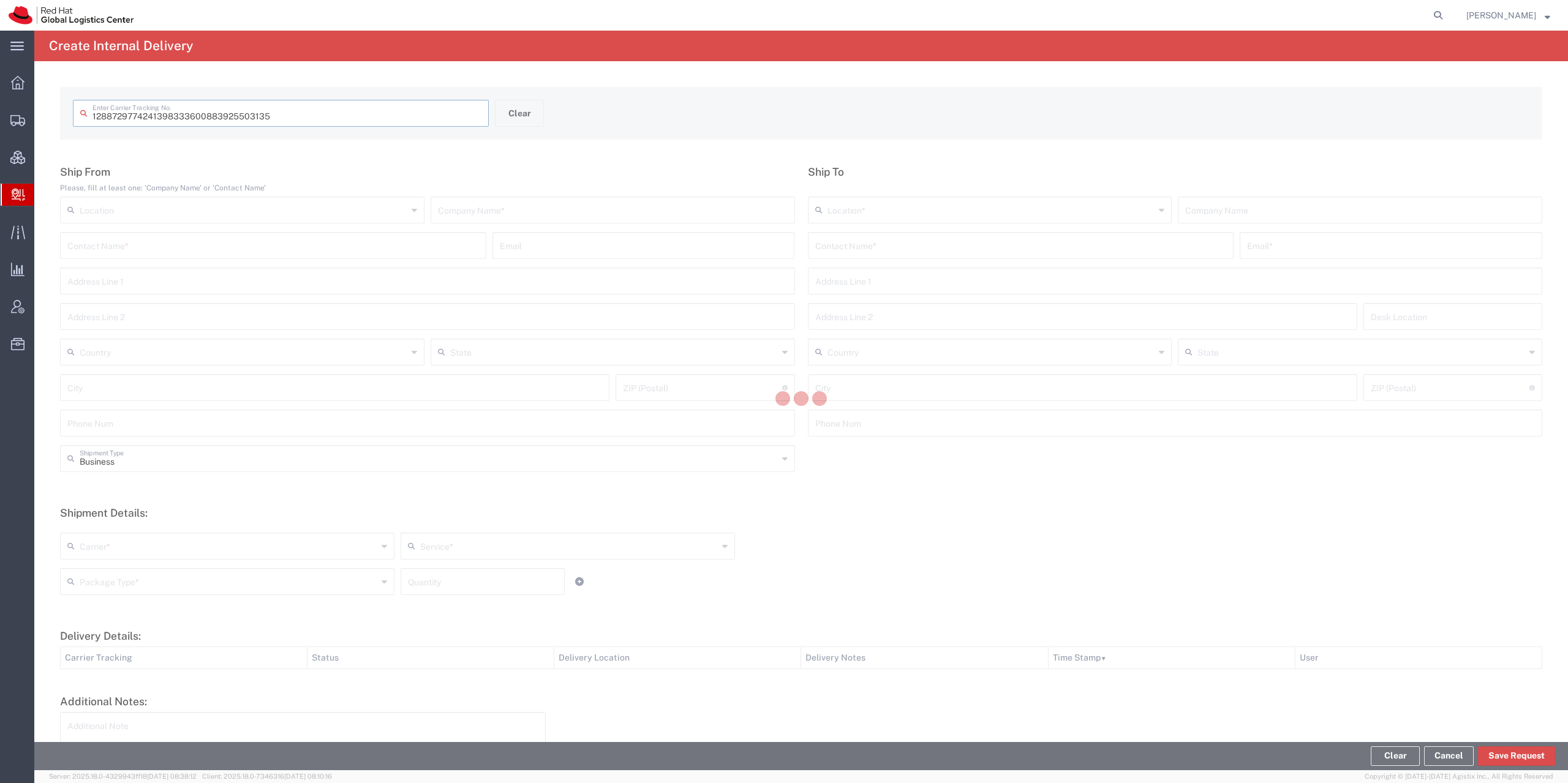
type input "883925503135"
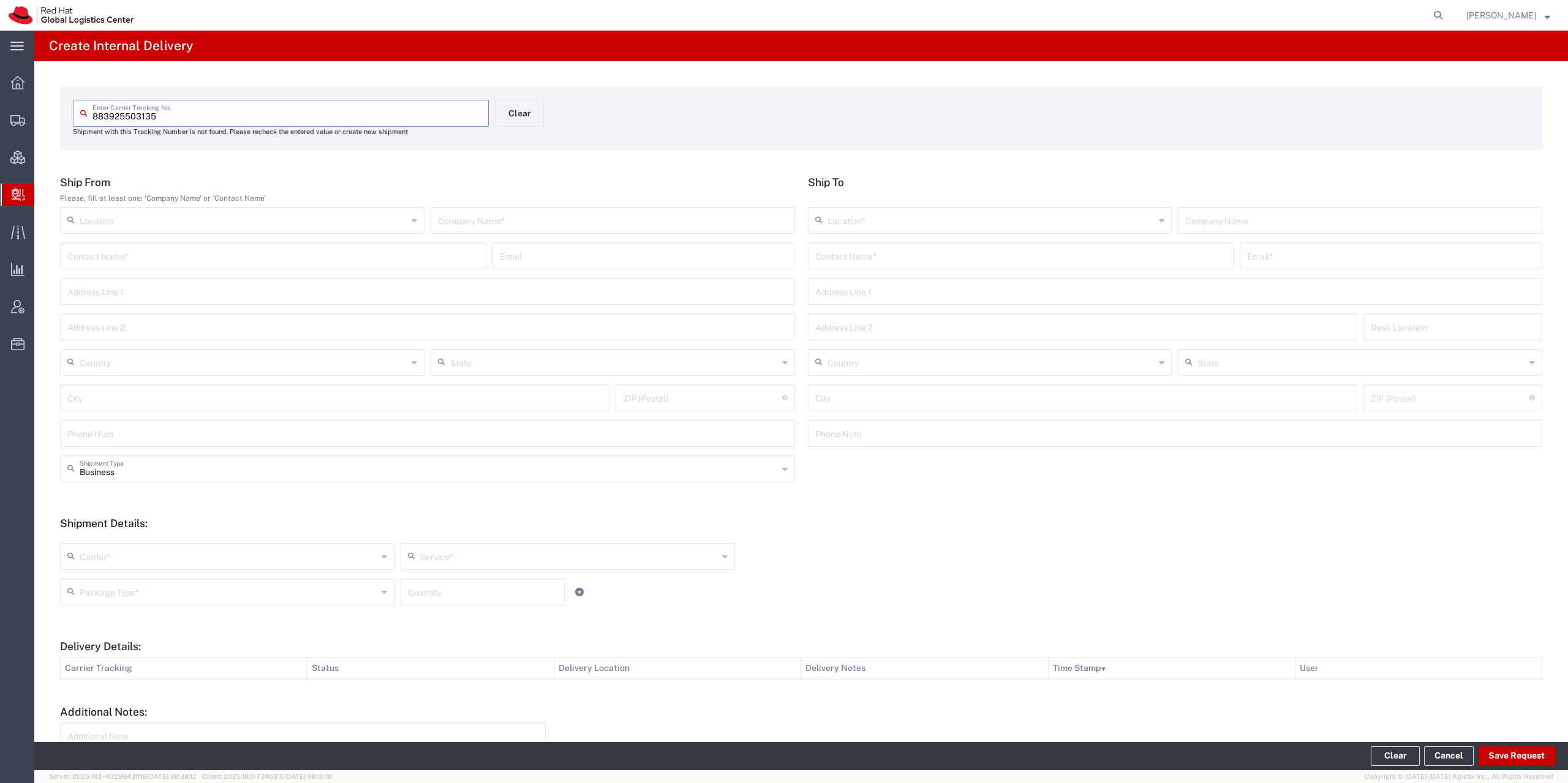
click at [498, 214] on input "text" at bounding box center [612, 219] width 350 height 21
click at [868, 244] on div "Contact Name *" at bounding box center [1021, 255] width 426 height 27
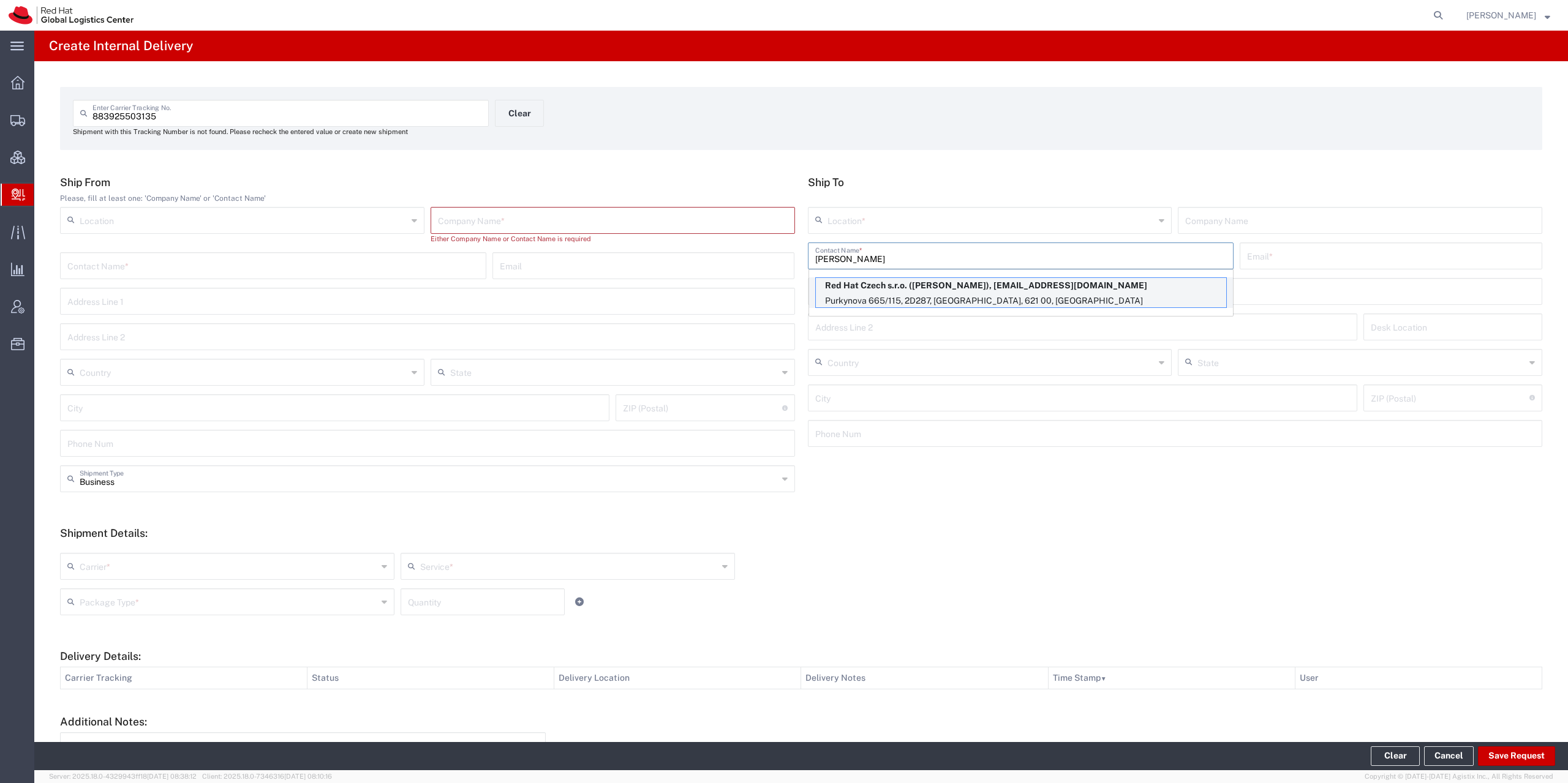
type input "[PERSON_NAME]"
click at [934, 294] on p "Purkynova 665/115, 2D287, [GEOGRAPHIC_DATA], 621 00, [GEOGRAPHIC_DATA]" at bounding box center [1021, 300] width 410 height 15
type input "RH - [GEOGRAPHIC_DATA] [GEOGRAPHIC_DATA] - C"
type input "Red Hat Czech s.r.o."
type input "[PERSON_NAME]"
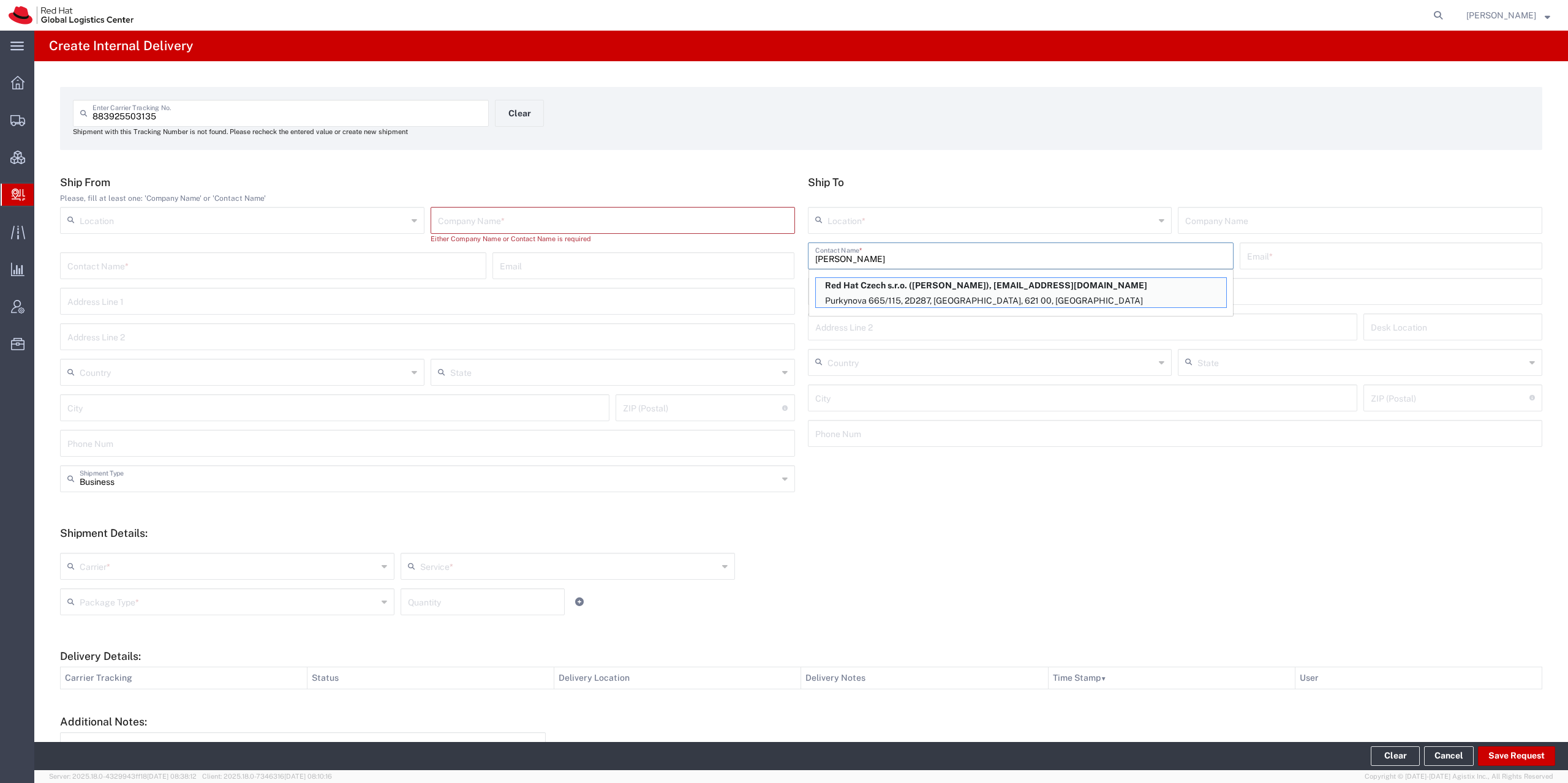
type input "[EMAIL_ADDRESS][DOMAIN_NAME]"
type input "Purkynova 665/115"
type input "2D287"
type input "Czechia"
type input "[GEOGRAPHIC_DATA]"
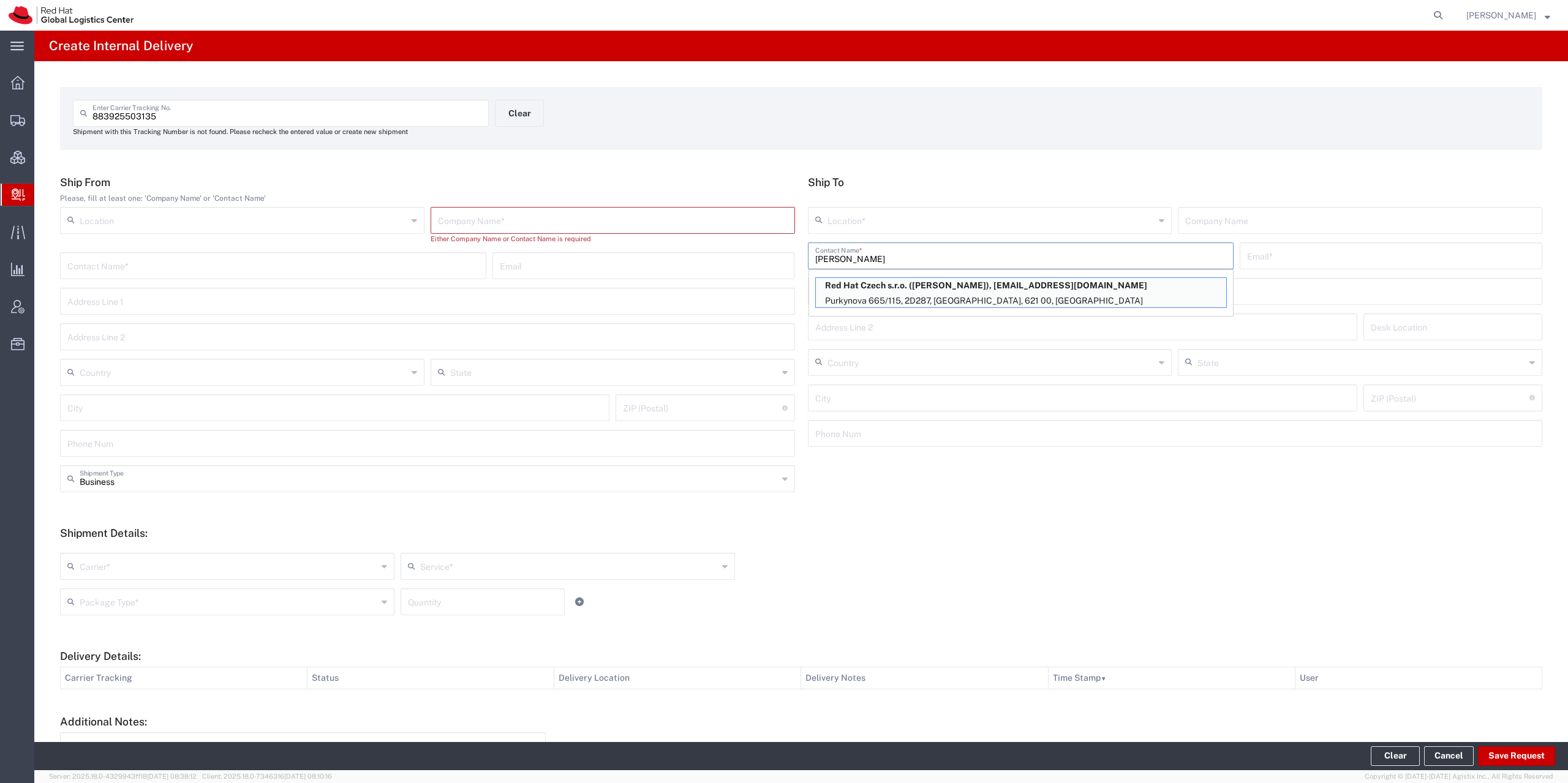
type input "621 00"
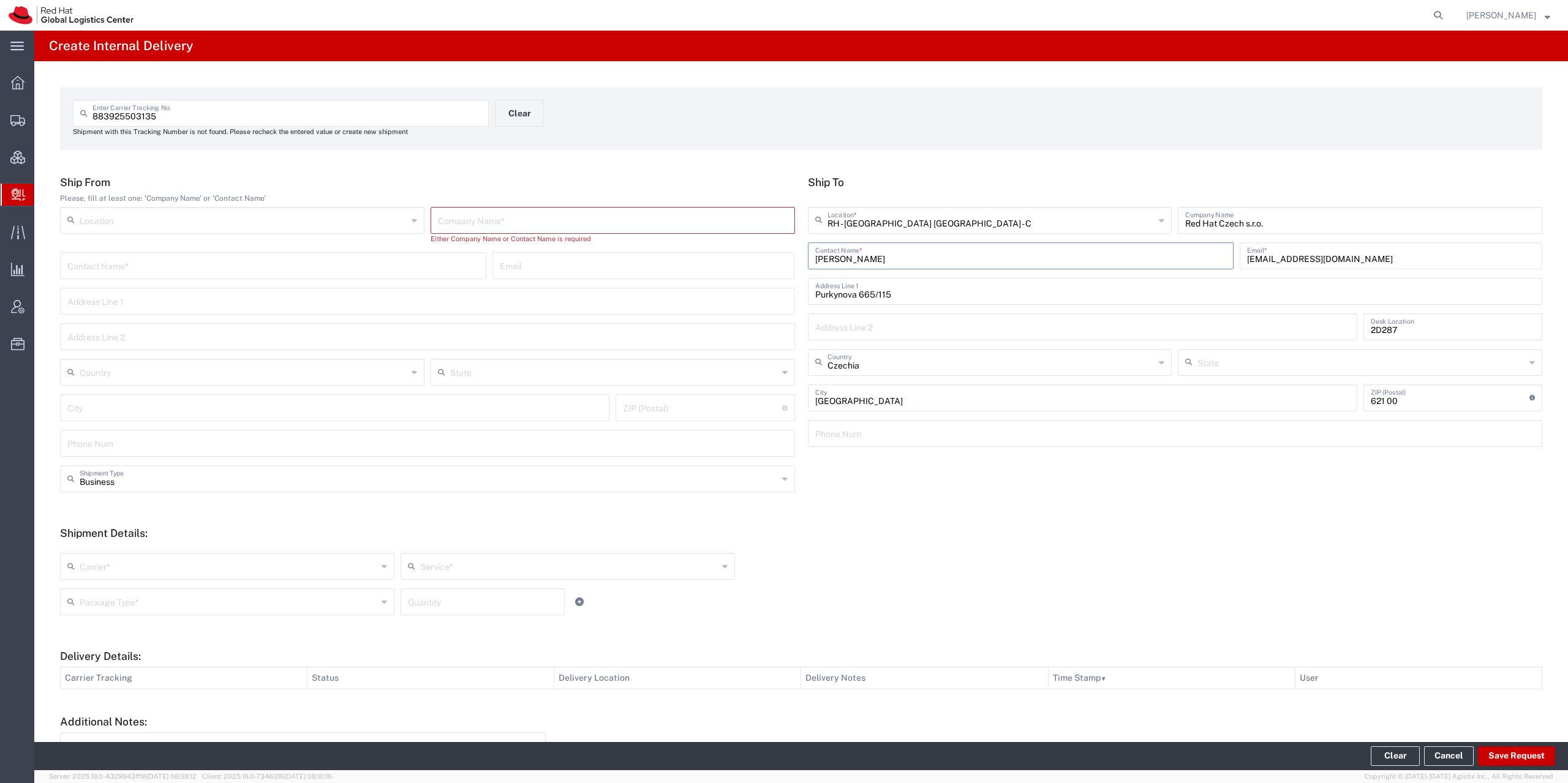
click at [540, 222] on input "text" at bounding box center [612, 219] width 350 height 21
type input "Utimaco"
click at [126, 552] on input "text" at bounding box center [228, 556] width 298 height 21
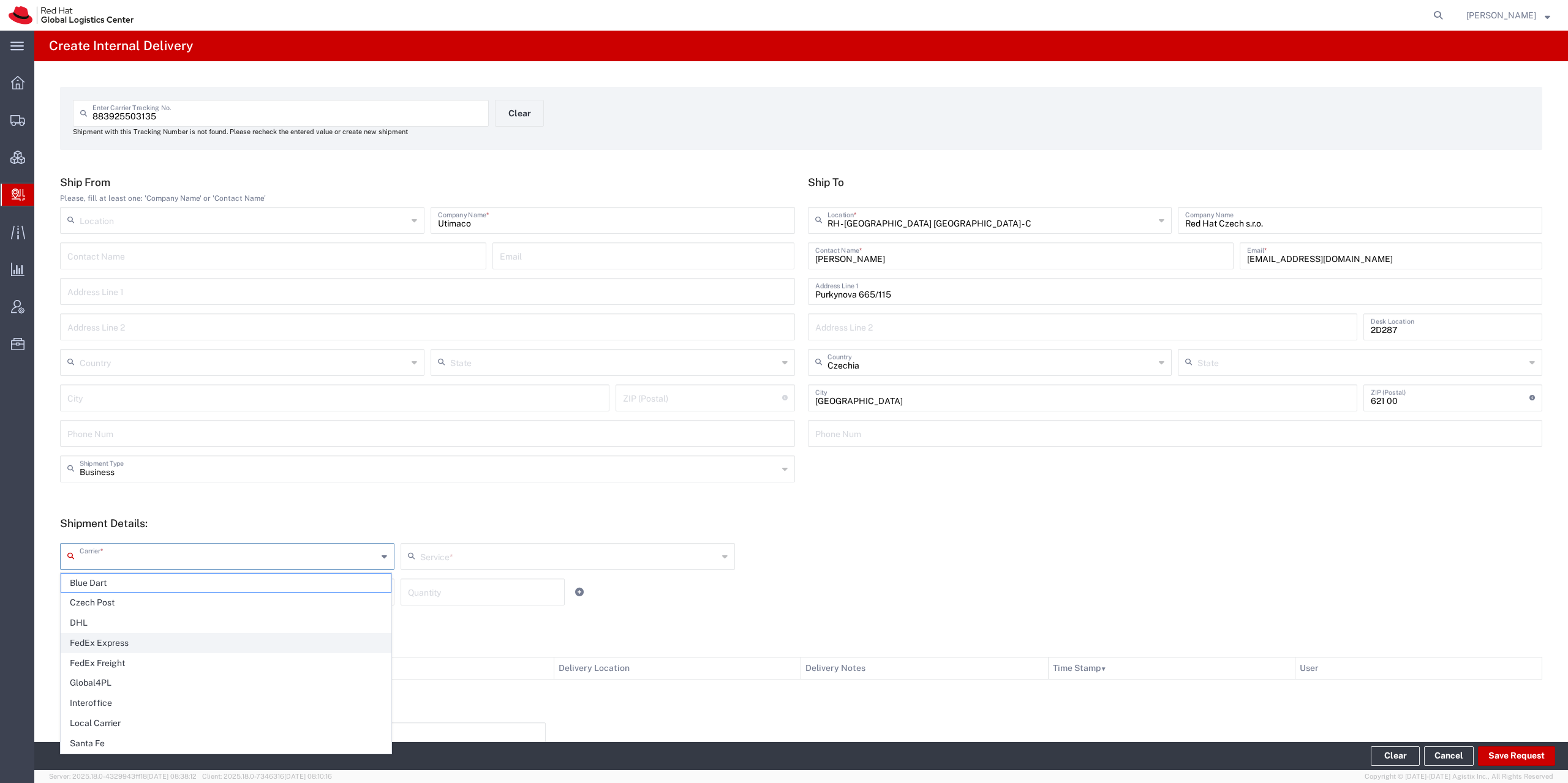
click at [111, 648] on span "FedEx Express" at bounding box center [226, 644] width 329 height 19
type input "FedEx Express"
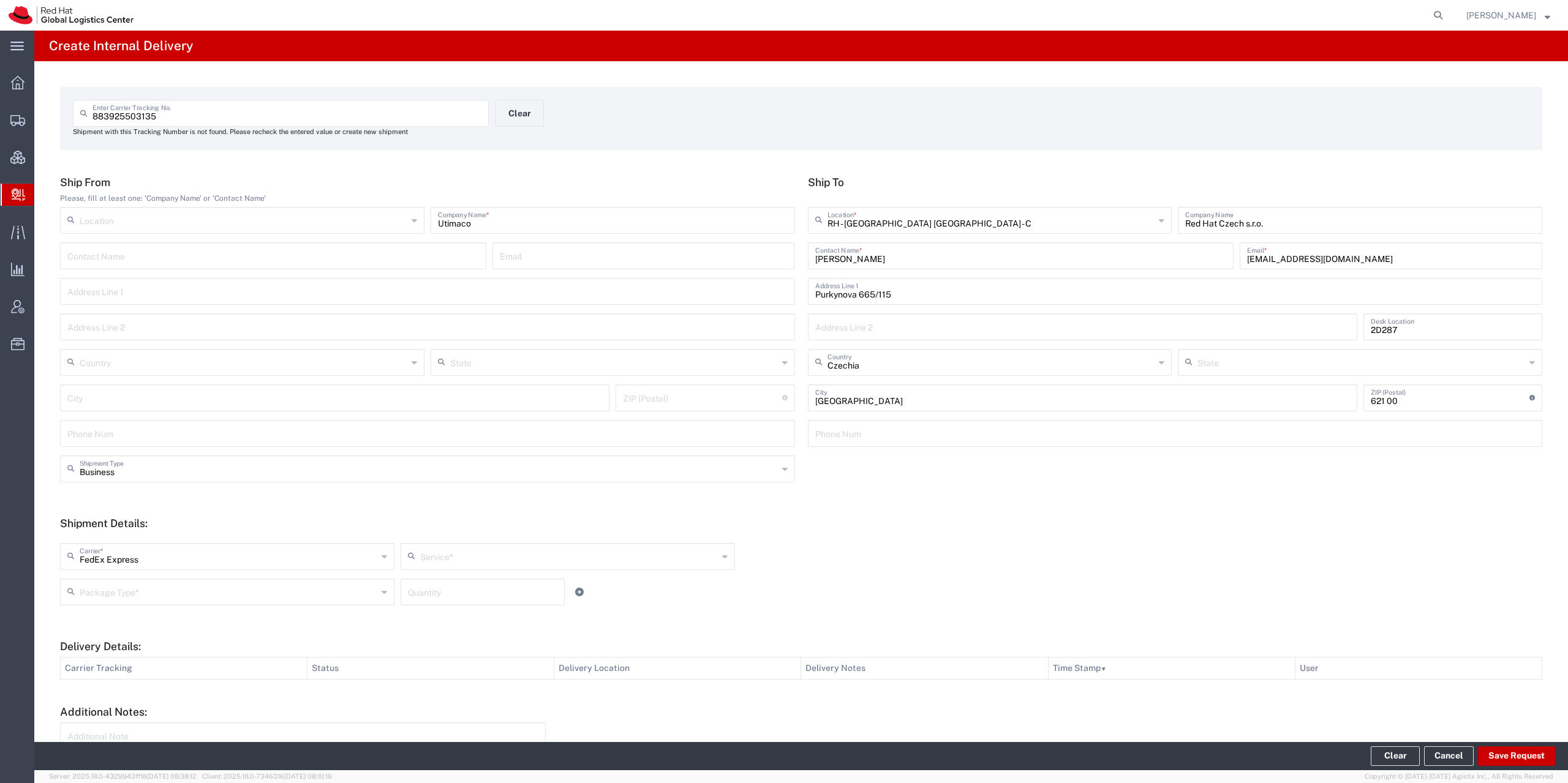
click at [447, 560] on input "text" at bounding box center [569, 556] width 298 height 21
click at [501, 590] on span "FedEx Regional Economy®" at bounding box center [564, 584] width 329 height 19
type input "FedEx Regional Economy®"
click at [185, 595] on input "text" at bounding box center [228, 591] width 298 height 21
click at [148, 694] on span "Your Packaging" at bounding box center [226, 699] width 329 height 19
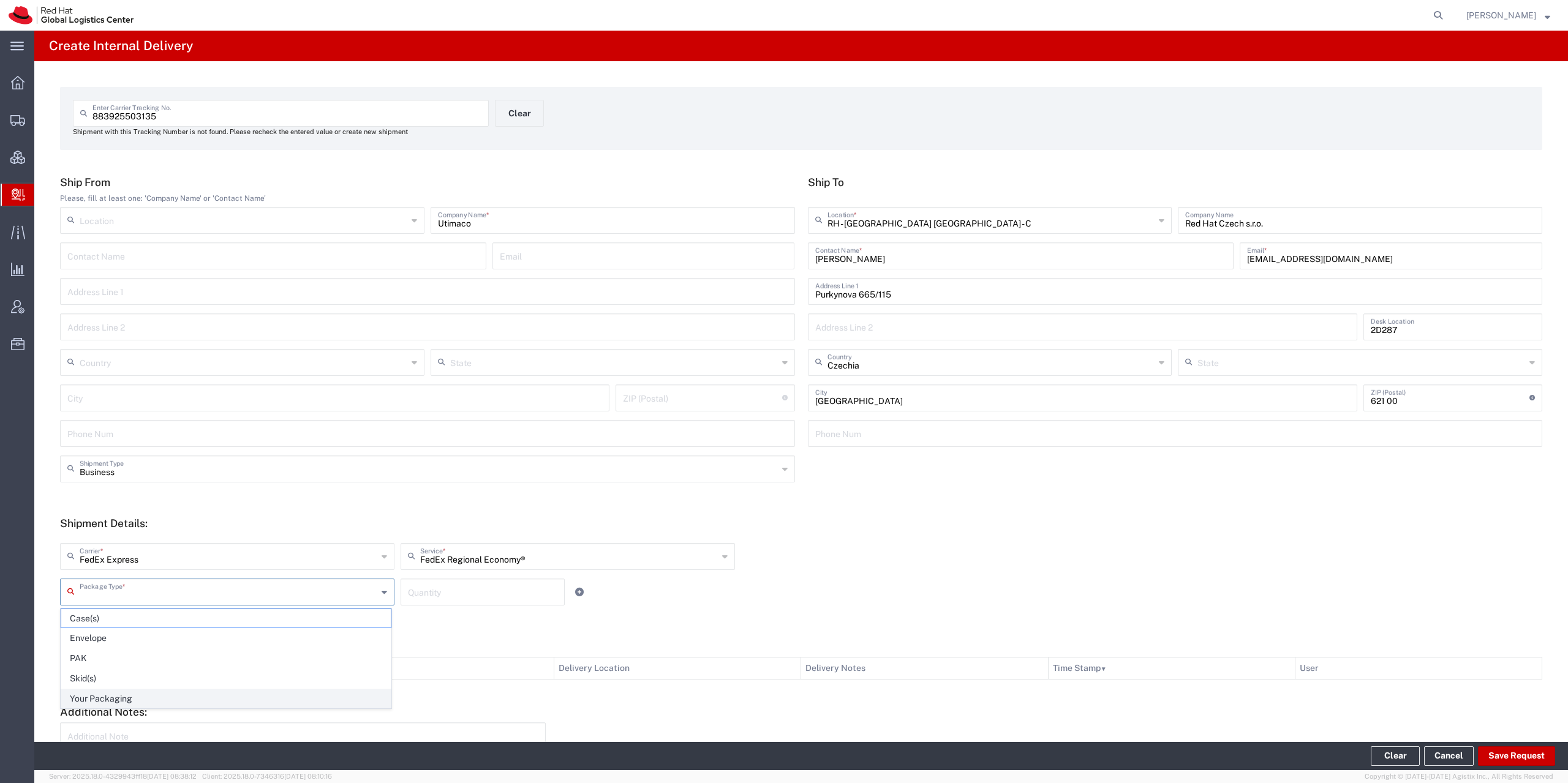
type input "Your Packaging"
click at [1503, 759] on button "Save Request" at bounding box center [1517, 757] width 78 height 19
type input "[GEOGRAPHIC_DATA]"
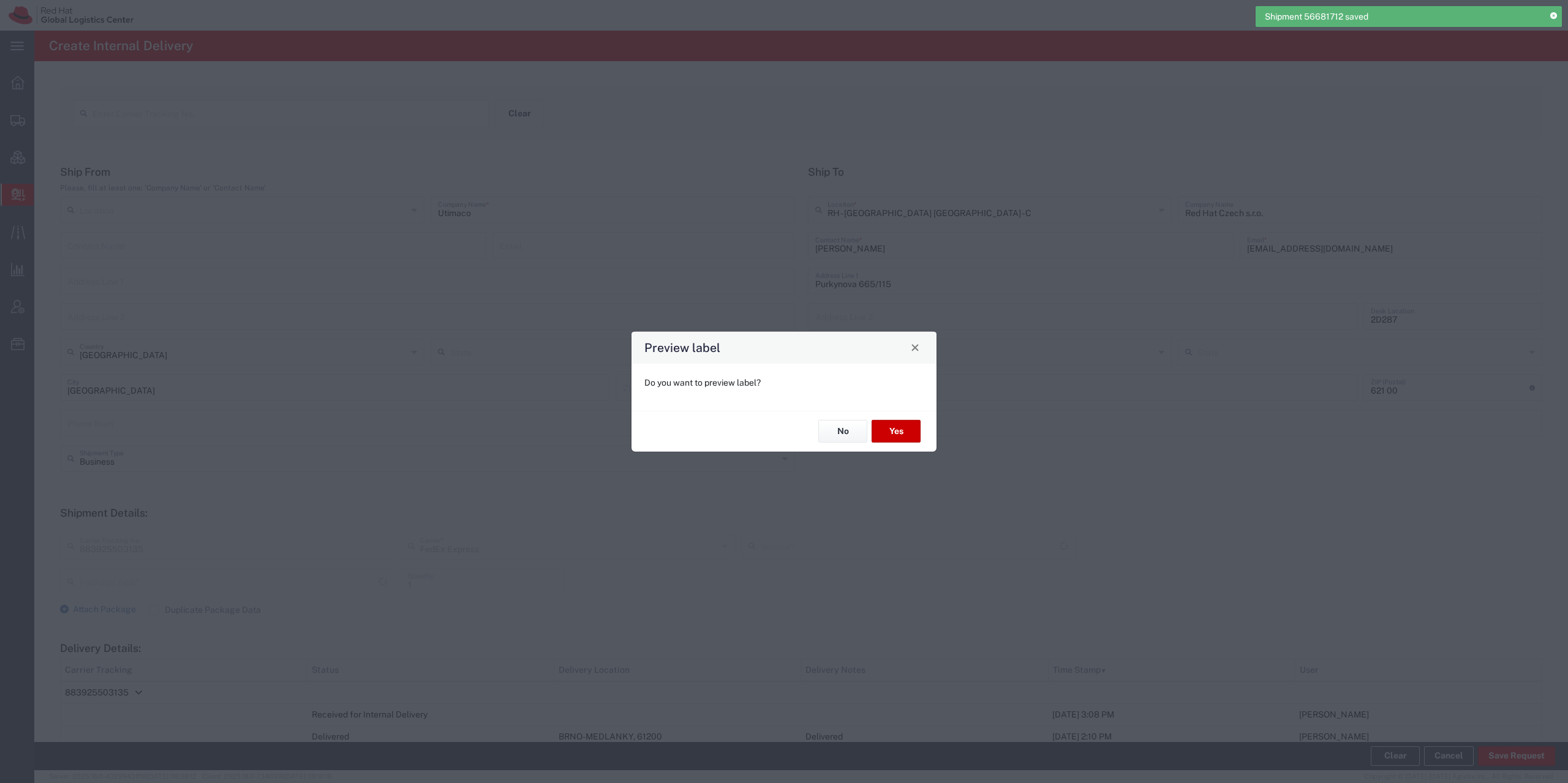
type input "Your Packaging"
type input "FedEx Regional Economy®"
click at [928, 429] on div "No Yes" at bounding box center [784, 431] width 305 height 41
click at [891, 432] on button "Yes" at bounding box center [896, 432] width 49 height 23
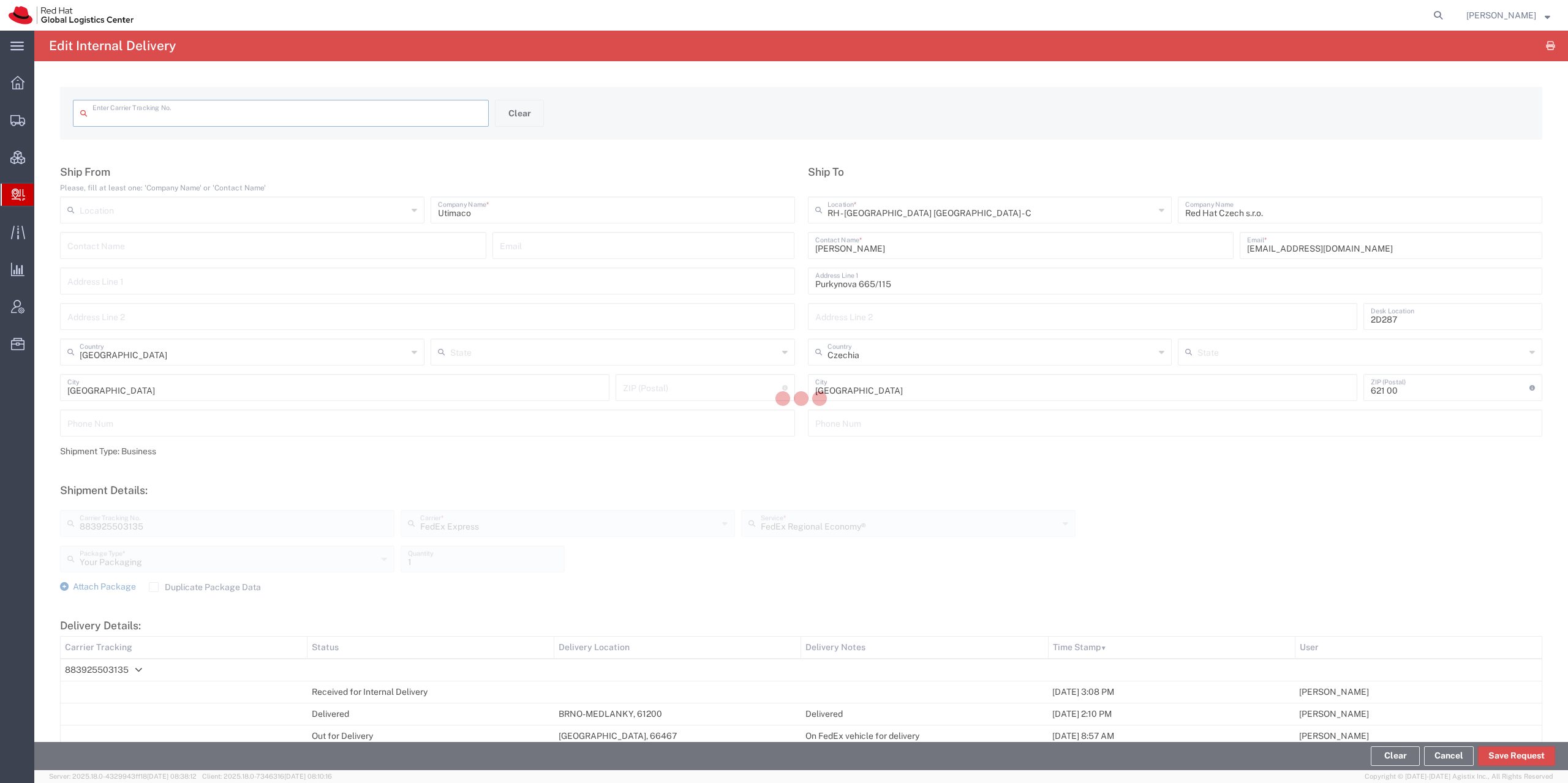
type input "883925503135"
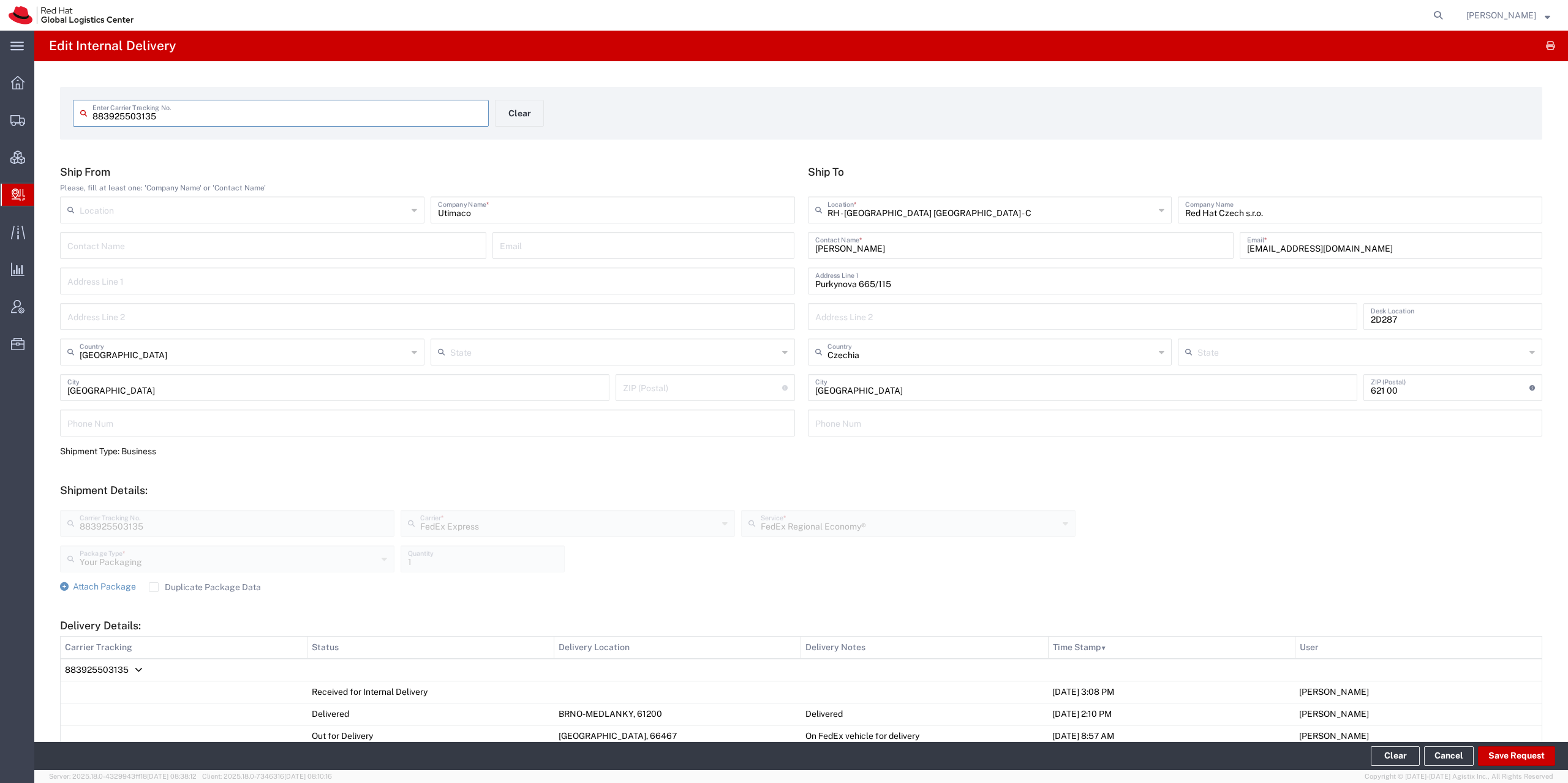
click at [126, 673] on span "883925503135" at bounding box center [97, 669] width 63 height 10
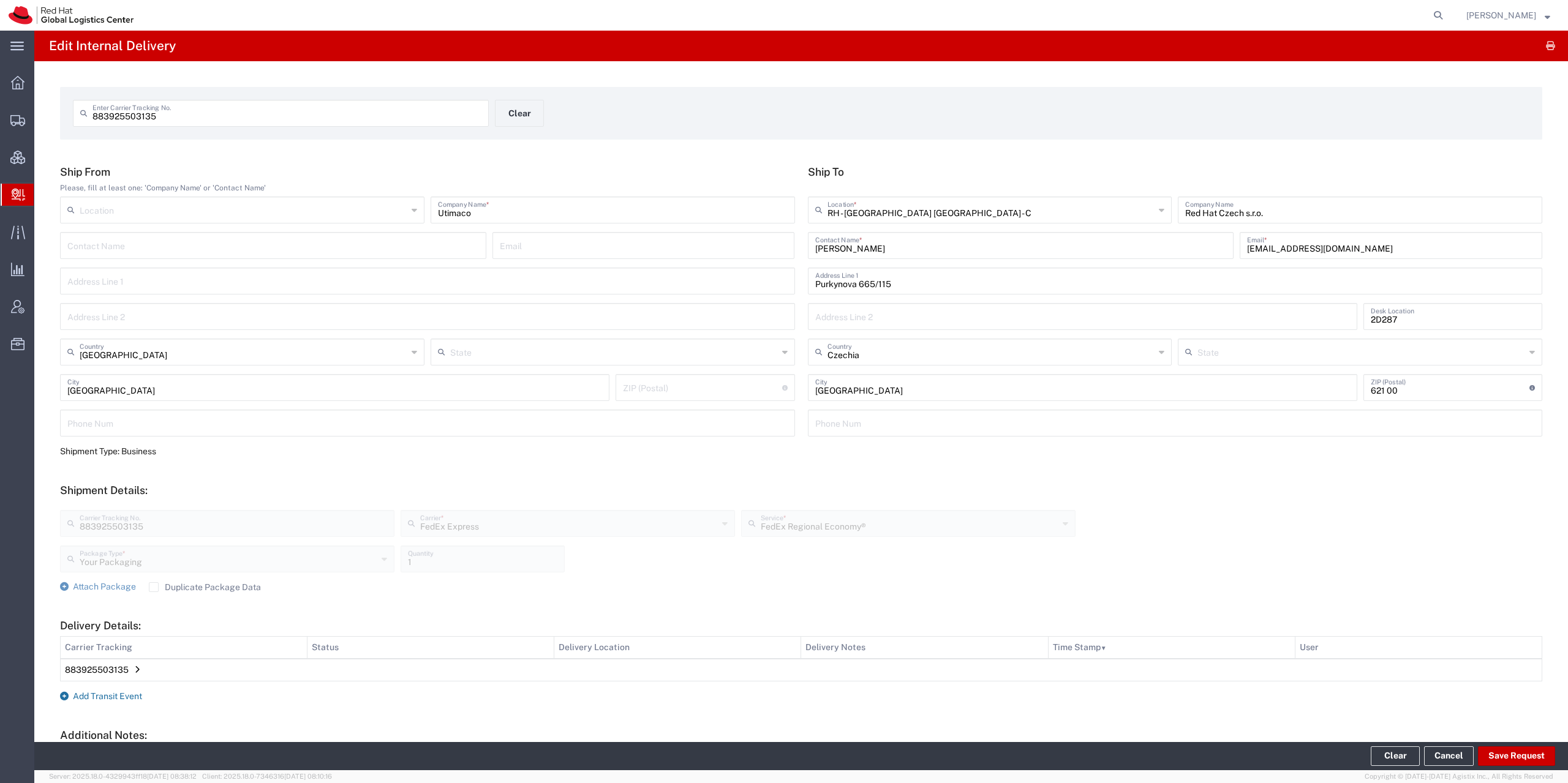
click at [112, 698] on span "Add Transit Event" at bounding box center [107, 696] width 70 height 10
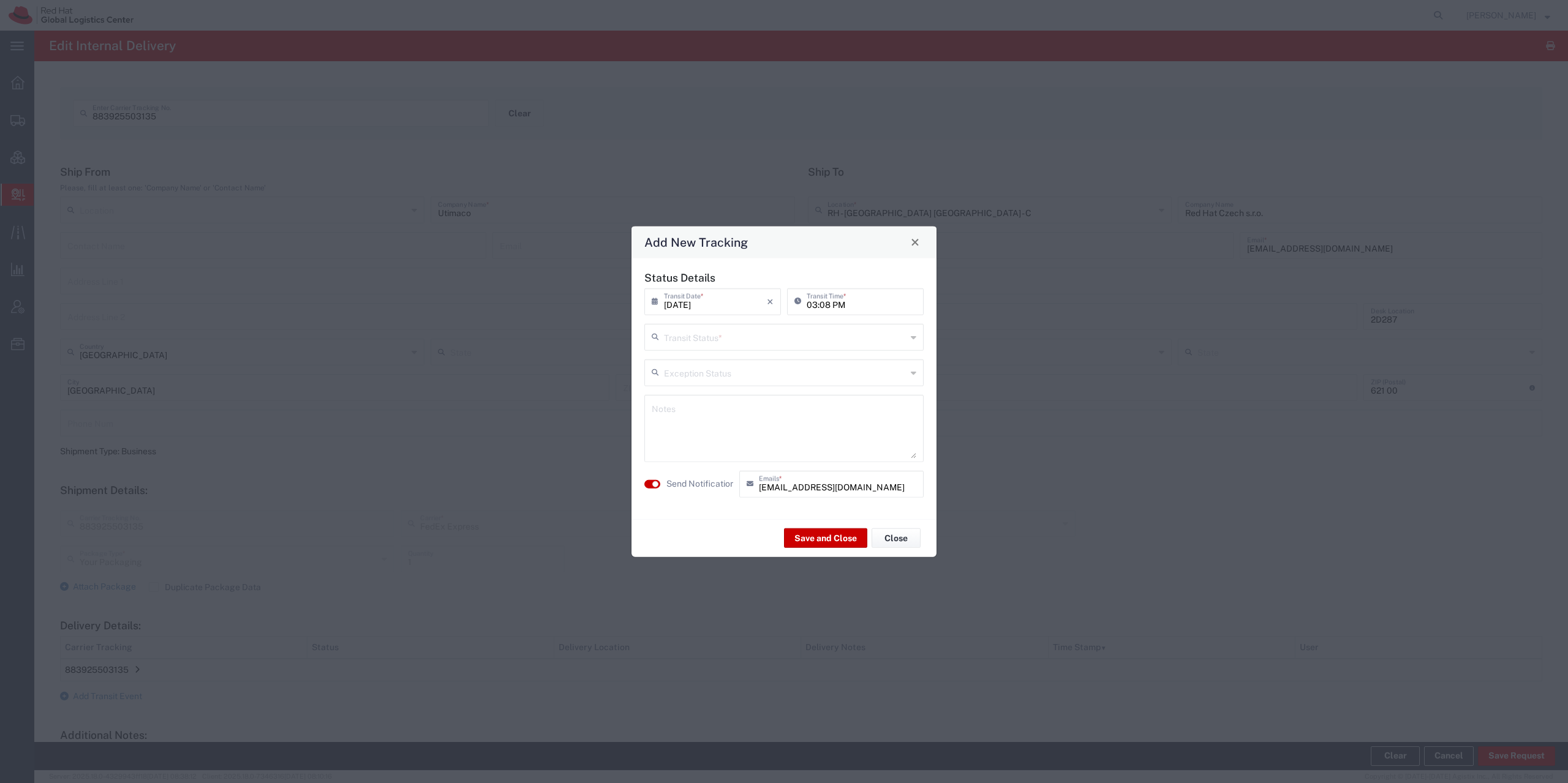
click at [709, 341] on input "text" at bounding box center [785, 336] width 242 height 21
click at [692, 423] on span "Shipment On-Hold" at bounding box center [784, 425] width 277 height 19
type input "Shipment On-Hold"
click at [695, 434] on textarea at bounding box center [784, 428] width 264 height 60
type textarea "oversized, pickup at [GEOGRAPHIC_DATA] Post"
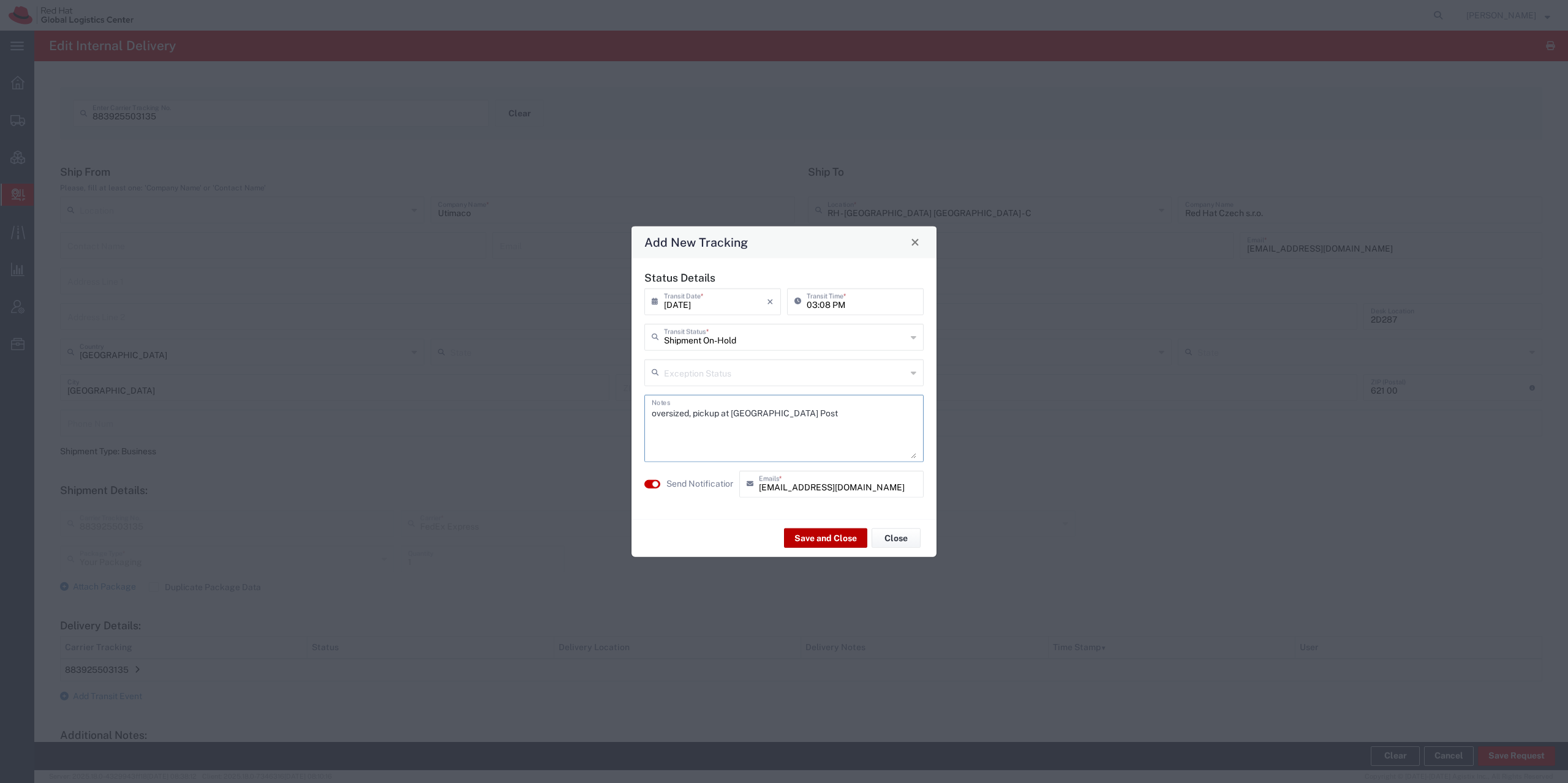
click at [833, 540] on button "Save and Close" at bounding box center [825, 538] width 84 height 19
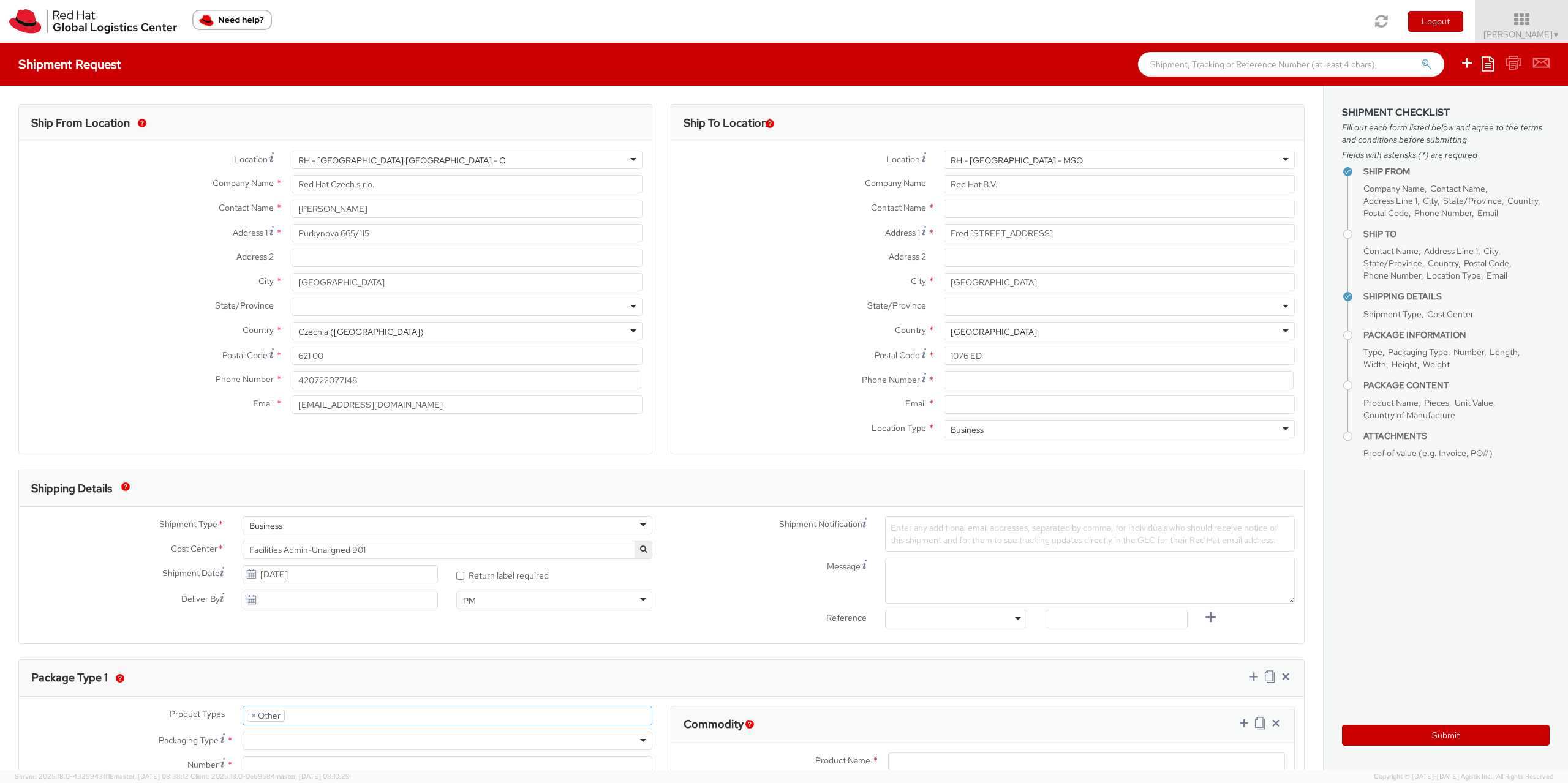
select select "OTHER"
